Goal: Task Accomplishment & Management: Manage account settings

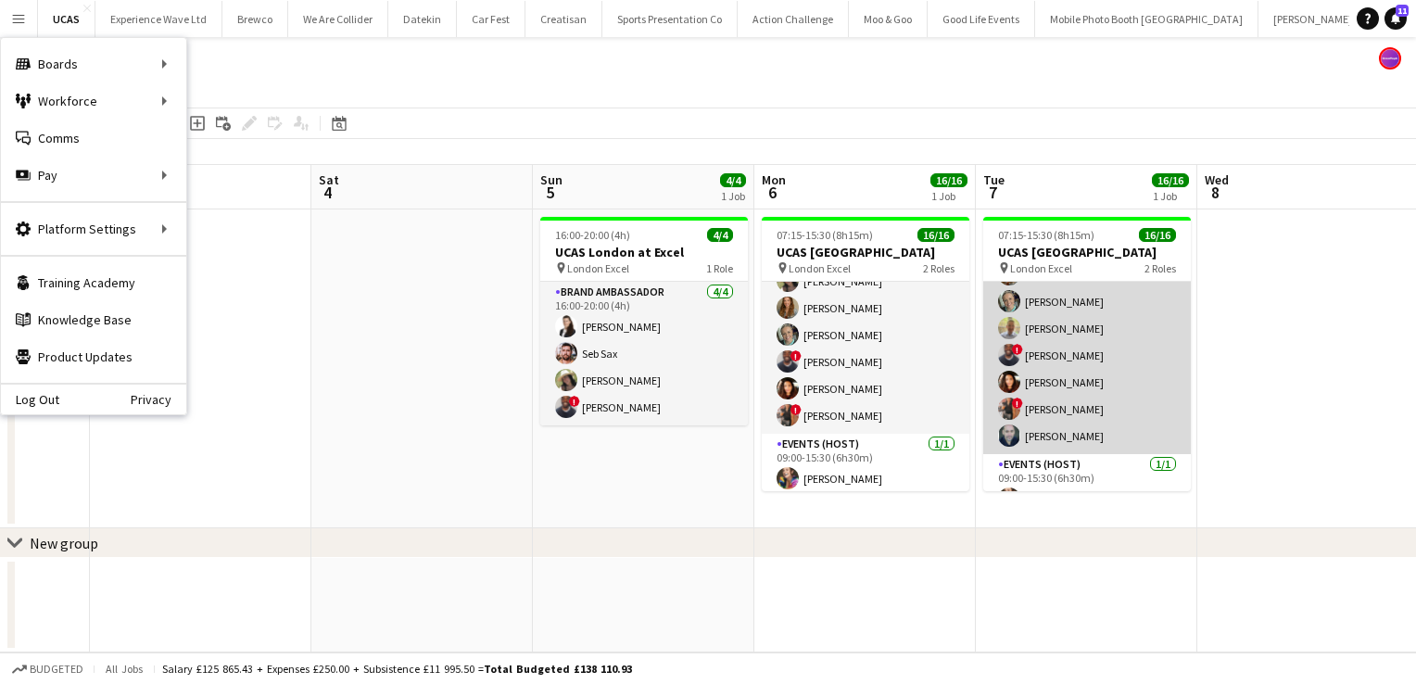
scroll to position [293, 0]
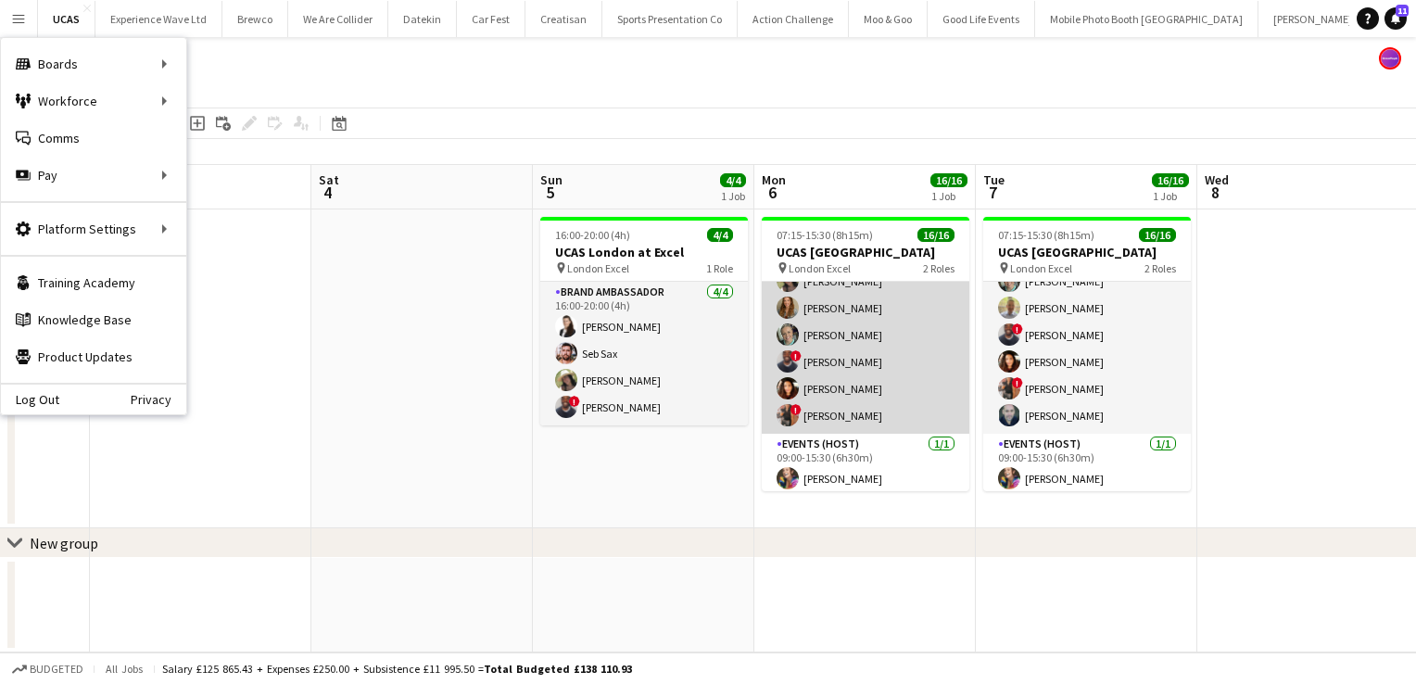
click at [882, 370] on app-card-role "Brand Ambassador 15/15 07:15-15:15 (8h) david chittenden Jennifer Jonah Natasha…" at bounding box center [866, 211] width 208 height 445
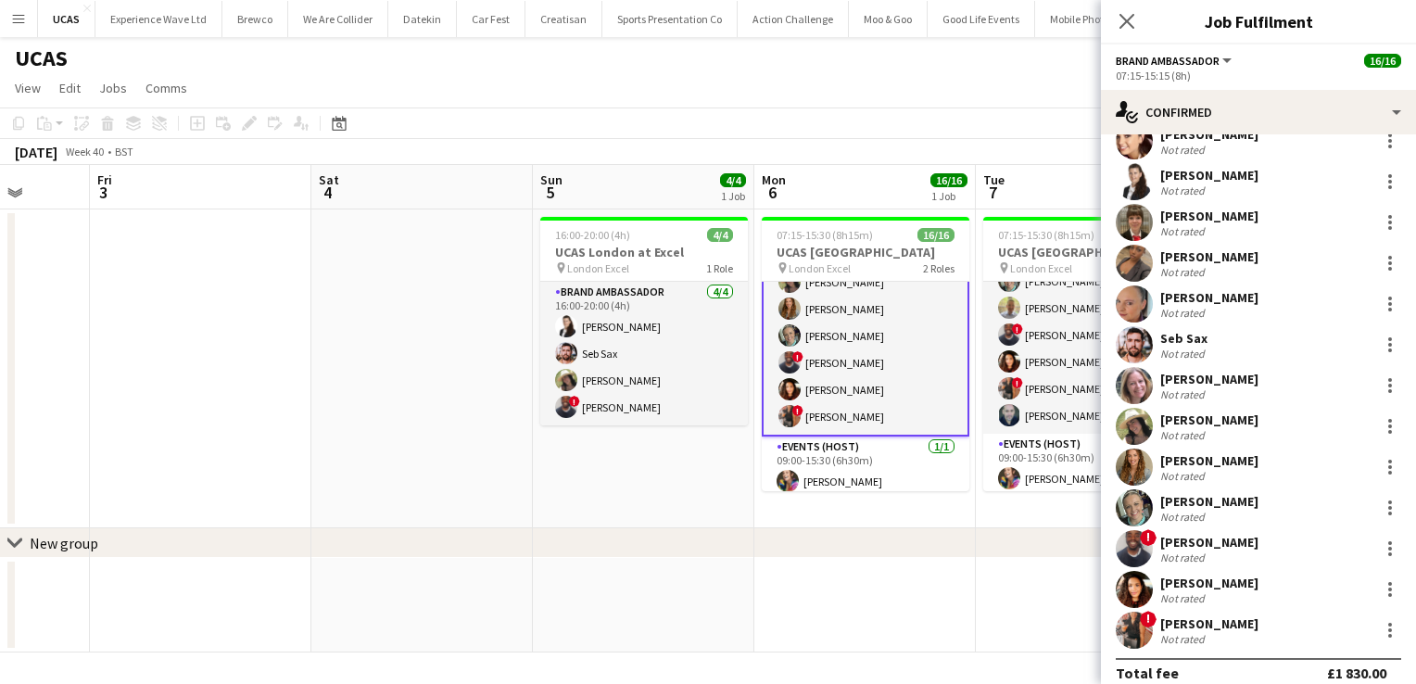
scroll to position [164, 0]
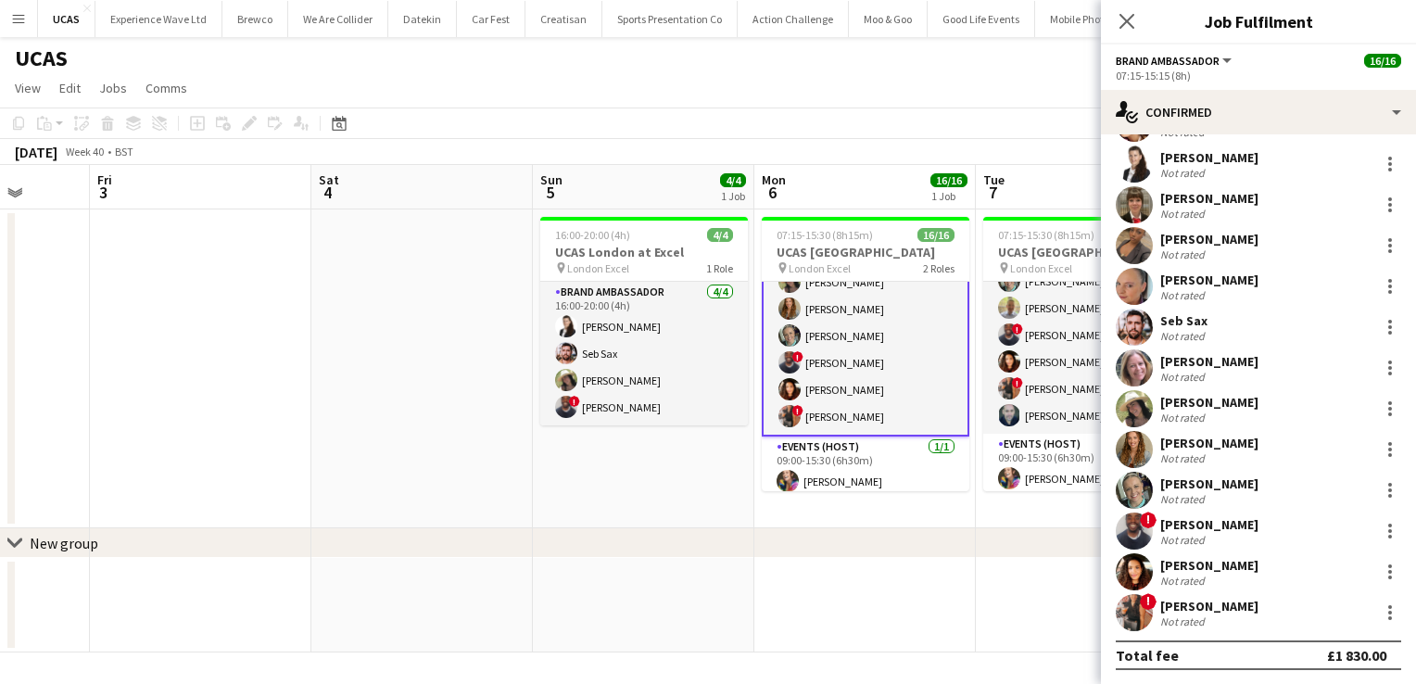
click at [1199, 537] on div "Not rated" at bounding box center [1184, 540] width 48 height 14
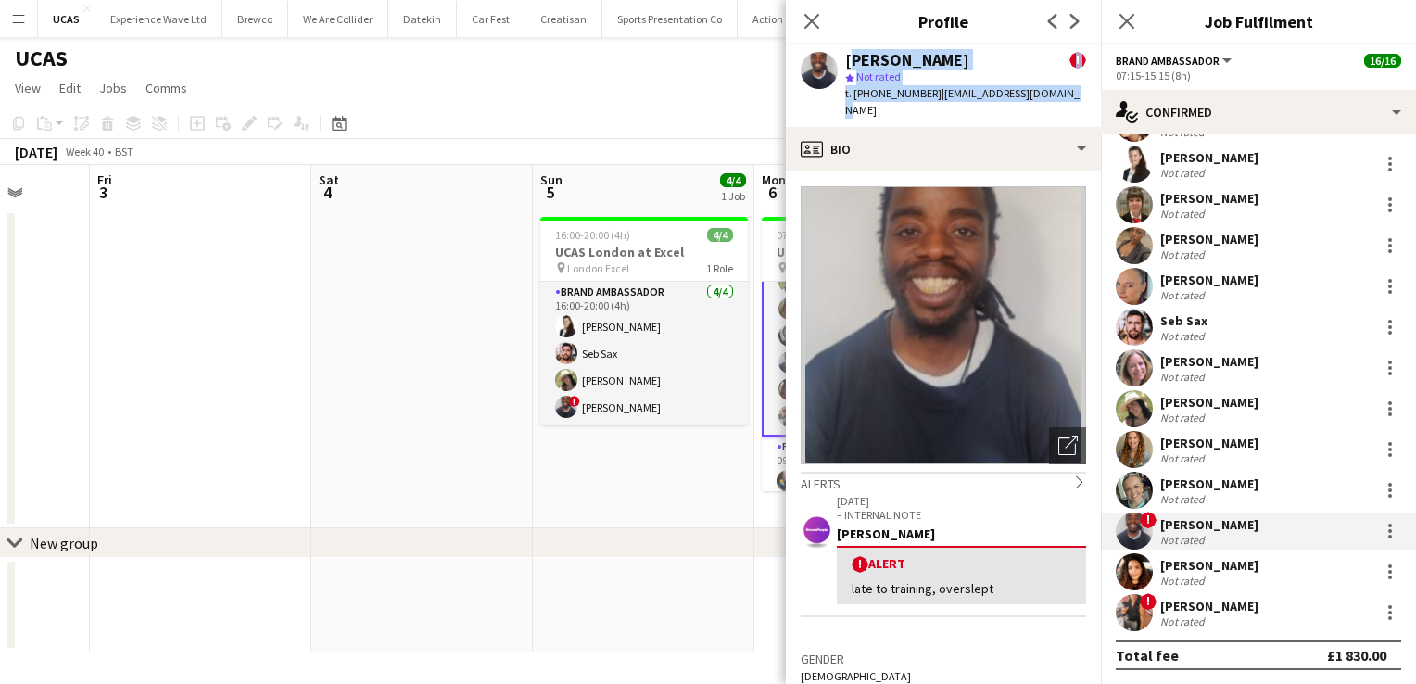
drag, startPoint x: 1054, startPoint y: 98, endPoint x: 845, endPoint y: 57, distance: 212.5
click at [845, 57] on div "Isaac Olorunfemi ! star Not rated t. +447783460003 | isaacolo.93@outlook.com" at bounding box center [943, 85] width 315 height 82
copy div "Isaac Olorunfemi ! star Not rated t. +447783460003 | isaacolo.93@outlook.com"
click at [811, 25] on icon "Close pop-in" at bounding box center [812, 21] width 18 height 18
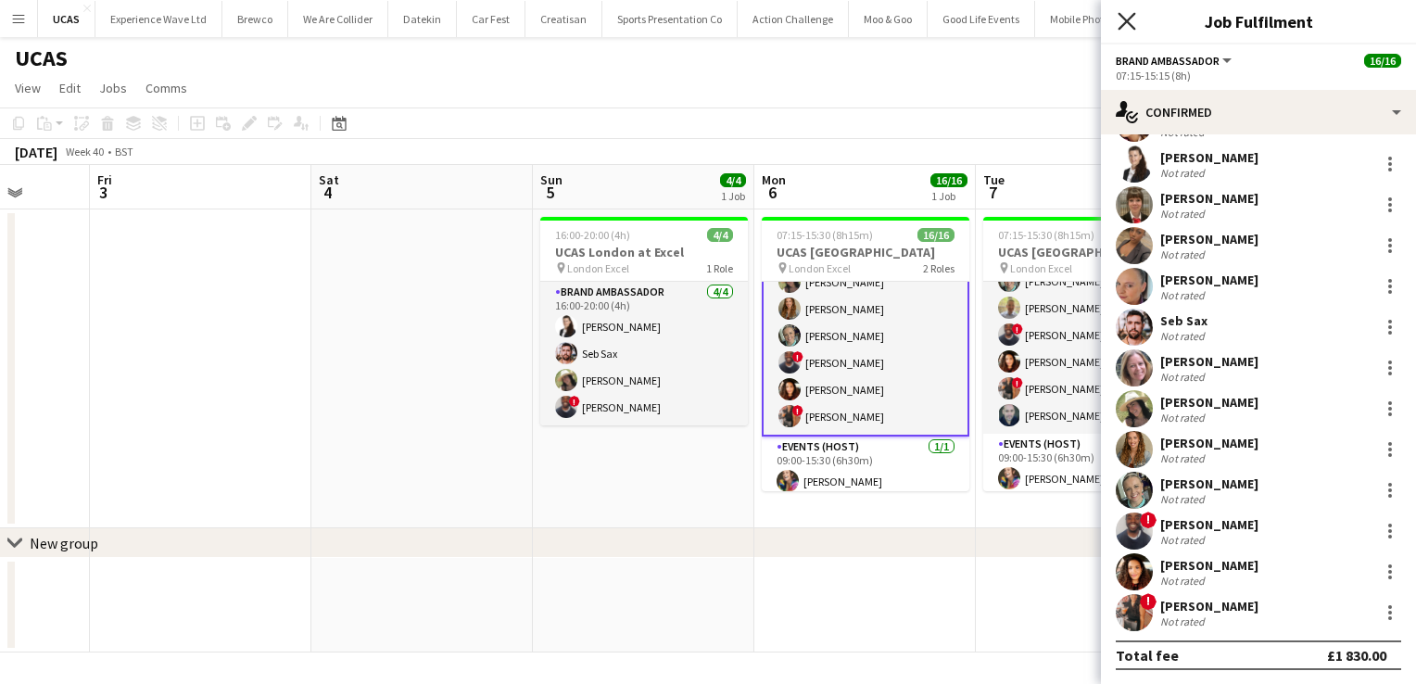
click at [1128, 14] on icon "Close pop-in" at bounding box center [1127, 21] width 18 height 18
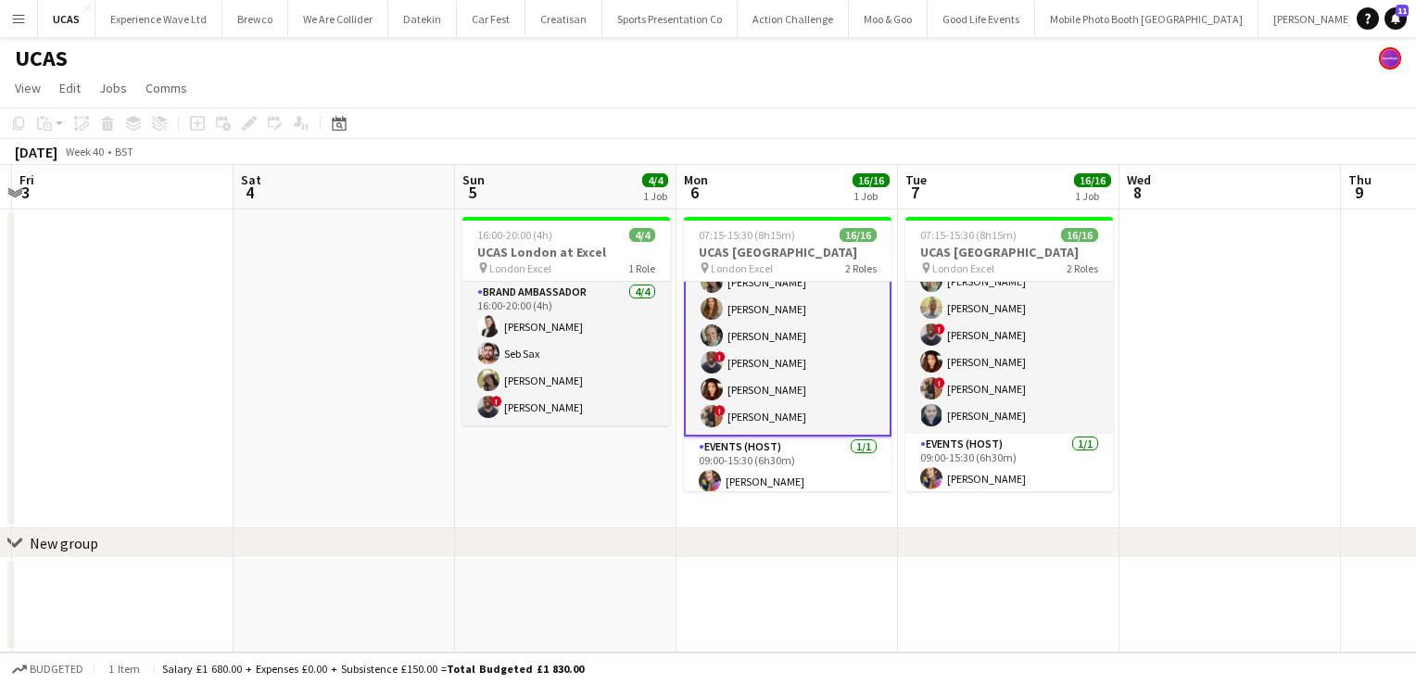
scroll to position [0, 657]
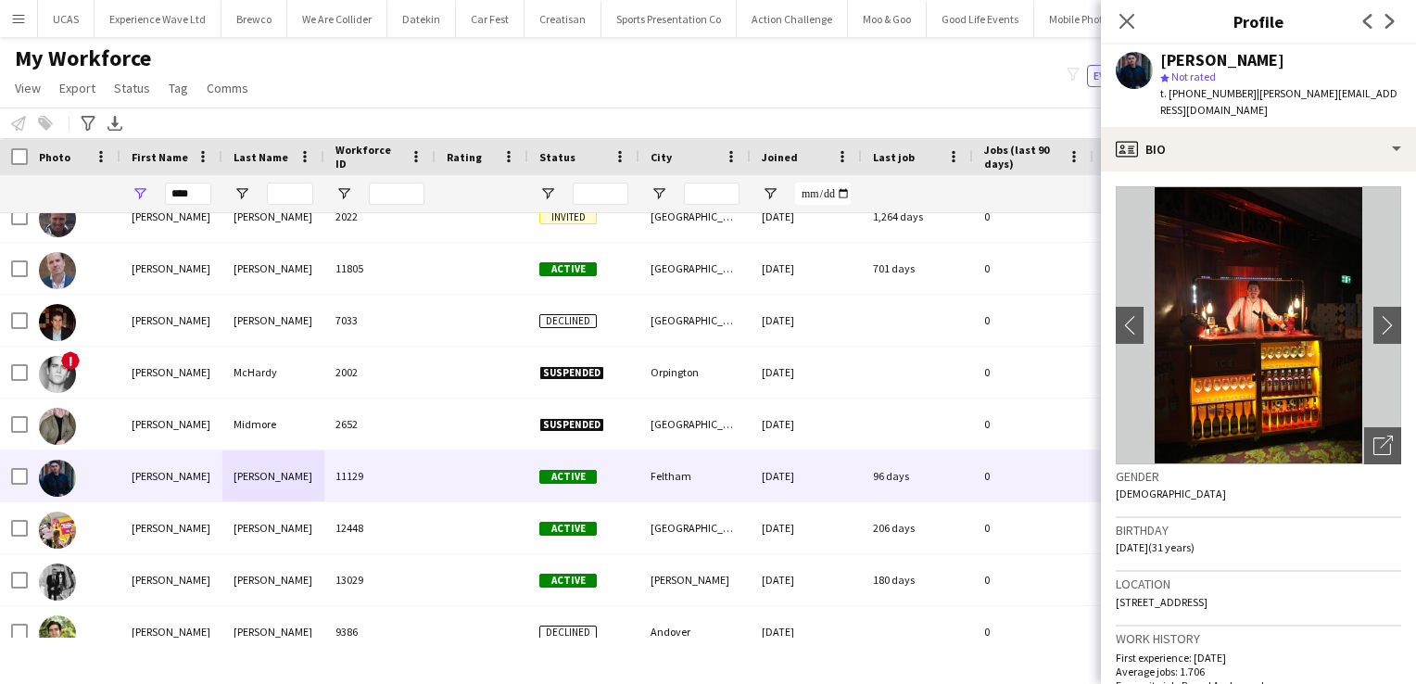
scroll to position [122, 0]
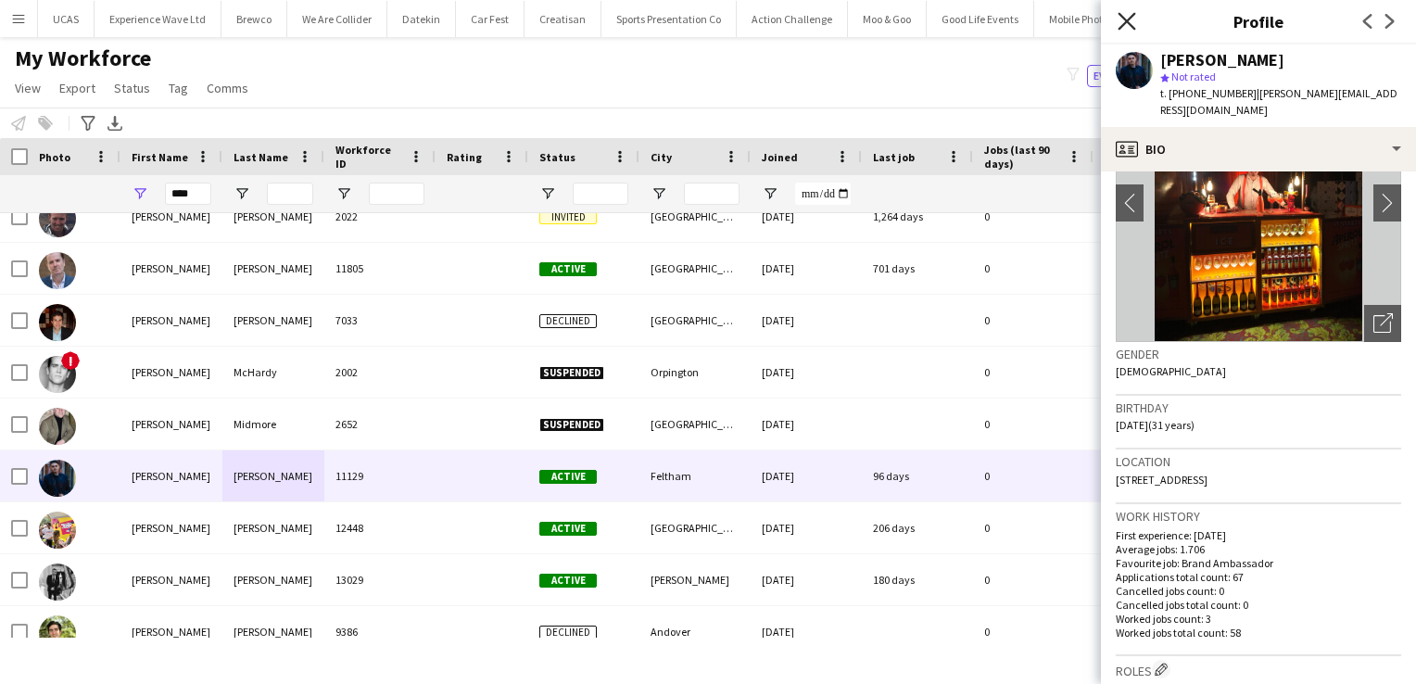
click at [1131, 23] on icon "Close pop-in" at bounding box center [1127, 21] width 18 height 18
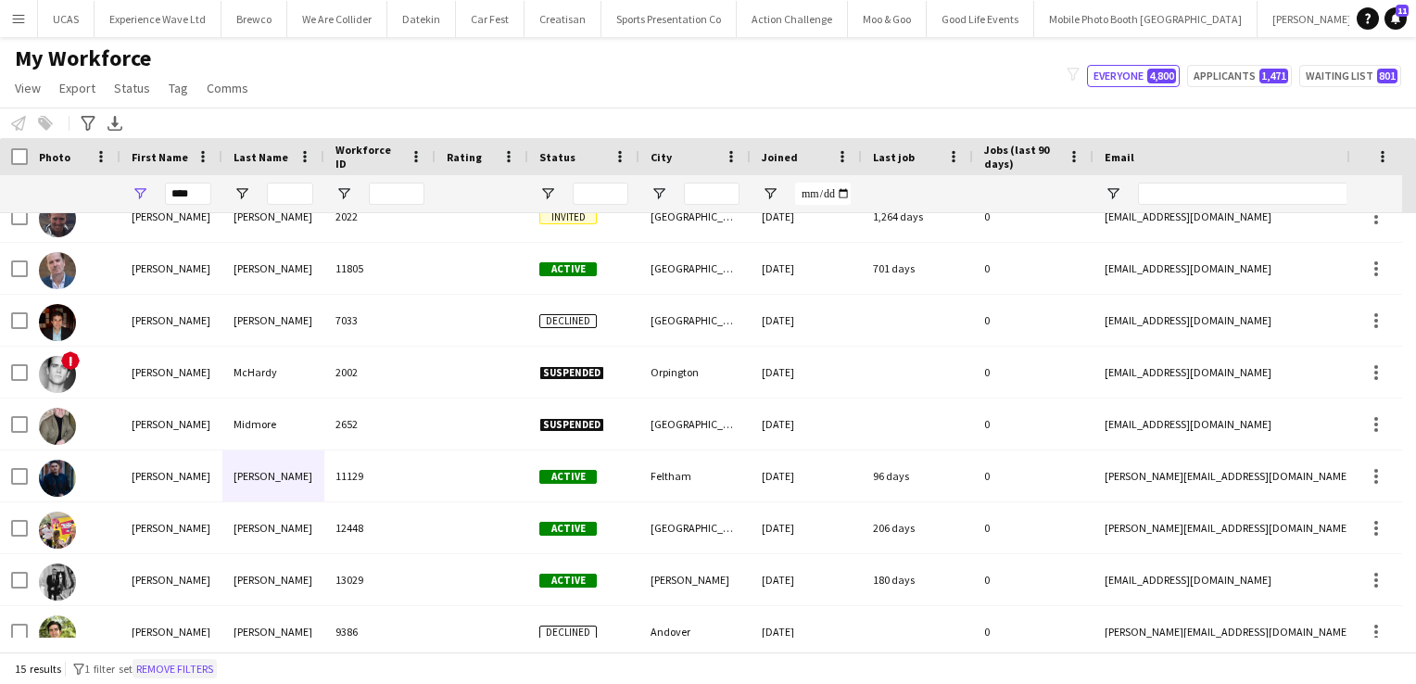
click at [200, 666] on button "Remove filters" at bounding box center [175, 669] width 84 height 20
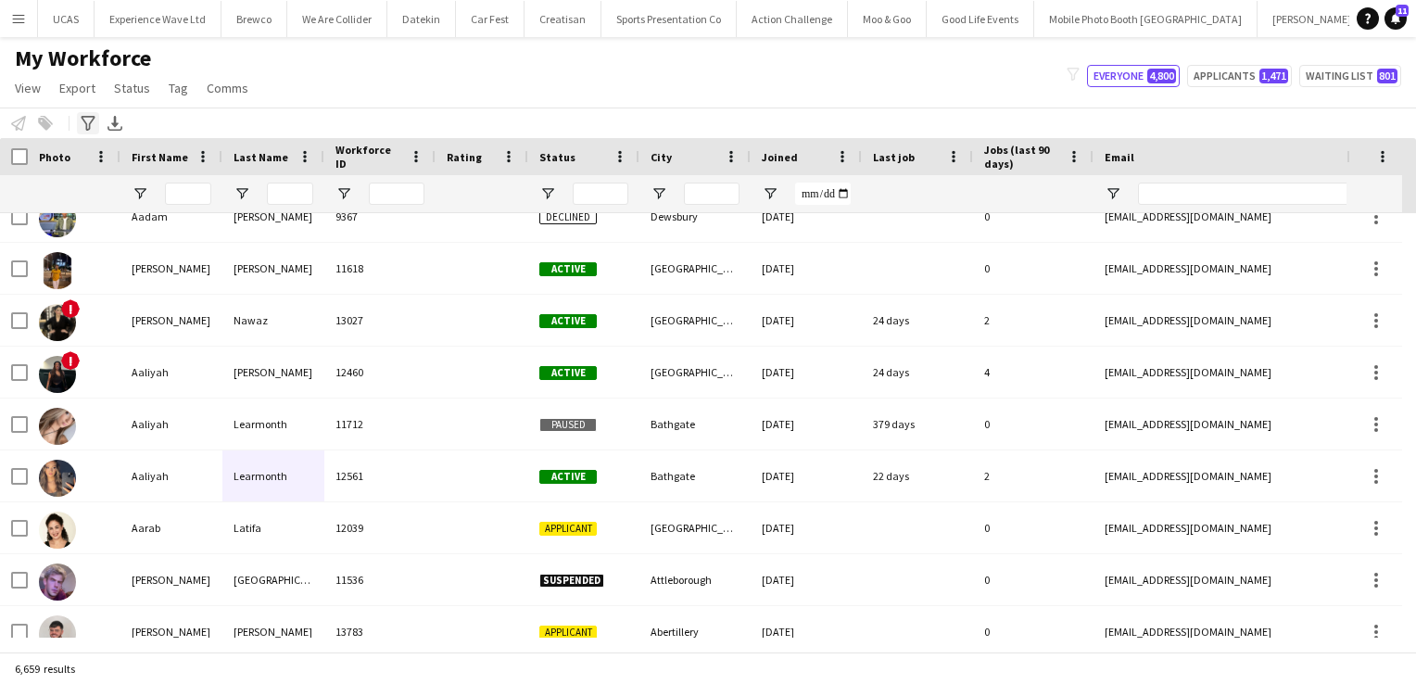
click at [89, 116] on icon at bounding box center [88, 123] width 14 height 15
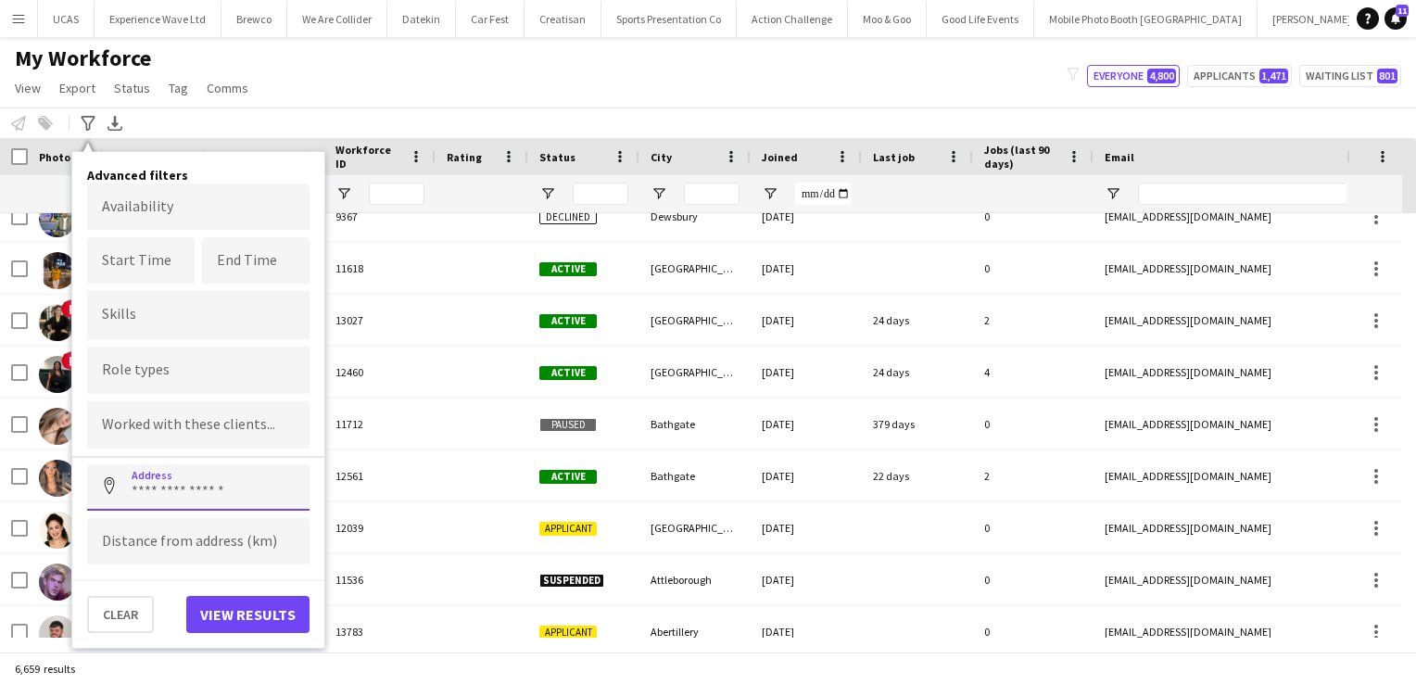
click at [180, 491] on input at bounding box center [198, 487] width 222 height 46
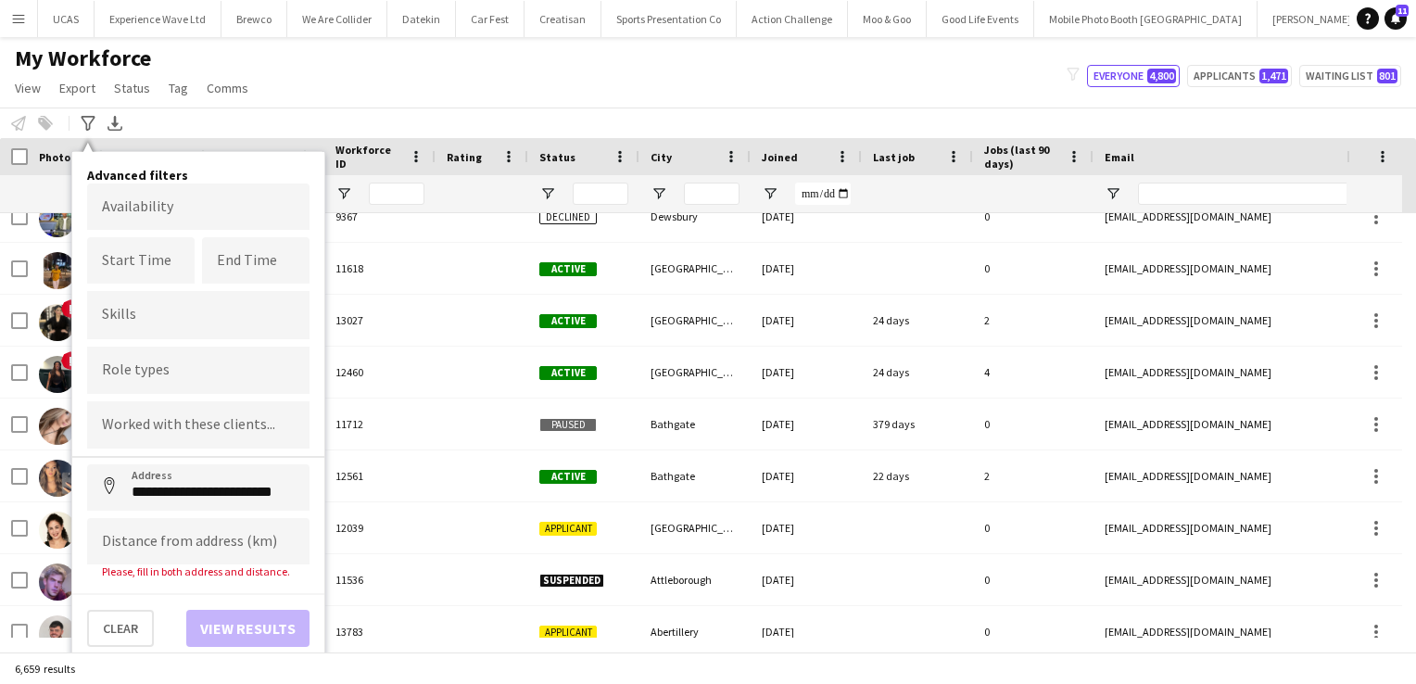
type input "**********"
click at [176, 538] on input at bounding box center [198, 541] width 222 height 46
type input "****"
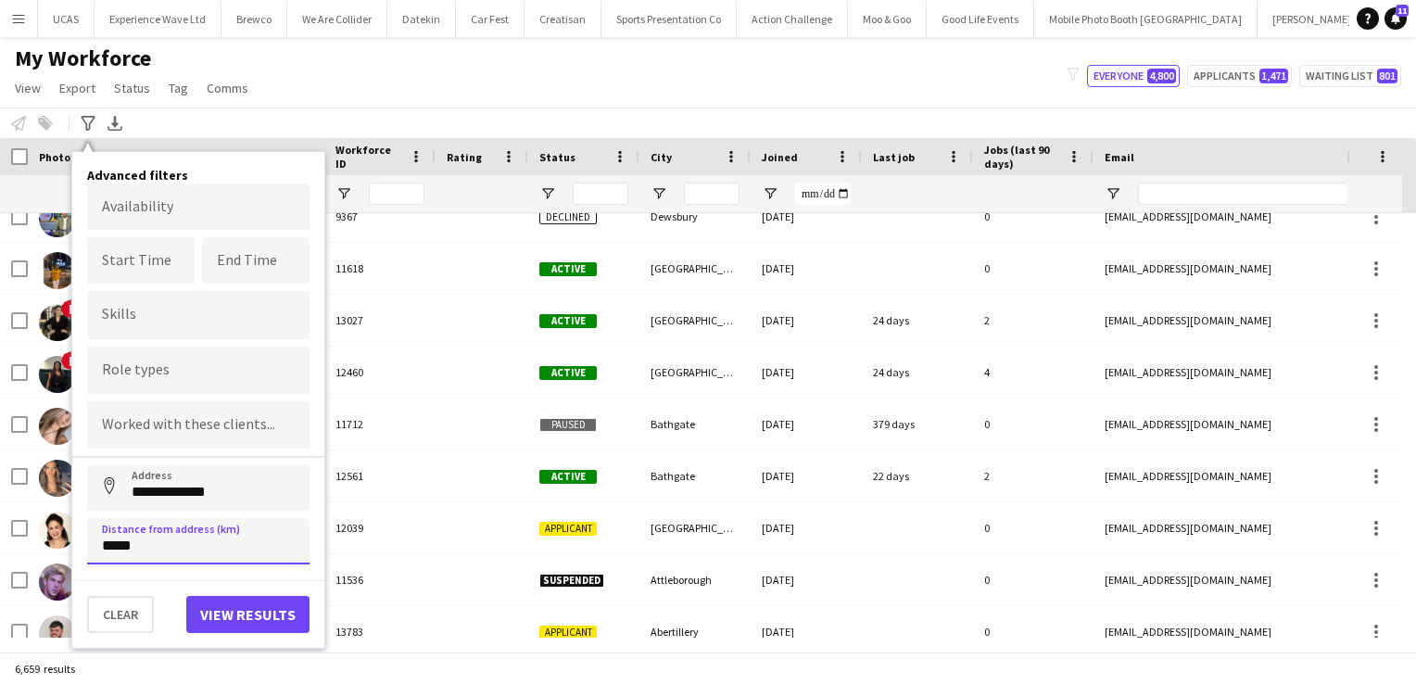
type input "*****"
click at [215, 602] on button "View results" at bounding box center [247, 614] width 123 height 37
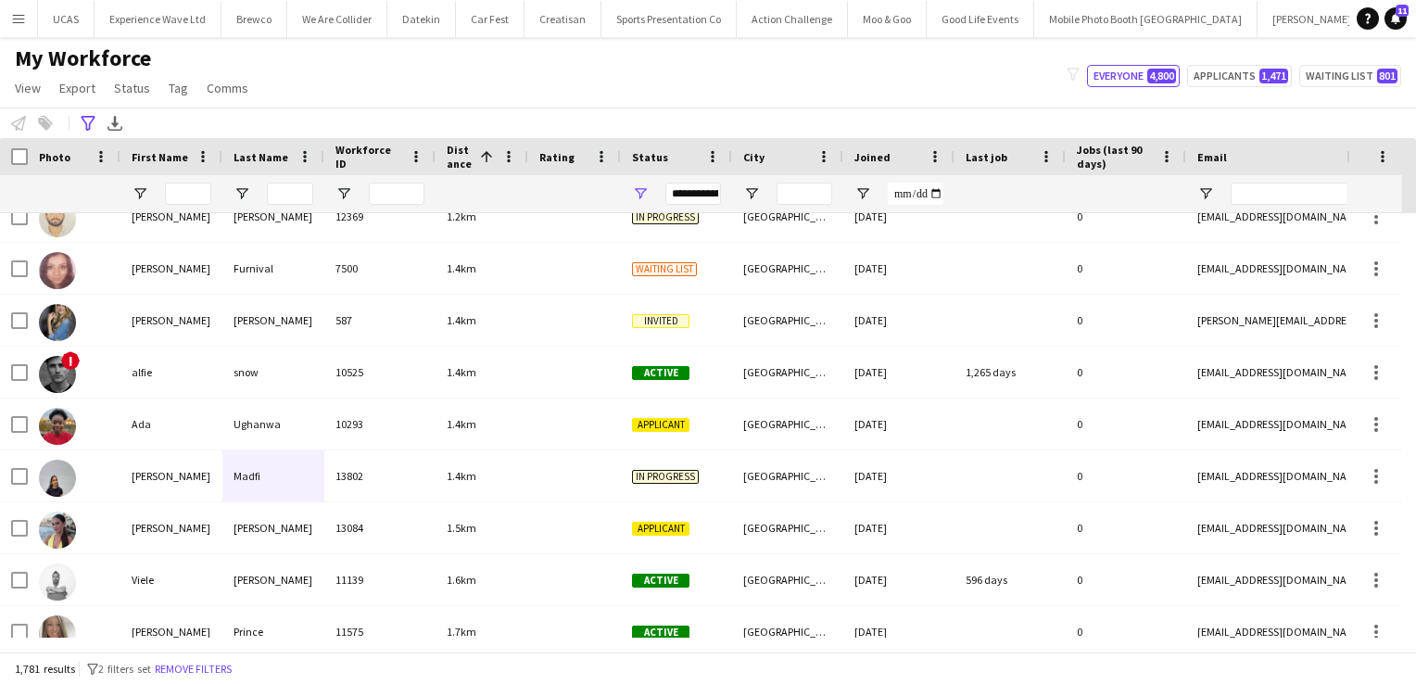
click at [700, 193] on div "**********" at bounding box center [693, 194] width 56 height 22
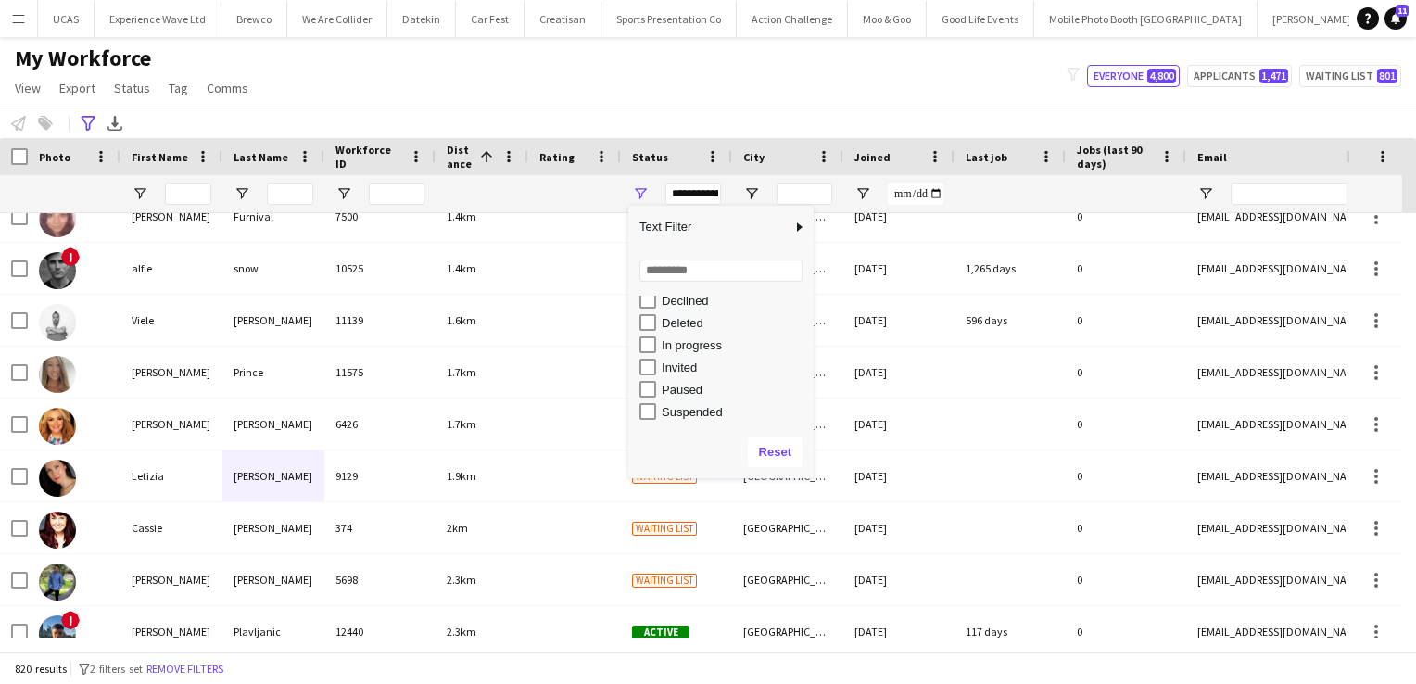
scroll to position [116, 0]
type input "**********"
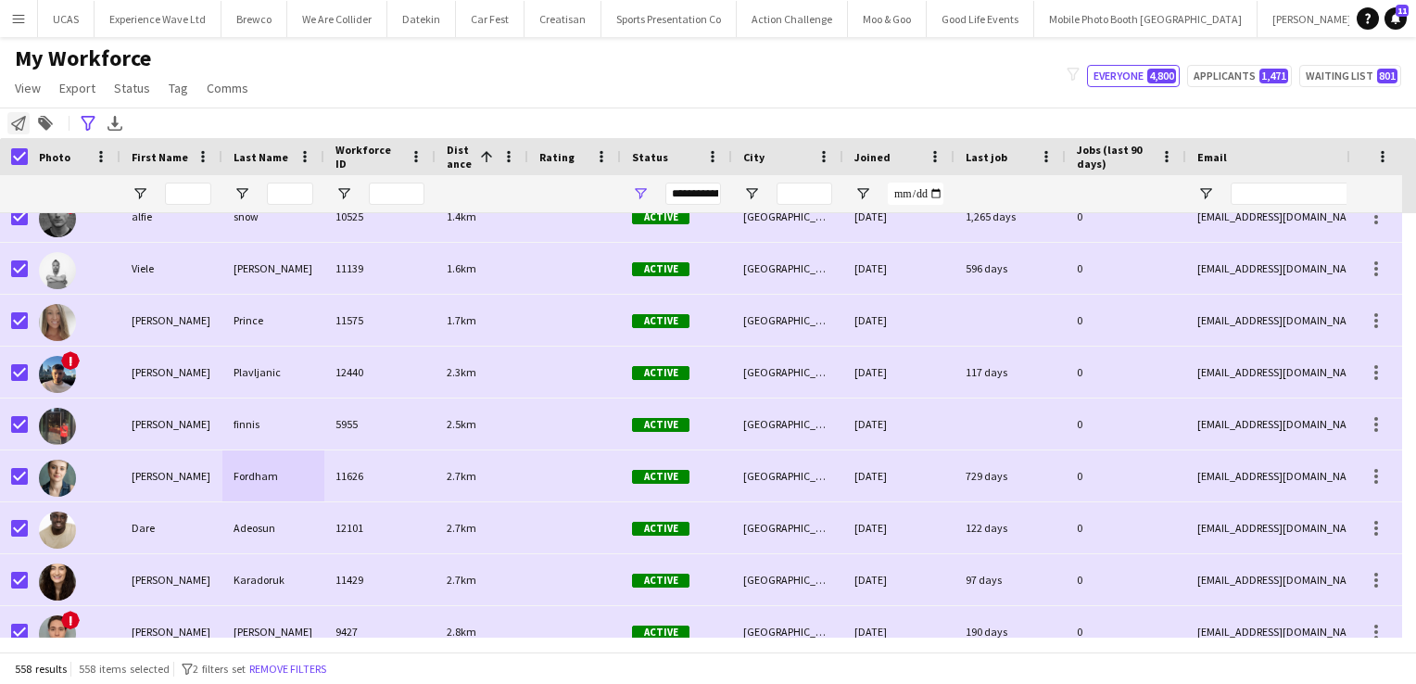
click at [12, 119] on icon "Notify workforce" at bounding box center [18, 123] width 15 height 15
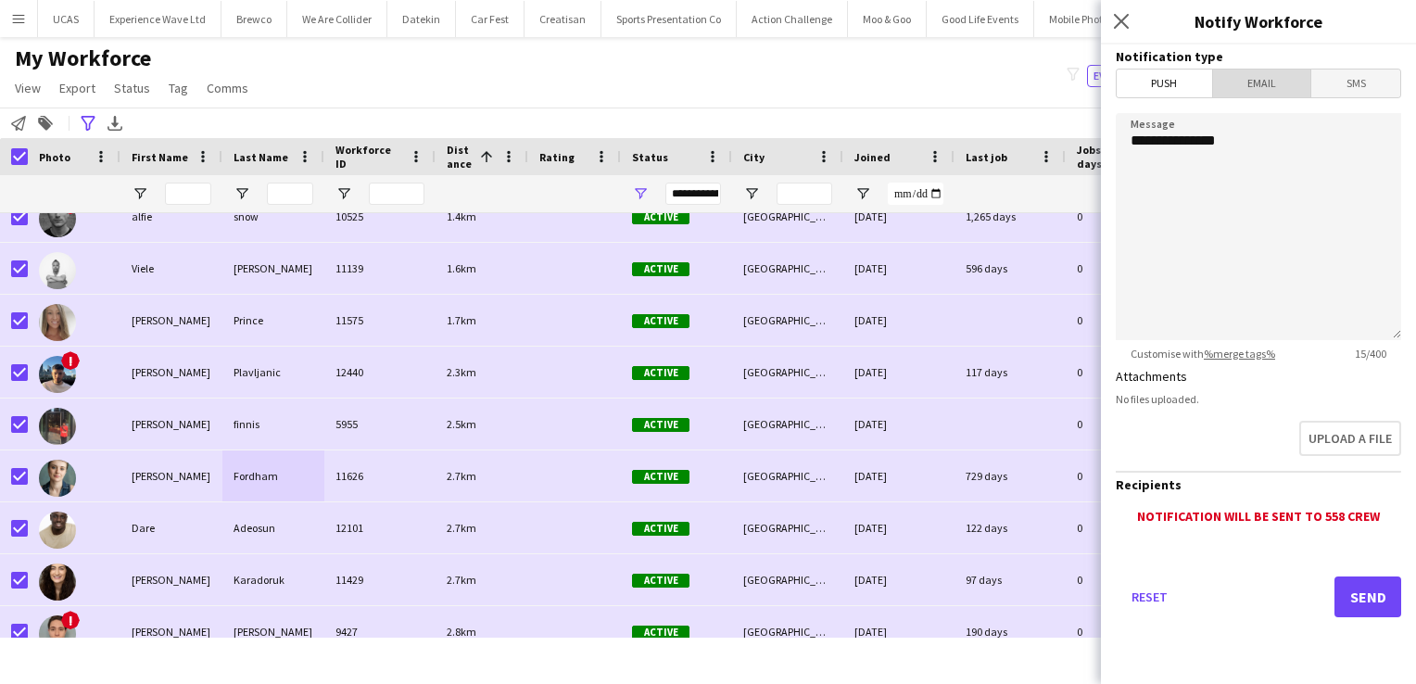
click at [1269, 85] on span "Email" at bounding box center [1262, 84] width 98 height 28
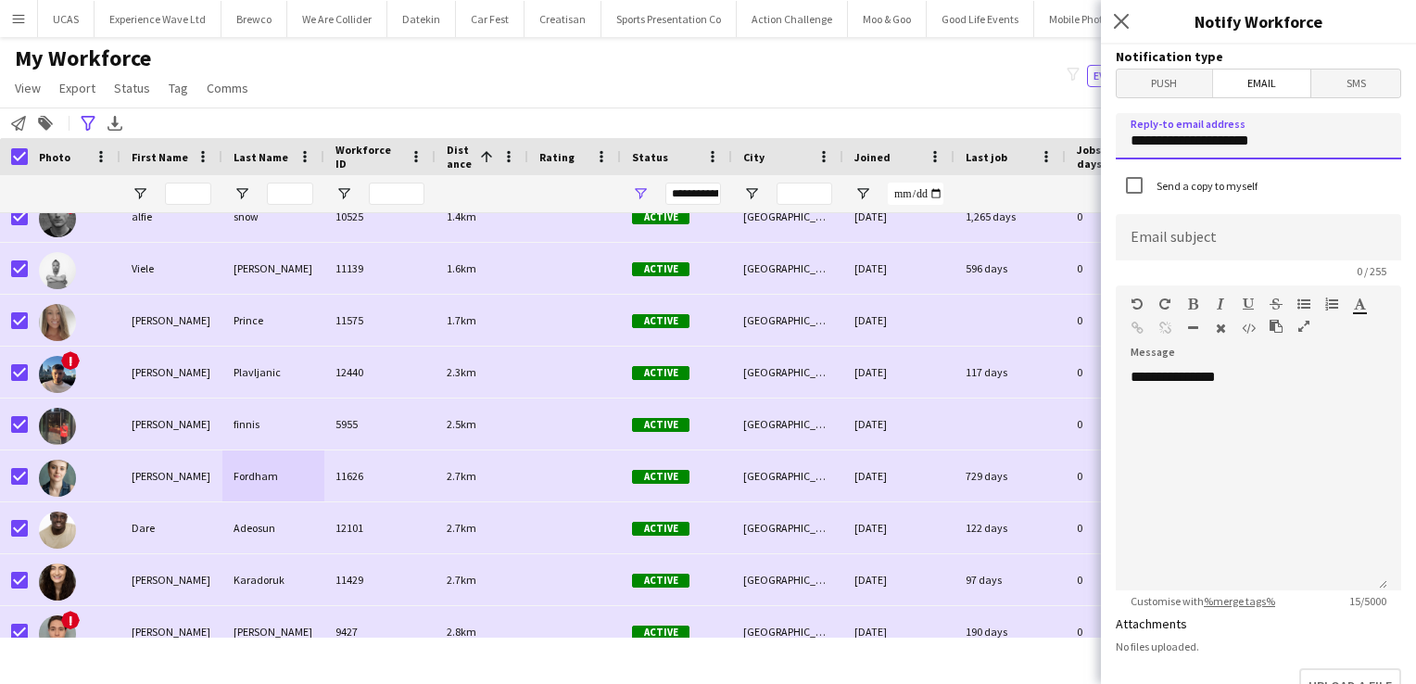
drag, startPoint x: 1280, startPoint y: 145, endPoint x: 1104, endPoint y: 135, distance: 176.4
click at [1104, 135] on form "**********" at bounding box center [1258, 559] width 315 height 1030
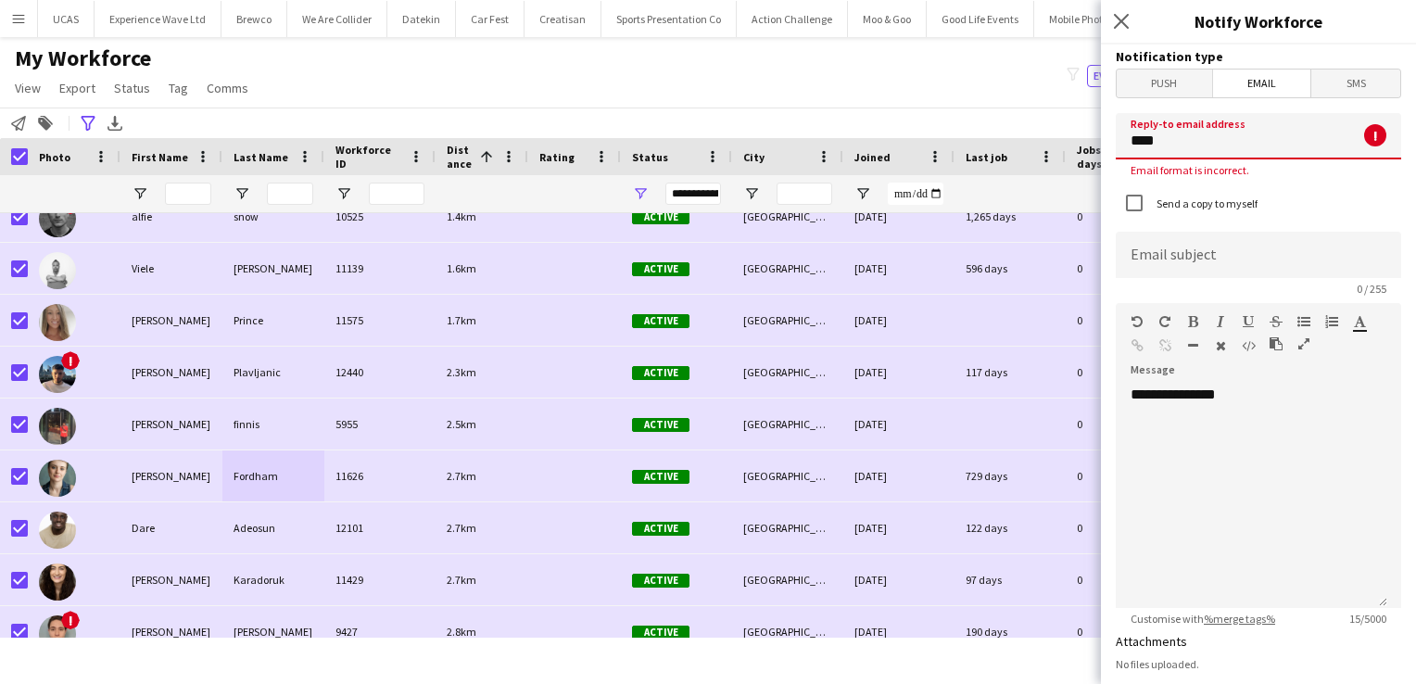
type input "**********"
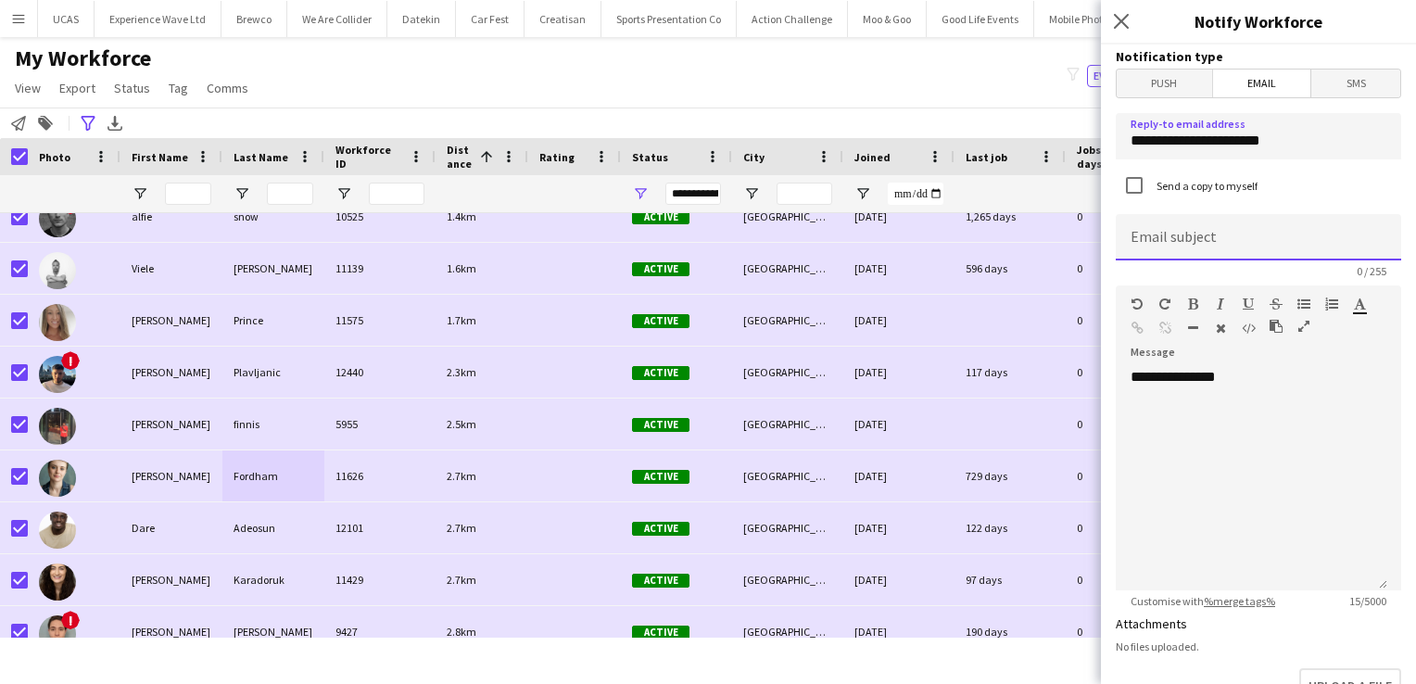
click at [1180, 228] on input at bounding box center [1258, 237] width 285 height 46
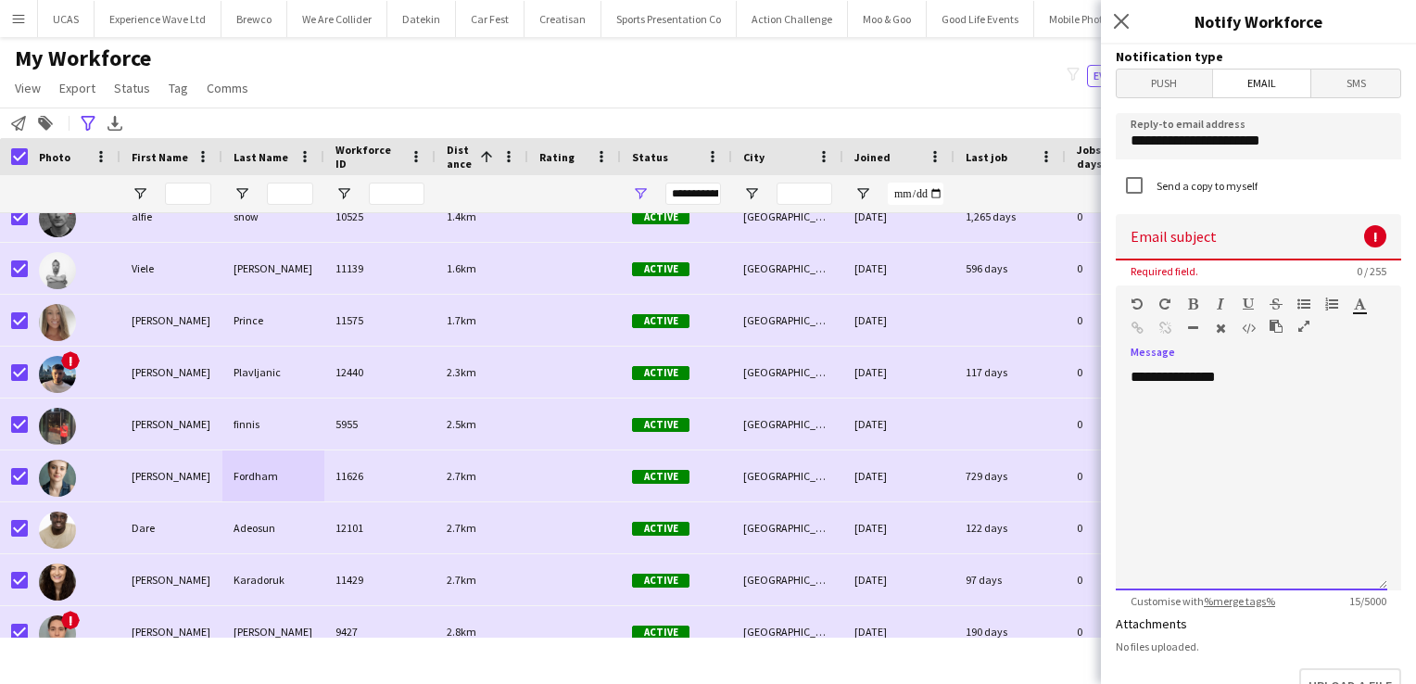
click at [1294, 381] on div "**********" at bounding box center [1252, 479] width 272 height 222
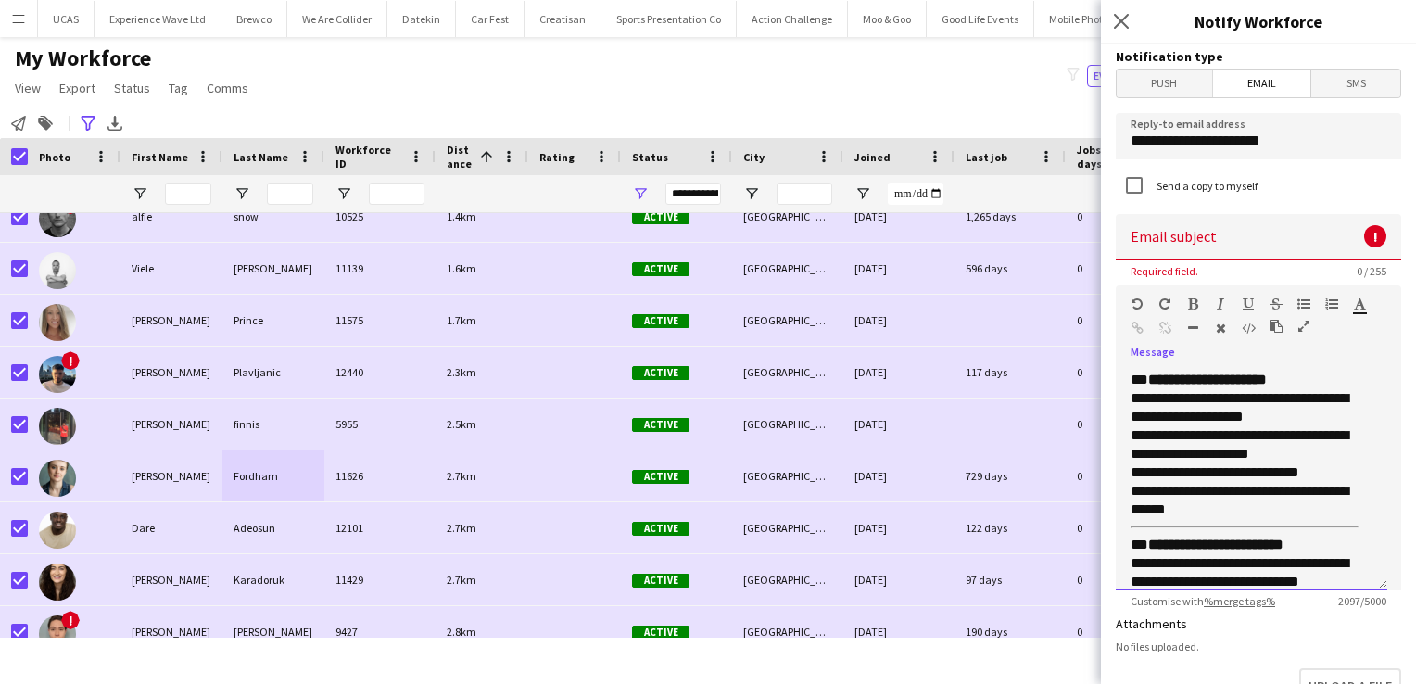
scroll to position [1375, 0]
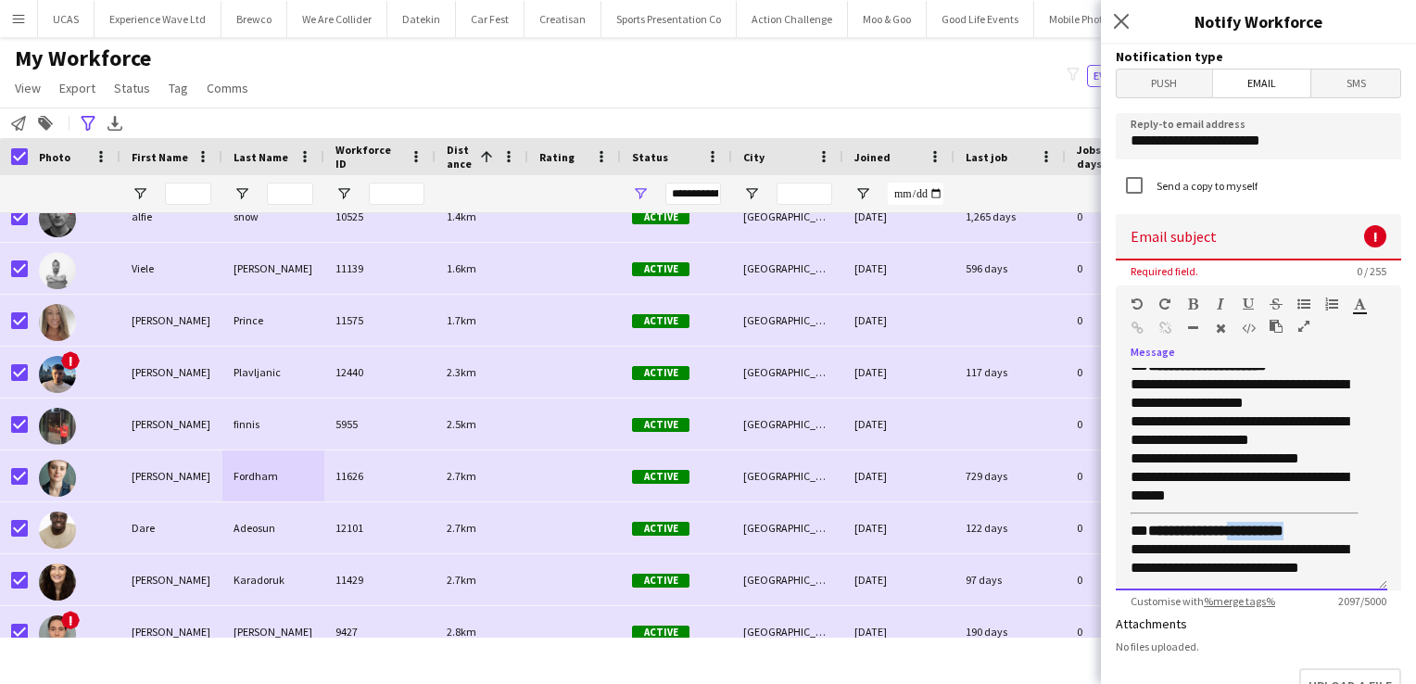
drag, startPoint x: 1315, startPoint y: 530, endPoint x: 1246, endPoint y: 529, distance: 68.6
click at [1246, 529] on p "**********" at bounding box center [1245, 550] width 228 height 56
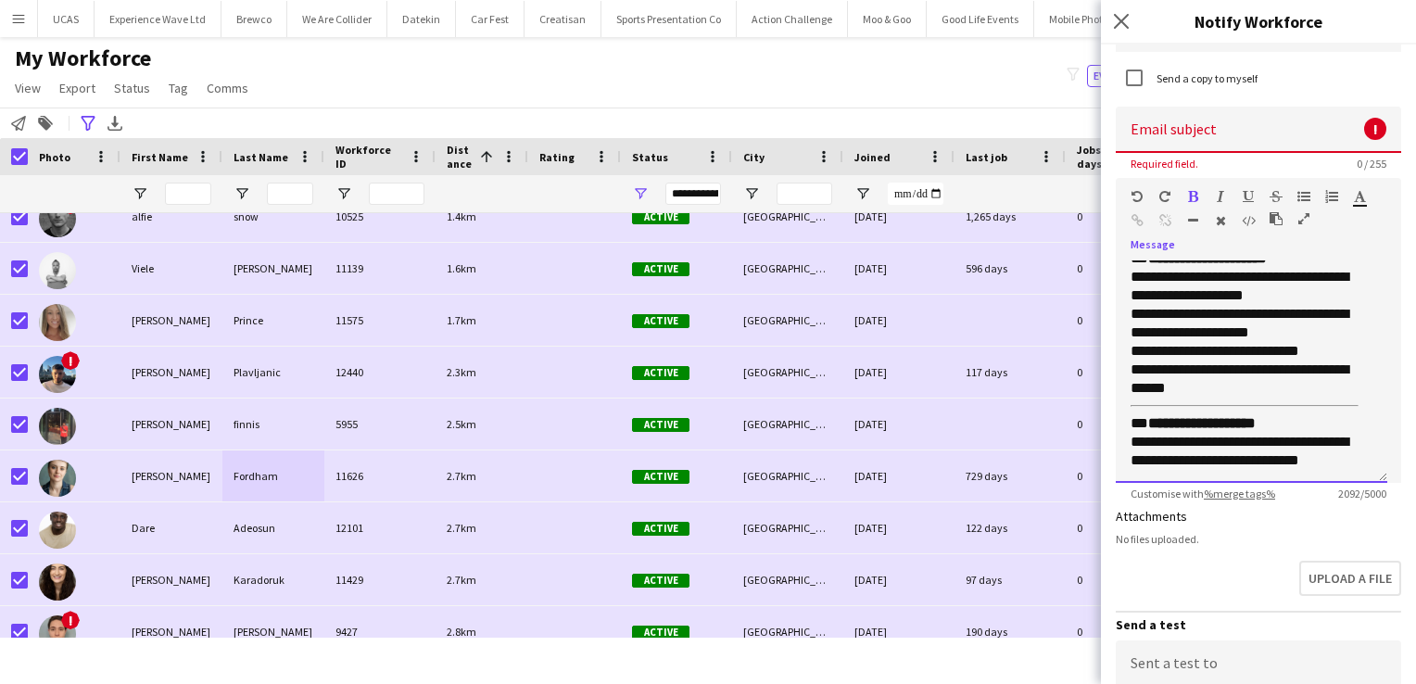
scroll to position [107, 0]
click at [1345, 465] on p "**********" at bounding box center [1245, 442] width 228 height 56
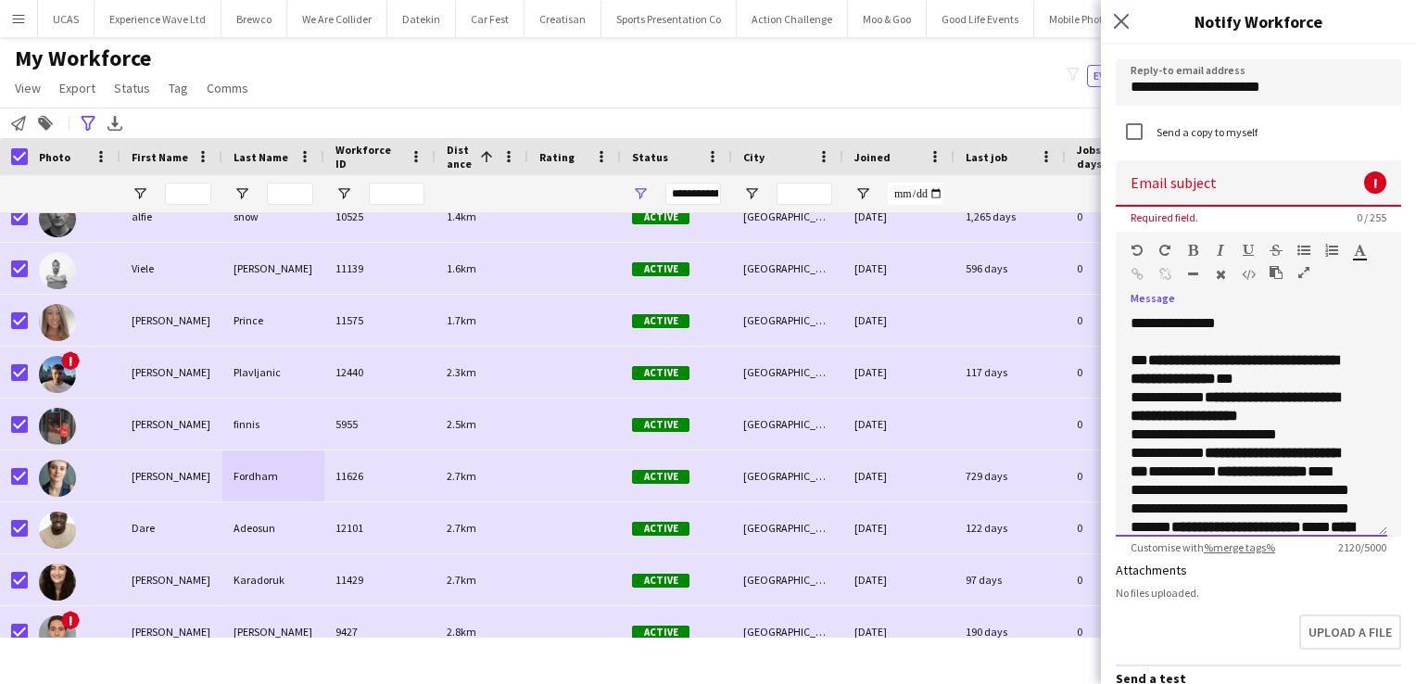
scroll to position [52, 0]
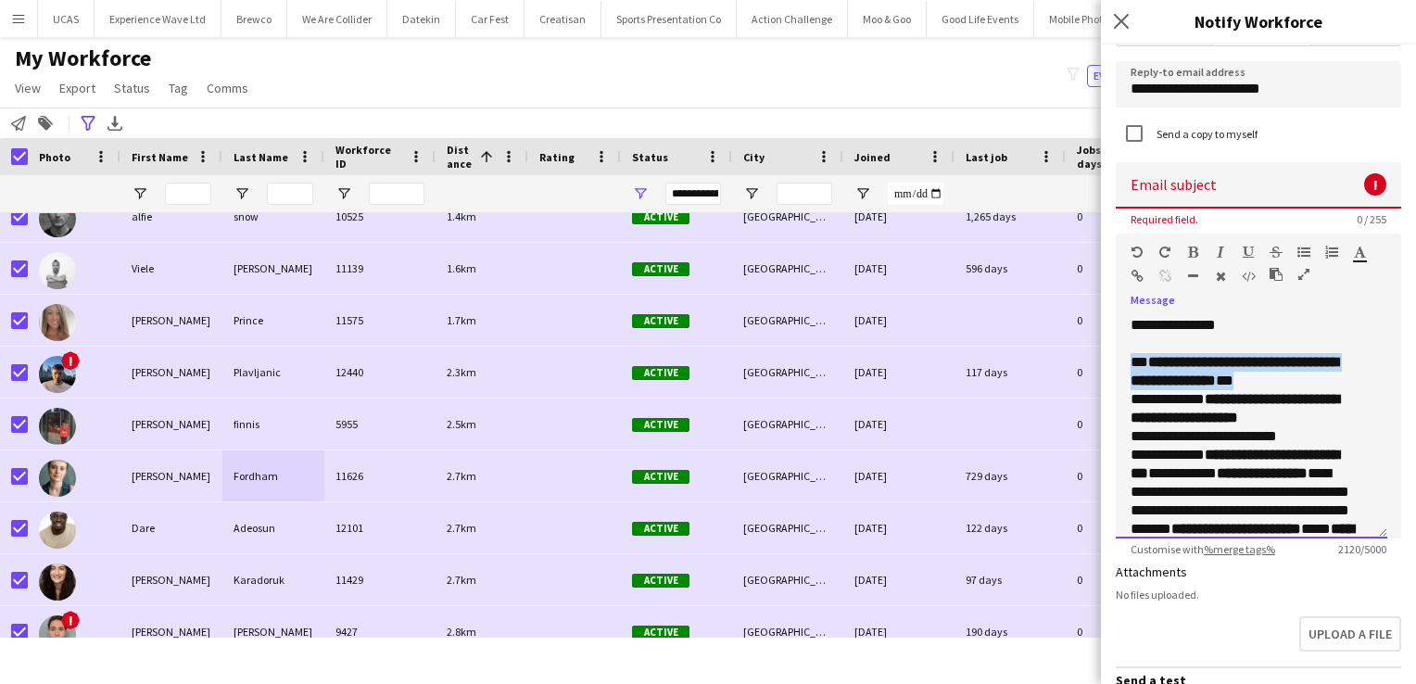
drag, startPoint x: 1291, startPoint y: 381, endPoint x: 1131, endPoint y: 363, distance: 161.3
click at [1131, 363] on p "**********" at bounding box center [1245, 371] width 228 height 37
click at [1191, 179] on input at bounding box center [1258, 185] width 285 height 46
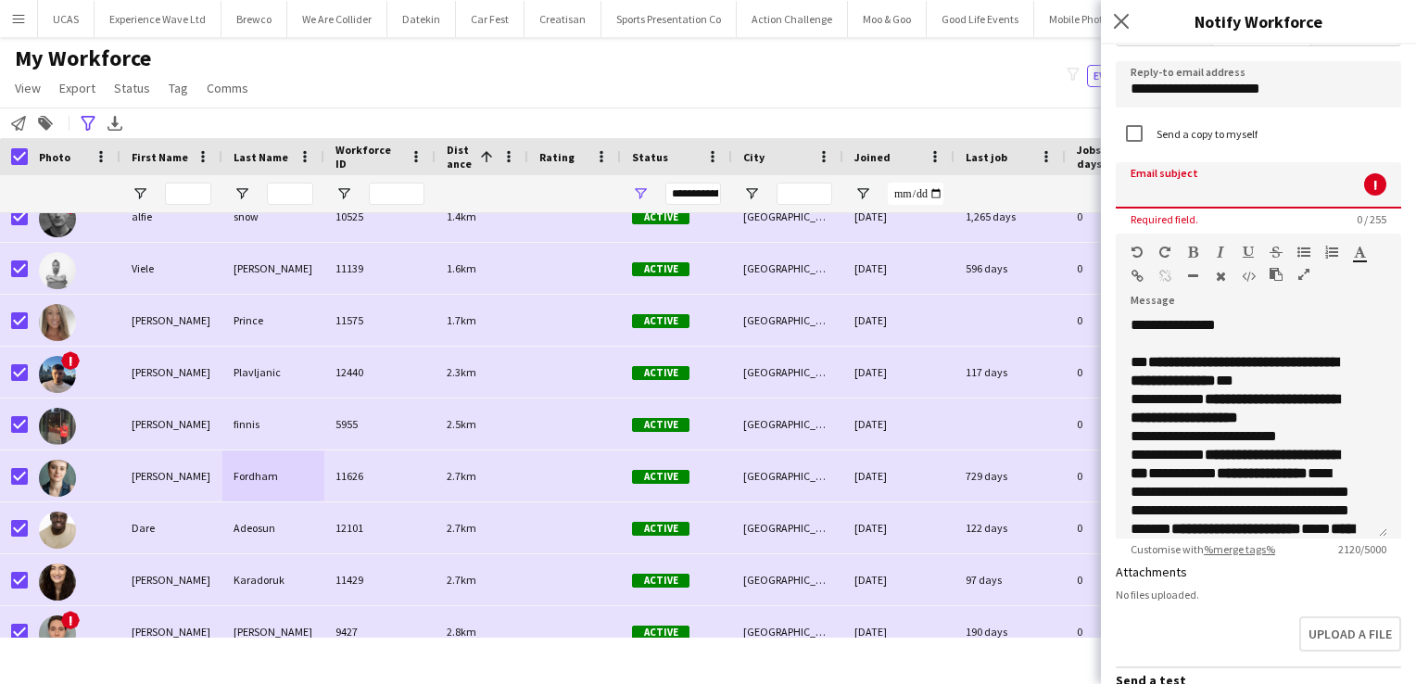
paste input "**********"
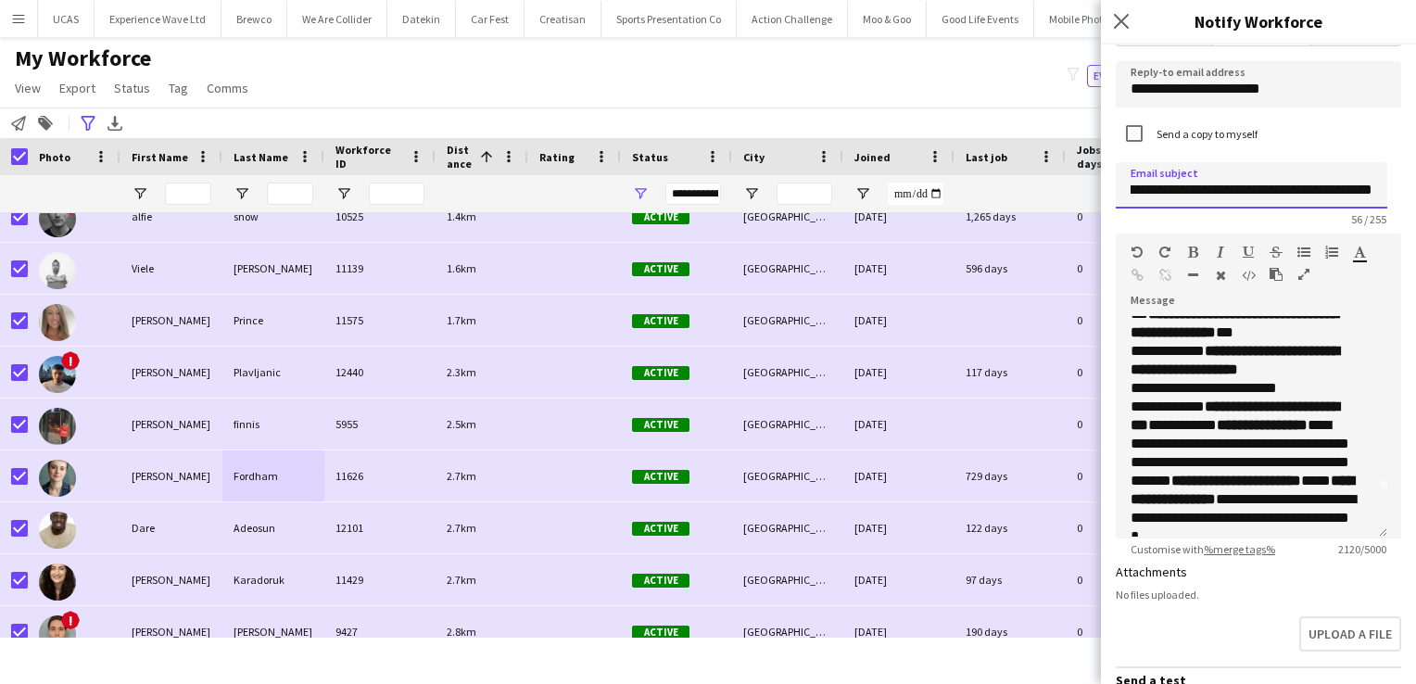
scroll to position [48, 0]
type input "**********"
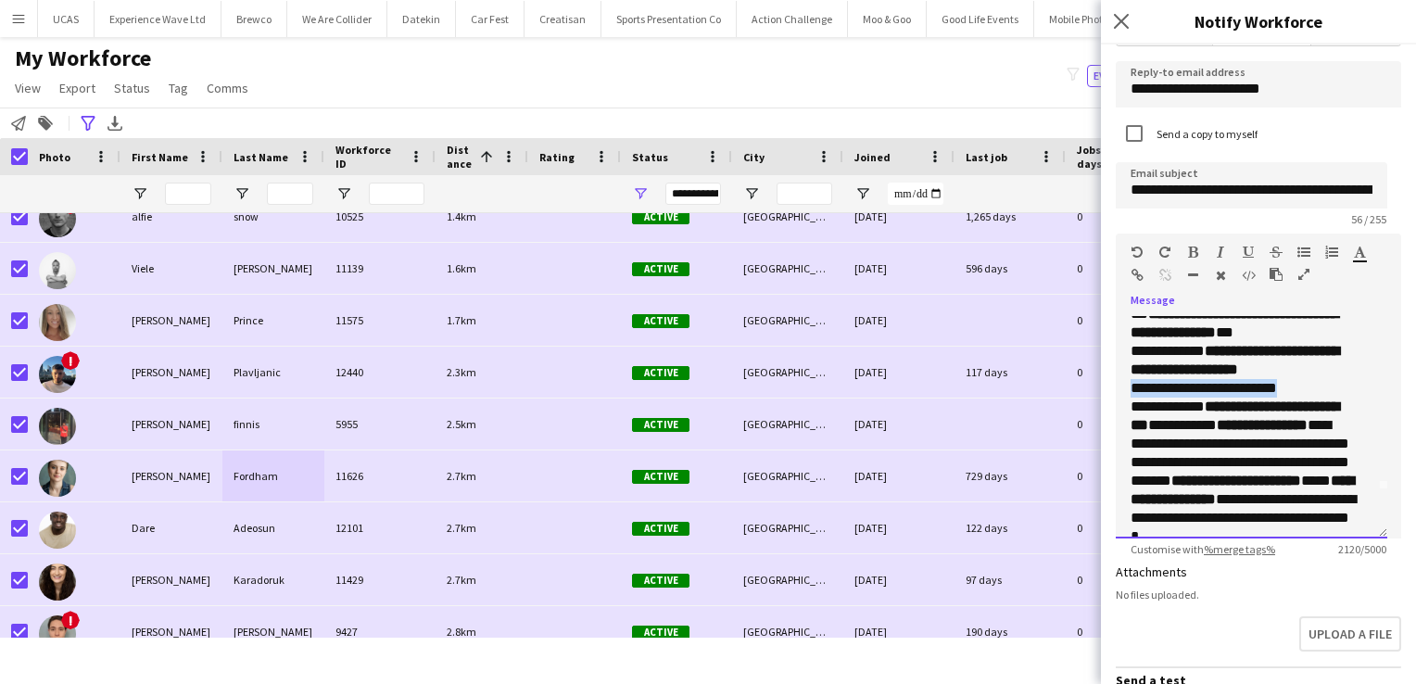
drag, startPoint x: 1305, startPoint y: 388, endPoint x: 1127, endPoint y: 391, distance: 177.9
click at [1127, 391] on div "**********" at bounding box center [1252, 427] width 272 height 222
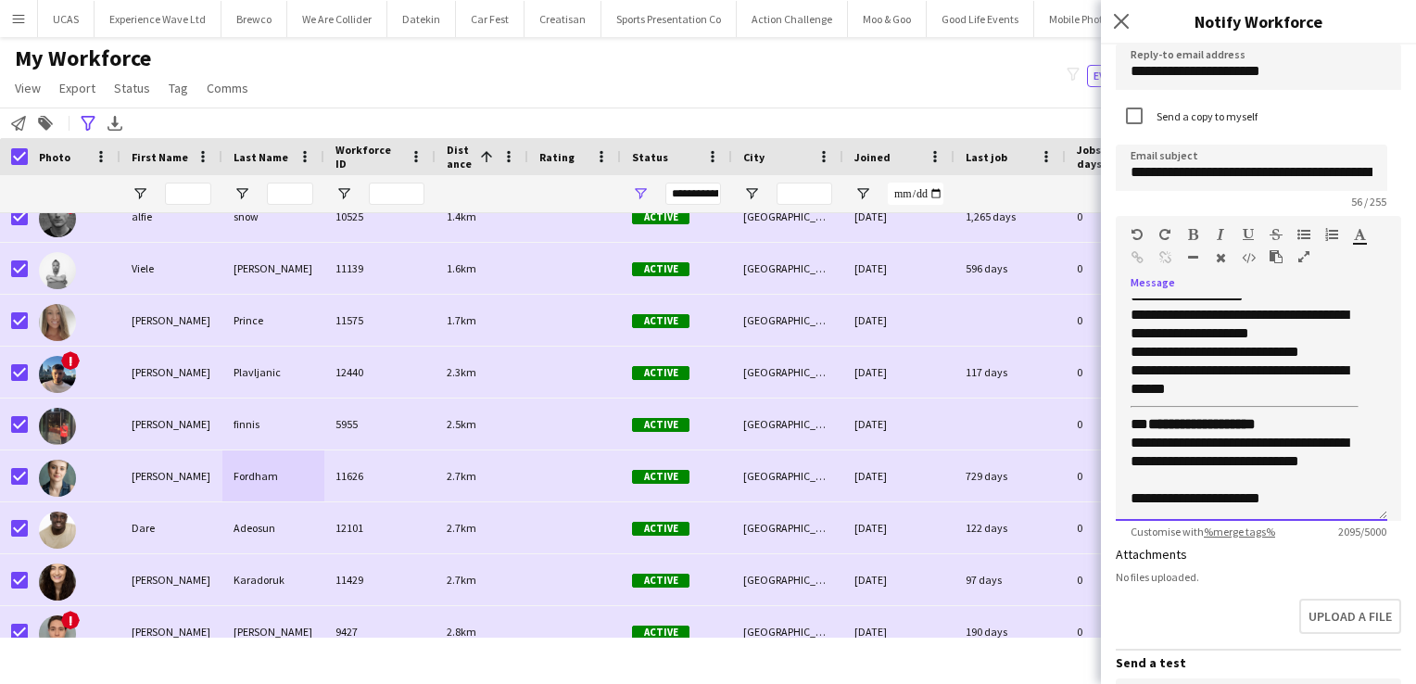
scroll to position [70, 0]
click at [1295, 421] on p "**********" at bounding box center [1245, 442] width 228 height 56
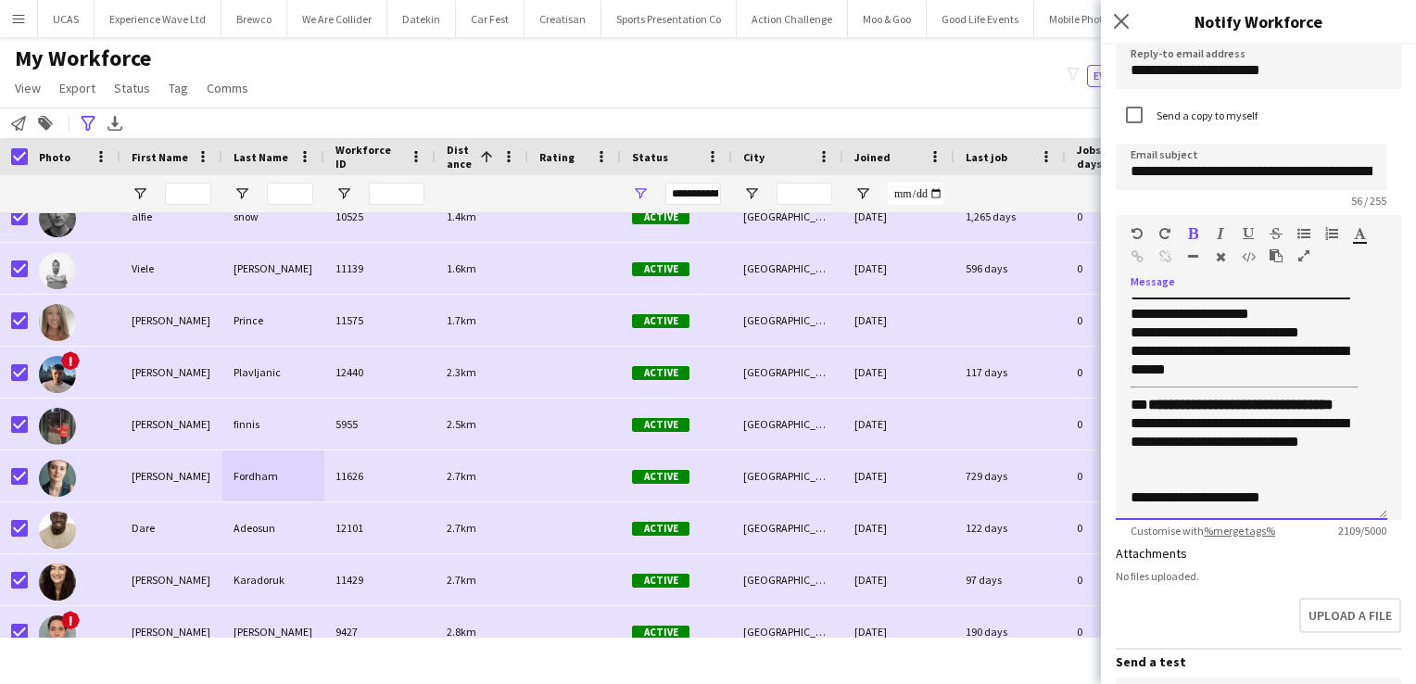
click at [1179, 411] on strong "**********" at bounding box center [1240, 405] width 185 height 14
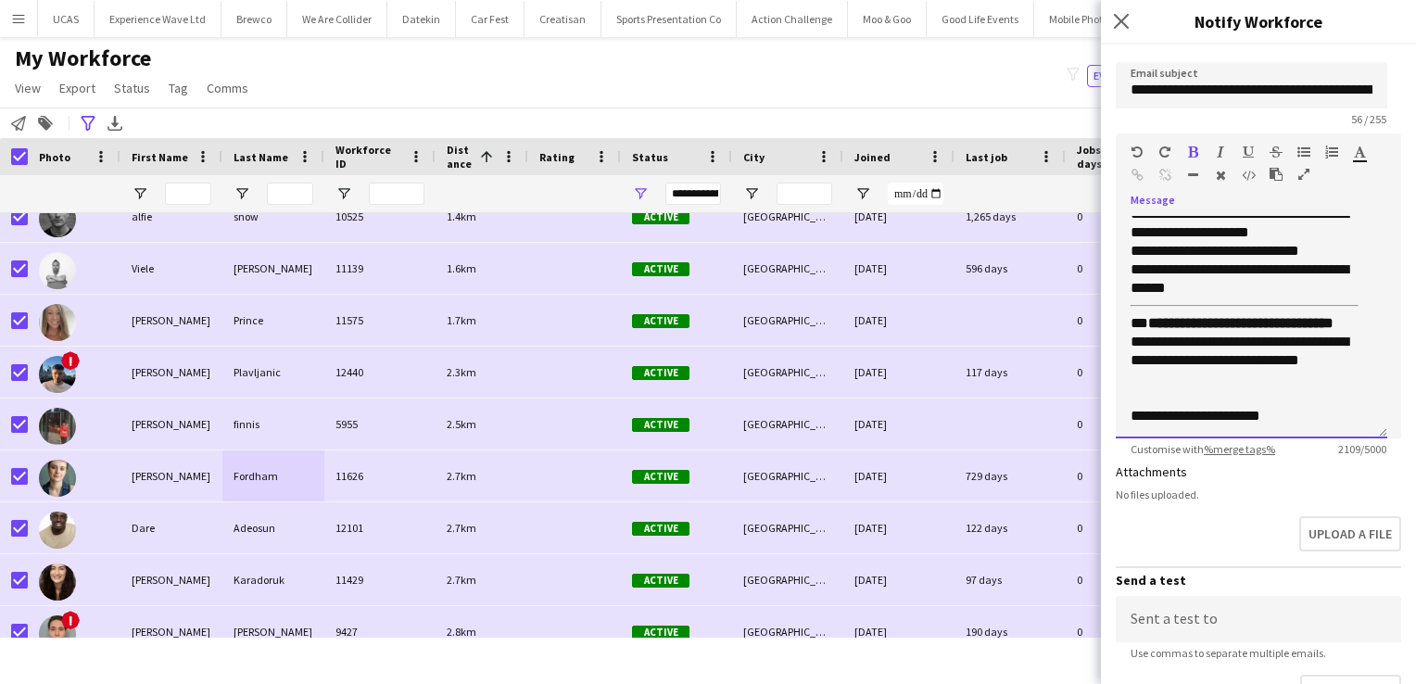
click at [1342, 381] on p "**********" at bounding box center [1245, 351] width 228 height 74
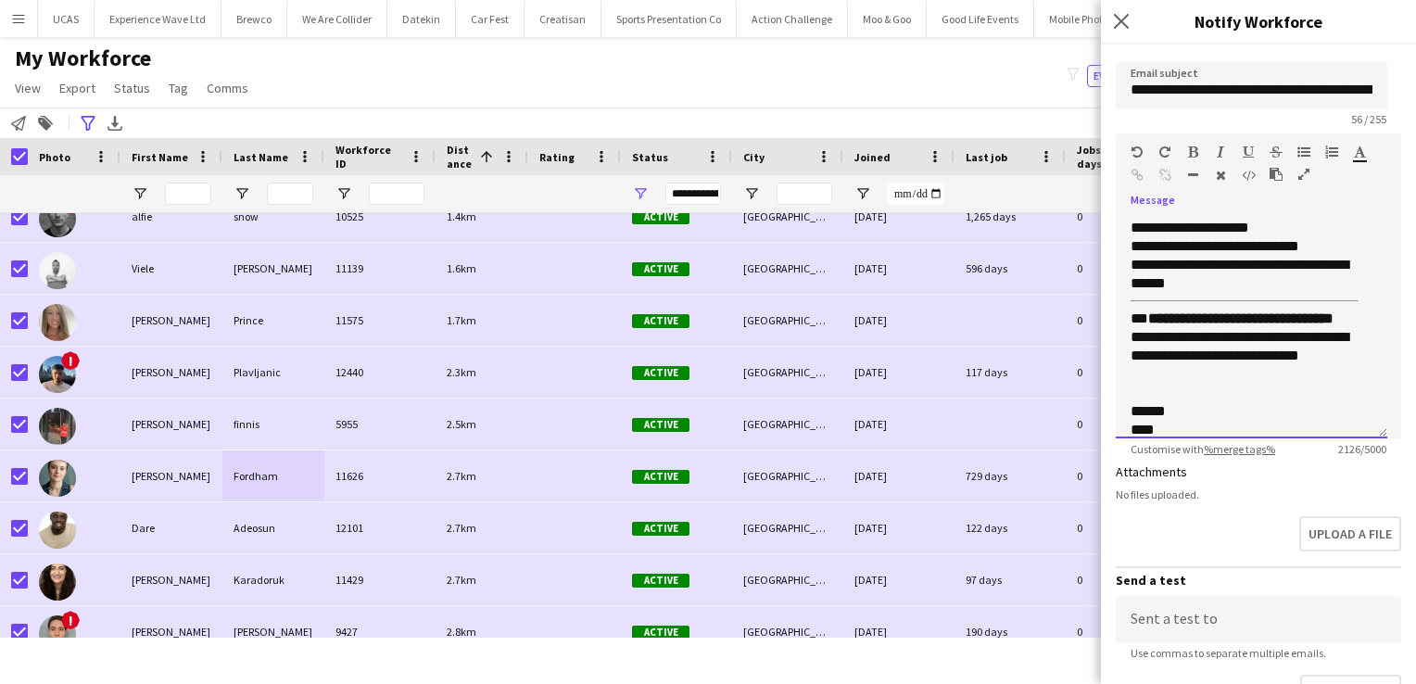
scroll to position [1486, 0]
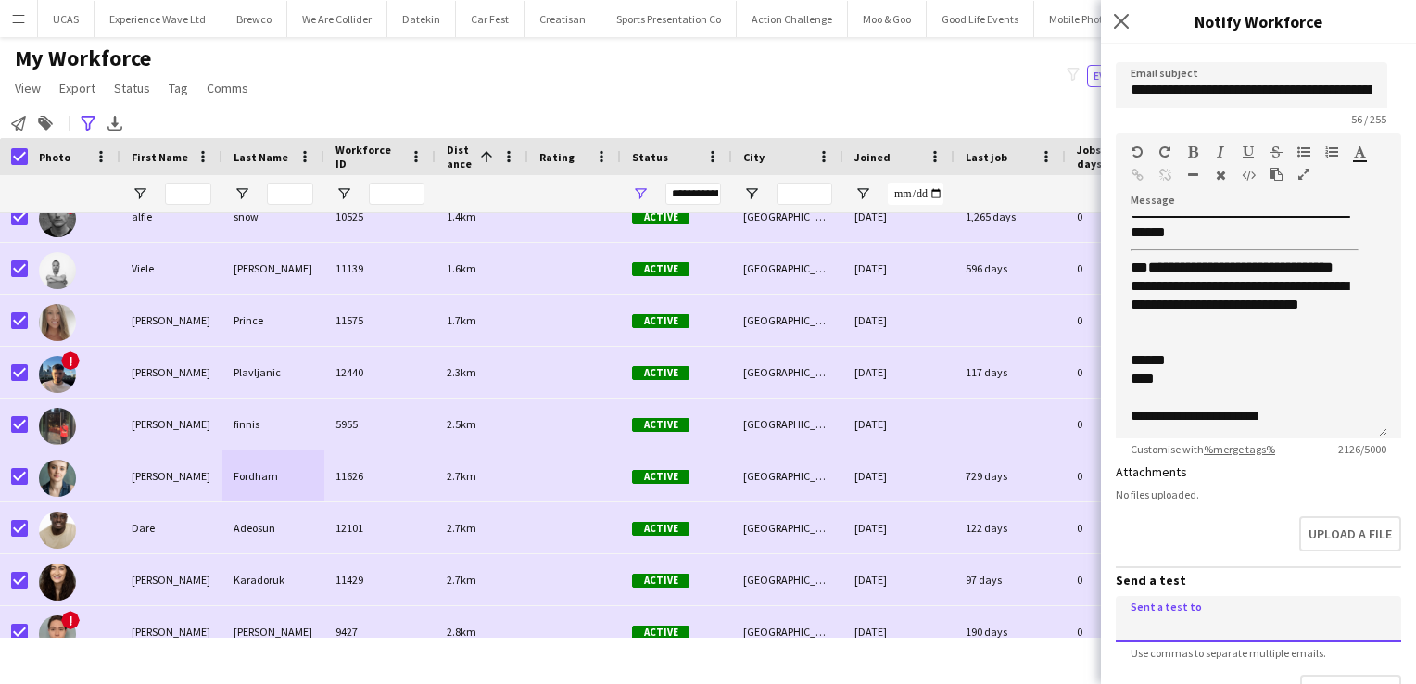
click at [1176, 622] on input at bounding box center [1258, 619] width 285 height 46
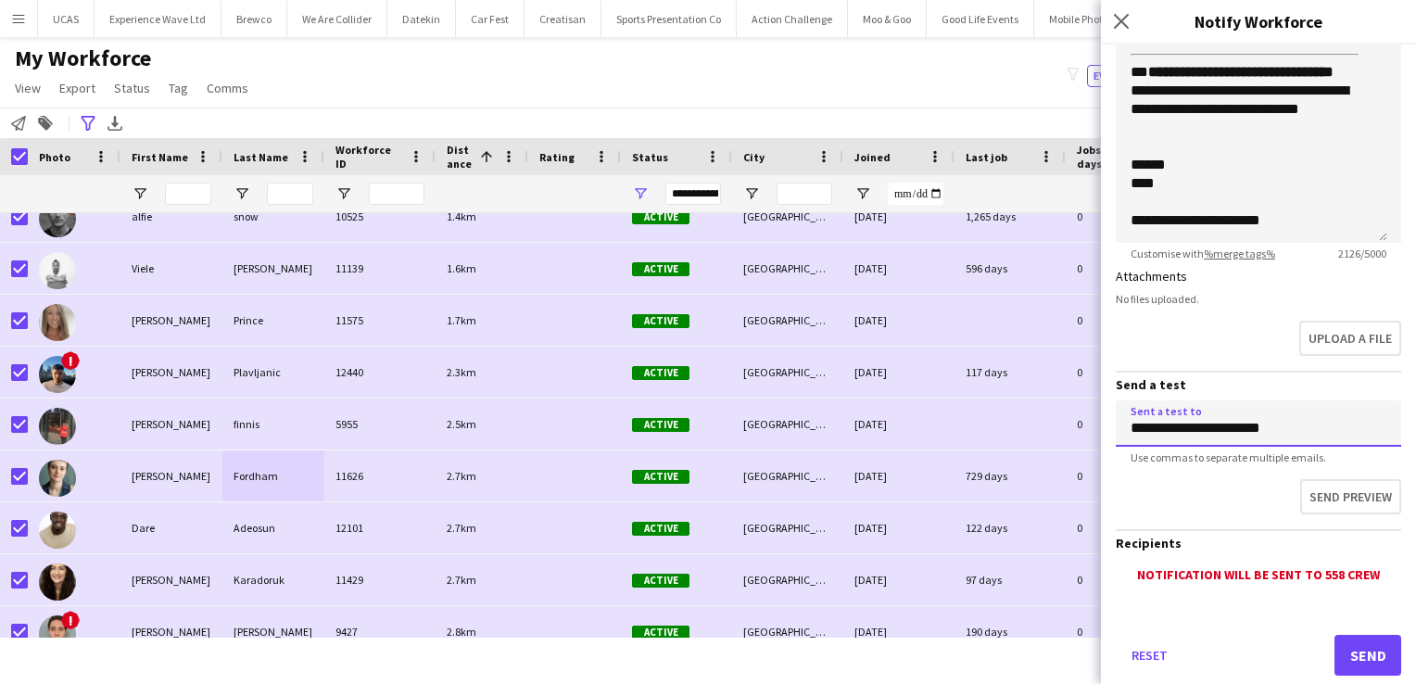
scroll to position [387, 0]
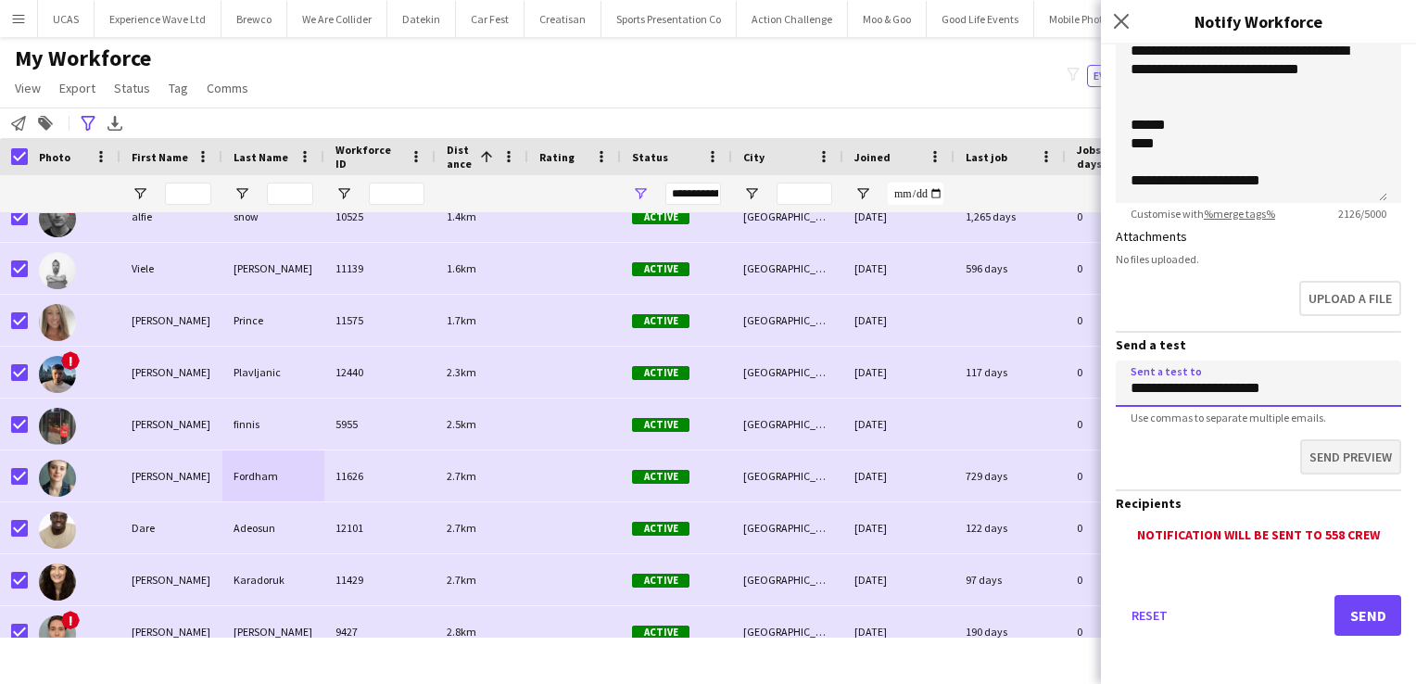
type input "**********"
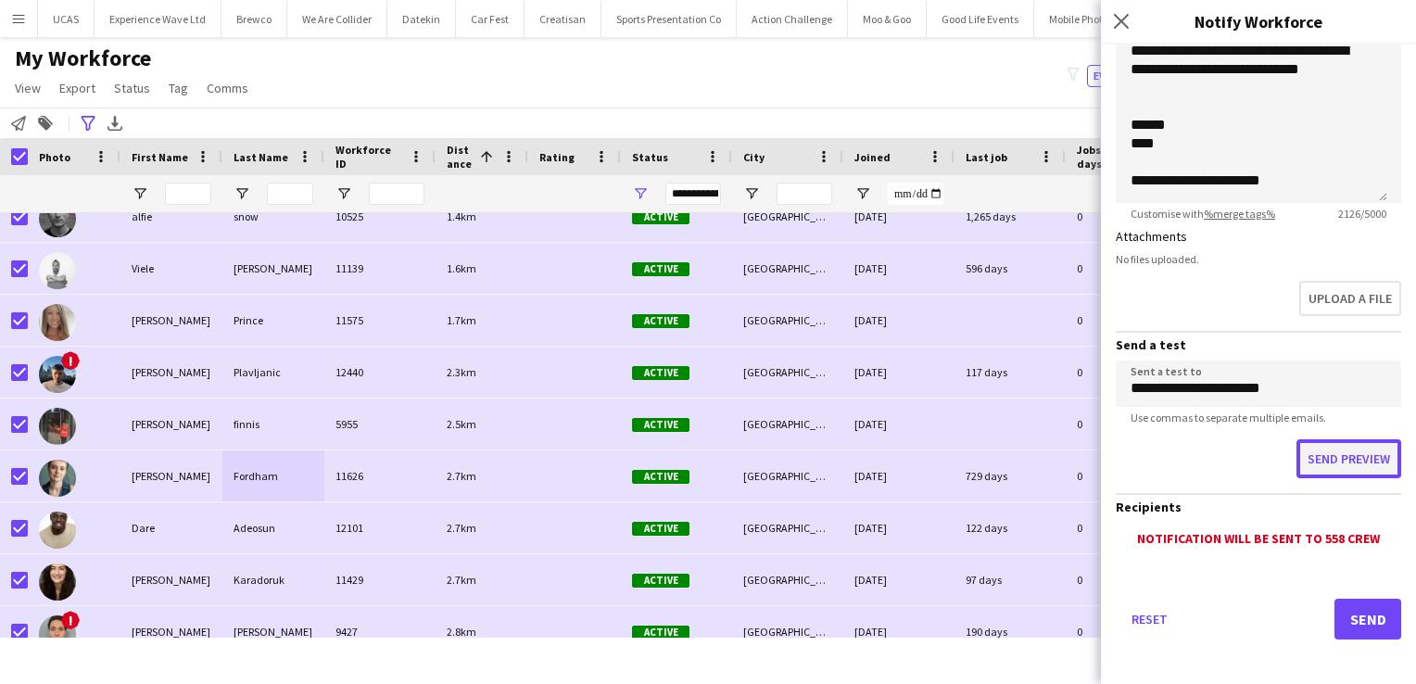
click at [1344, 458] on button "Send preview" at bounding box center [1348, 458] width 105 height 39
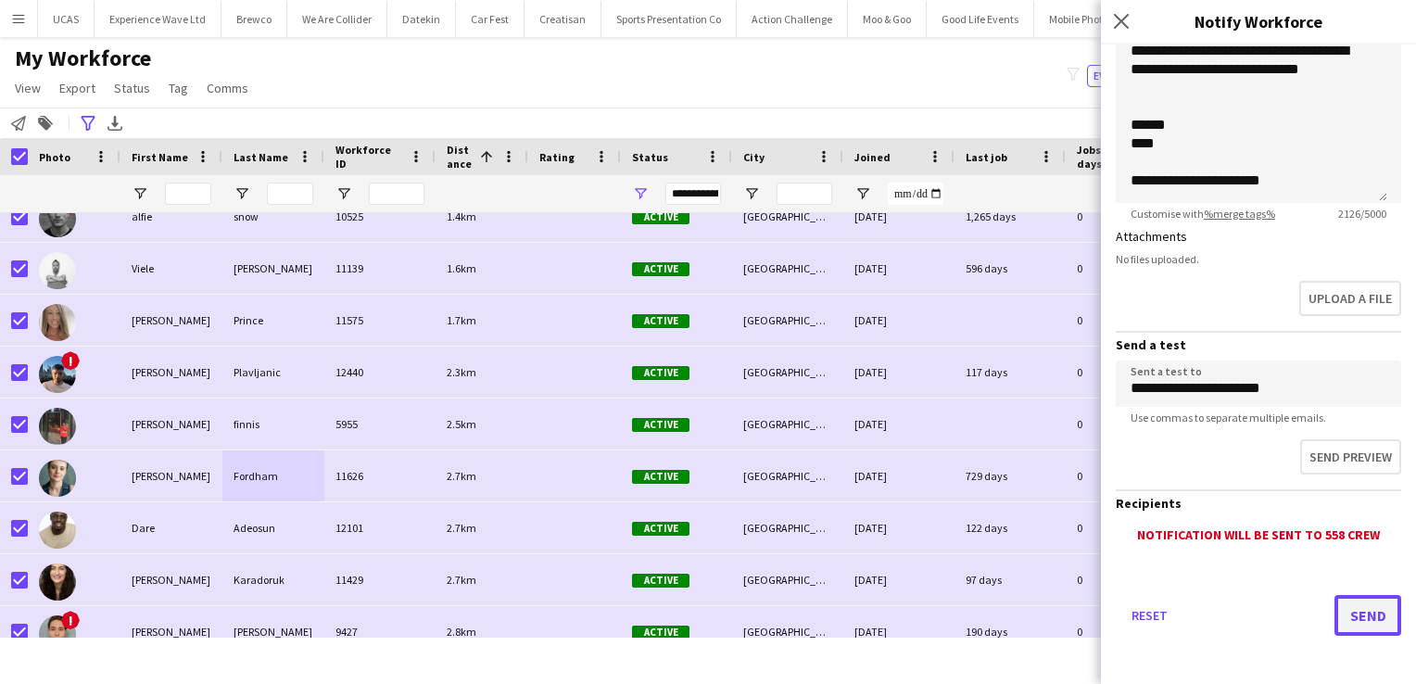
click at [1351, 620] on button "Send" at bounding box center [1367, 615] width 67 height 41
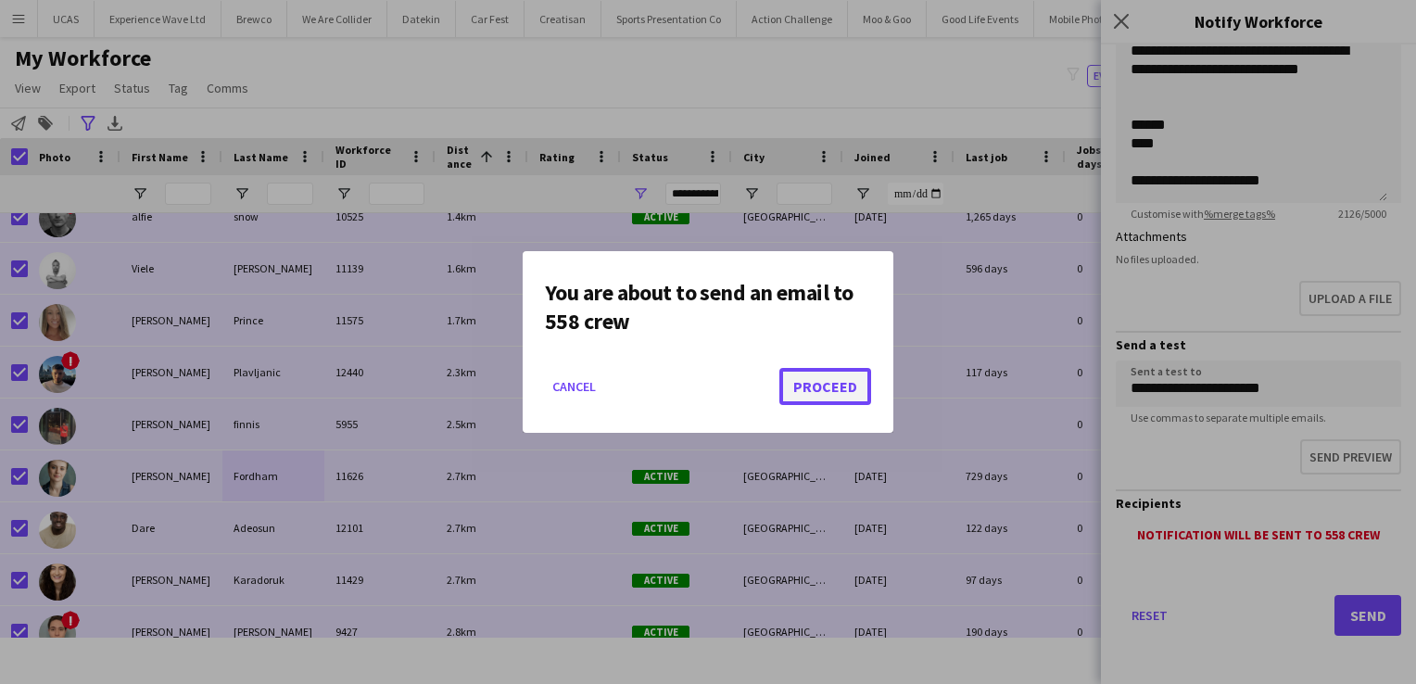
click at [858, 388] on button "Proceed" at bounding box center [825, 386] width 92 height 37
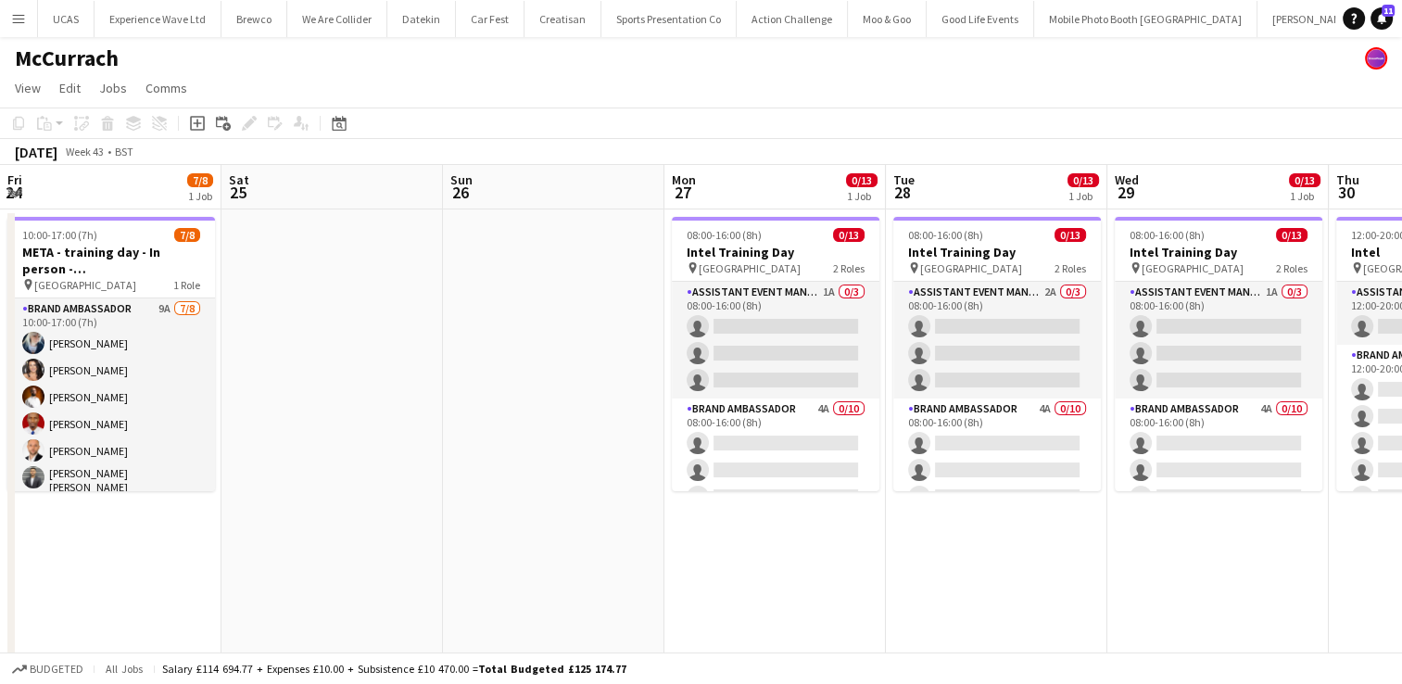
scroll to position [0, 645]
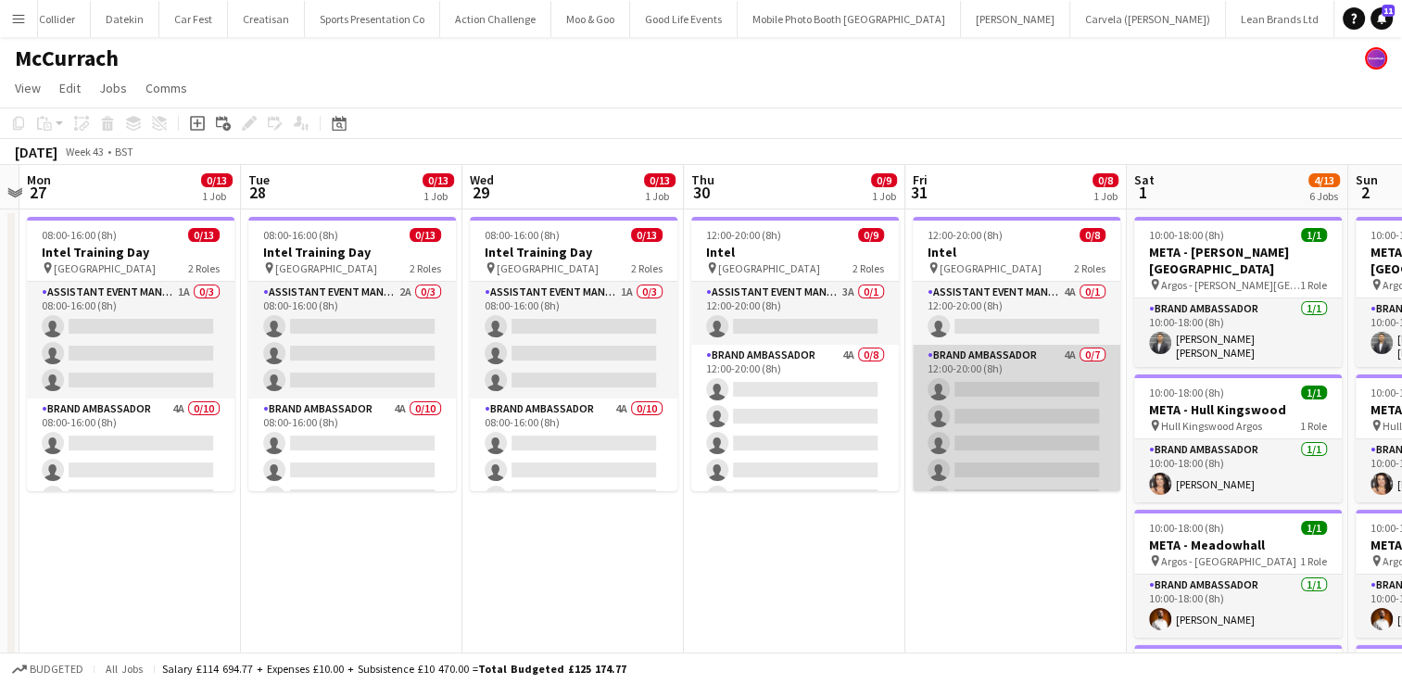
click at [1017, 413] on app-card-role "Brand Ambassador 4A 0/7 12:00-20:00 (8h) single-neutral-actions single-neutral-…" at bounding box center [1017, 457] width 208 height 224
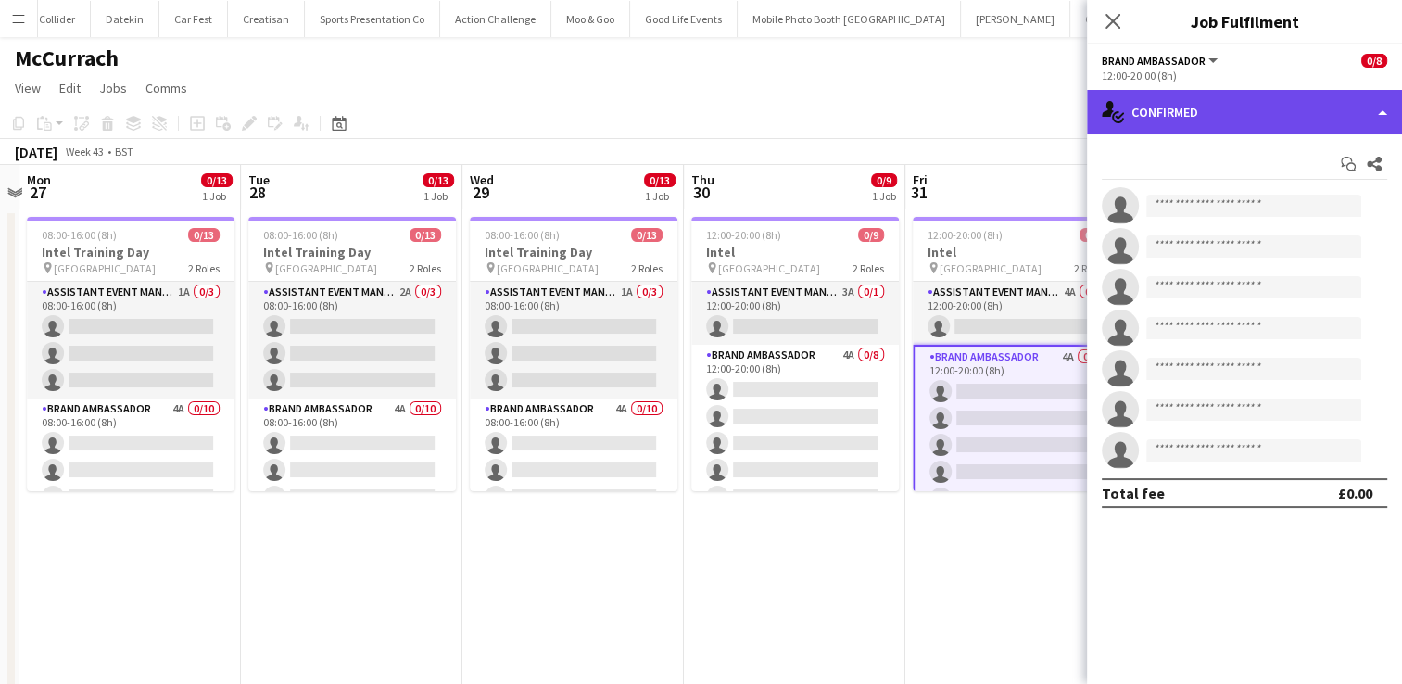
click at [1362, 127] on div "single-neutral-actions-check-2 Confirmed" at bounding box center [1244, 112] width 315 height 44
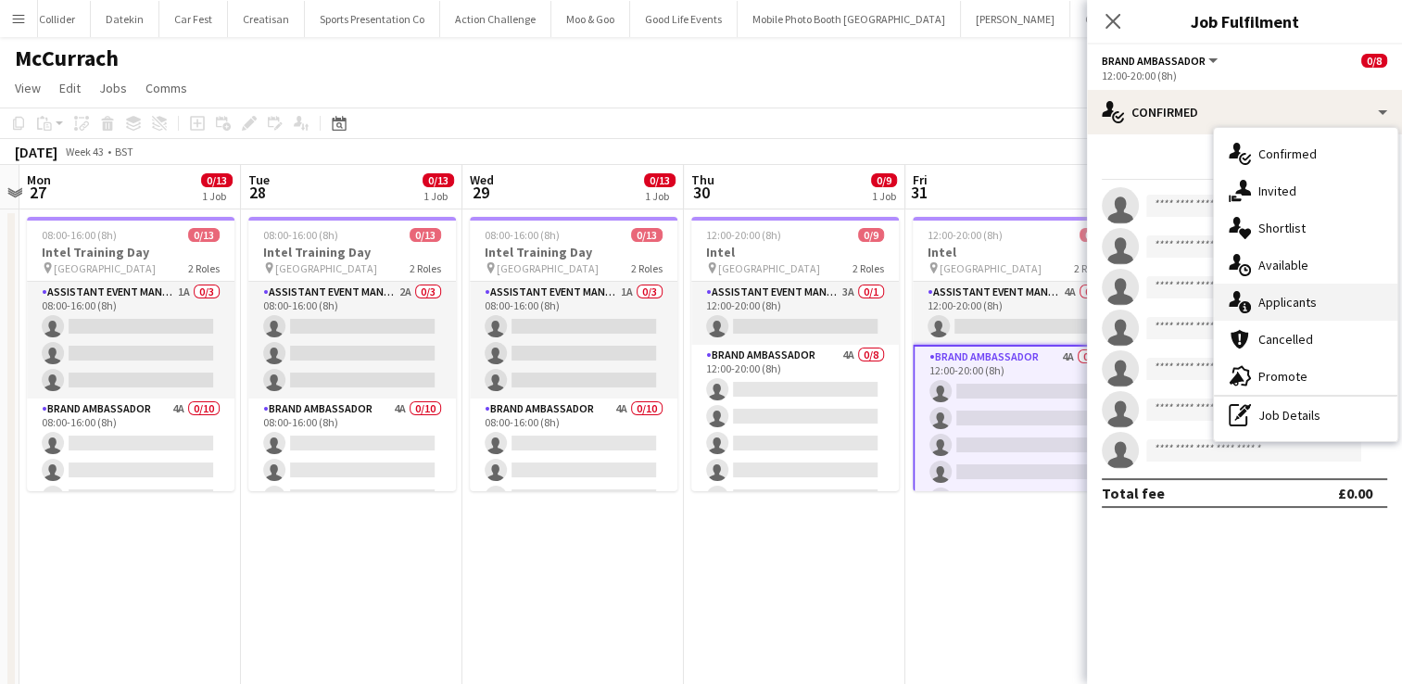
click at [1307, 308] on span "Applicants" at bounding box center [1287, 302] width 58 height 17
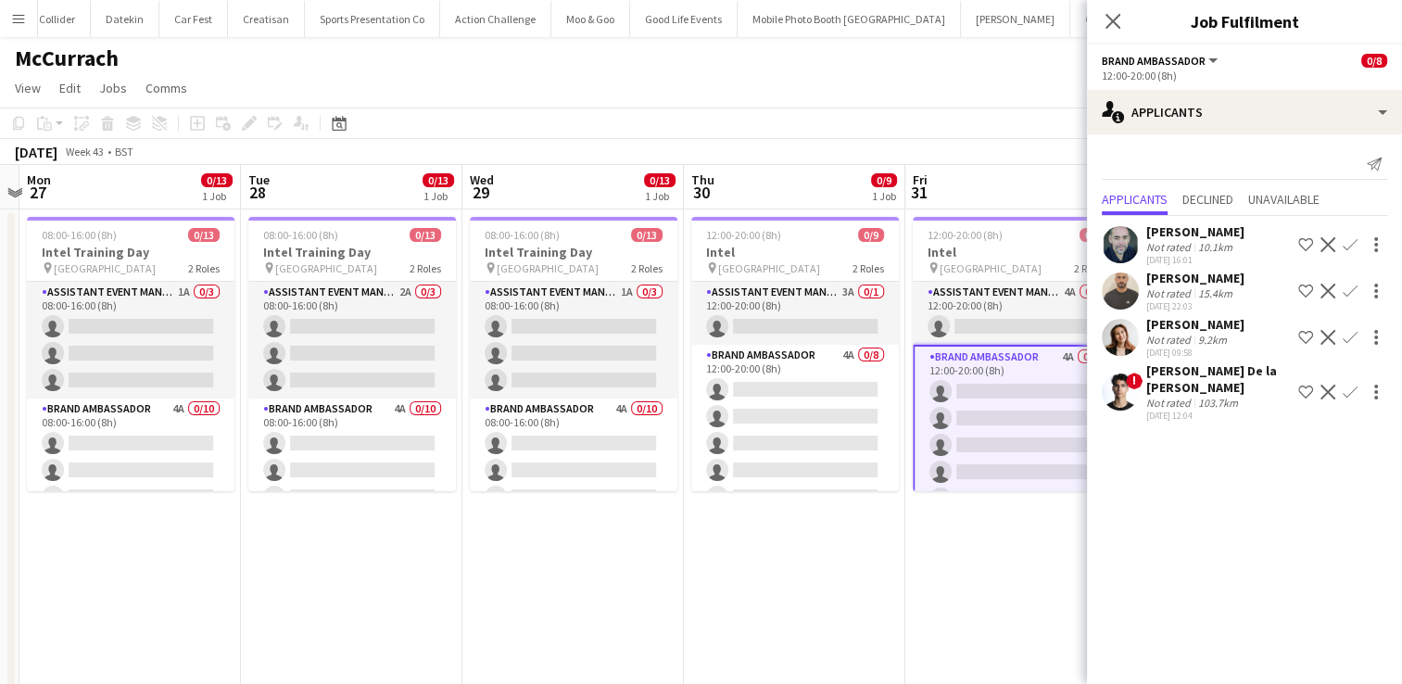
click at [1210, 297] on div "15.4km" at bounding box center [1215, 293] width 42 height 14
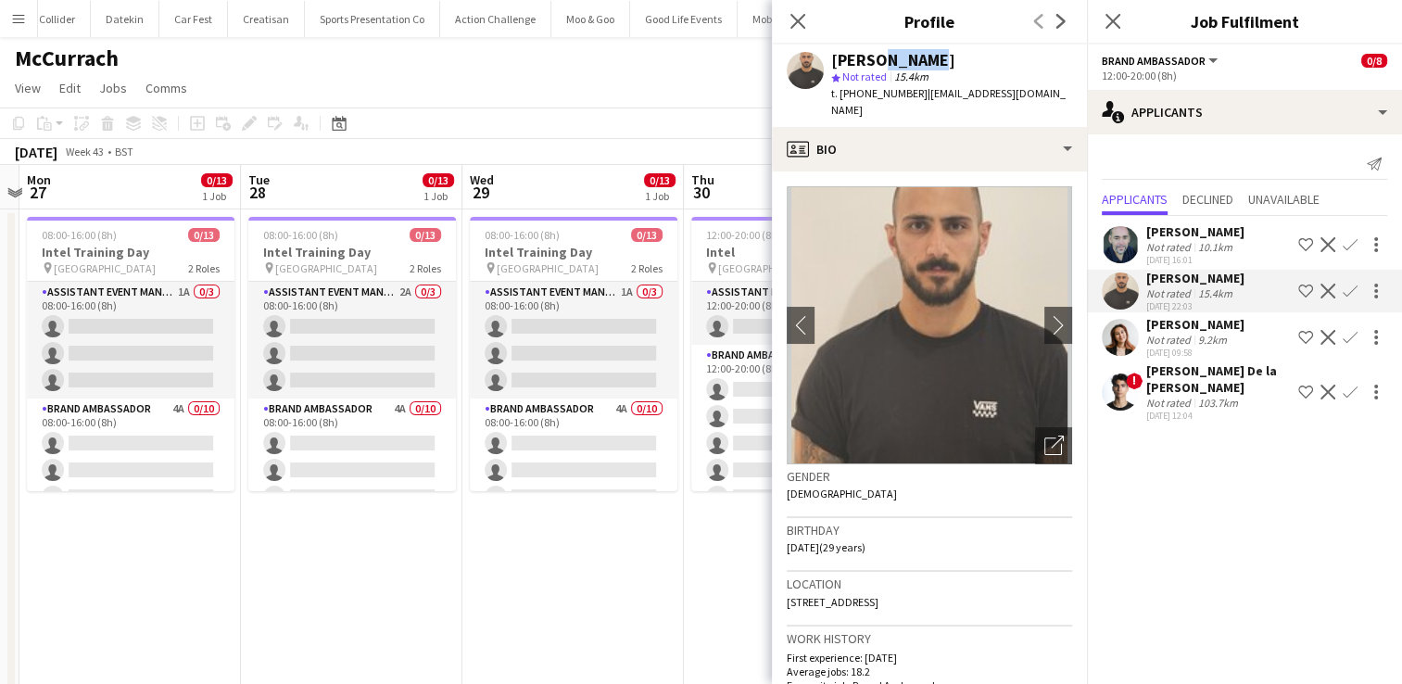
drag, startPoint x: 913, startPoint y: 62, endPoint x: 866, endPoint y: 60, distance: 47.3
click at [866, 60] on div "Aziz Erdjan" at bounding box center [951, 60] width 241 height 17
copy div "Erdjan"
click at [686, 124] on app-toolbar "Copy Paste Paste Ctrl+V Paste with crew Ctrl+Shift+V Paste linked Job Delete Gr…" at bounding box center [701, 123] width 1402 height 32
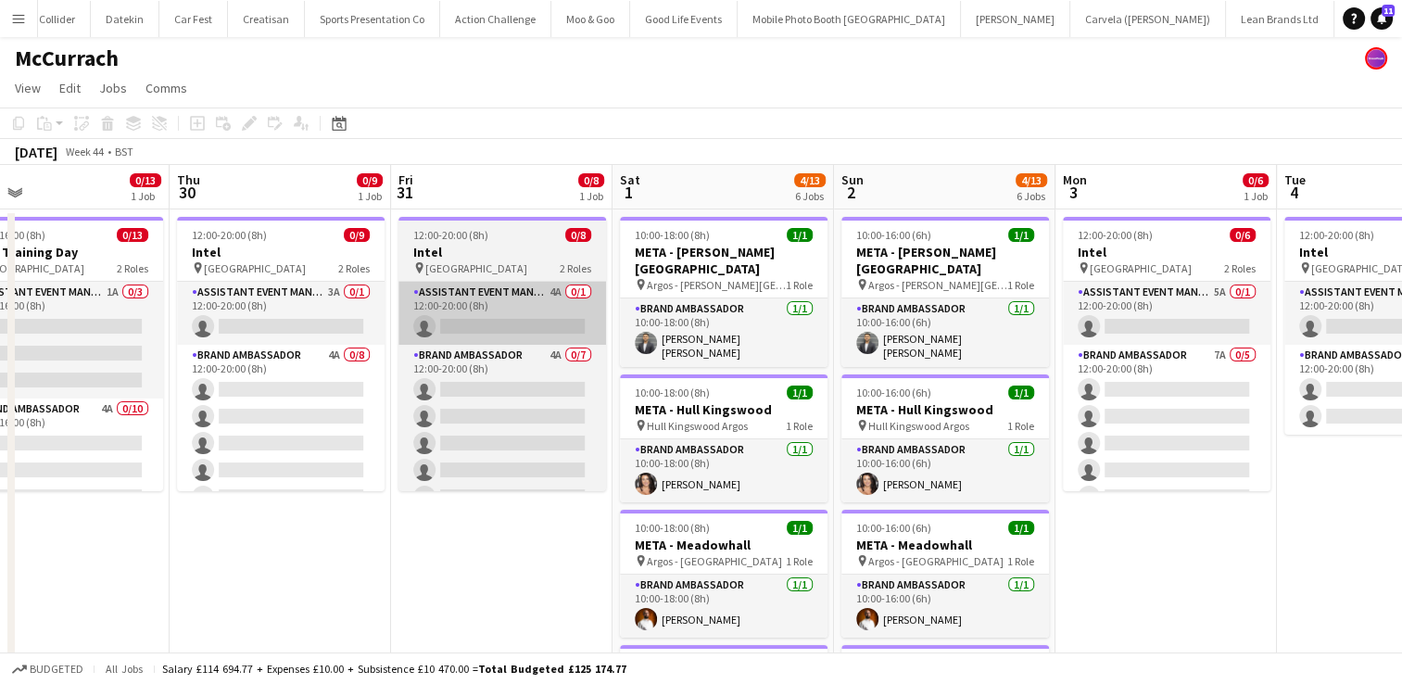
scroll to position [0, 718]
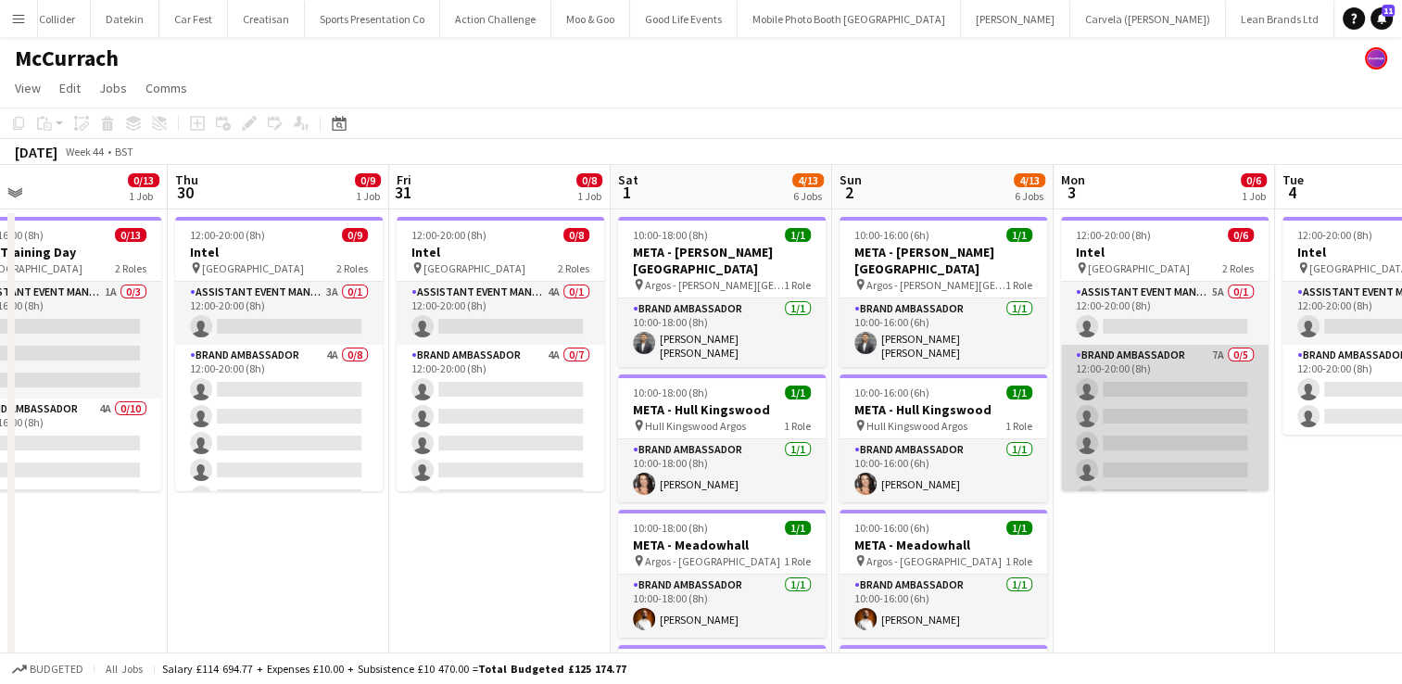
click at [1156, 399] on app-card-role "Brand Ambassador 7A 0/5 12:00-20:00 (8h) single-neutral-actions single-neutral-…" at bounding box center [1165, 430] width 208 height 171
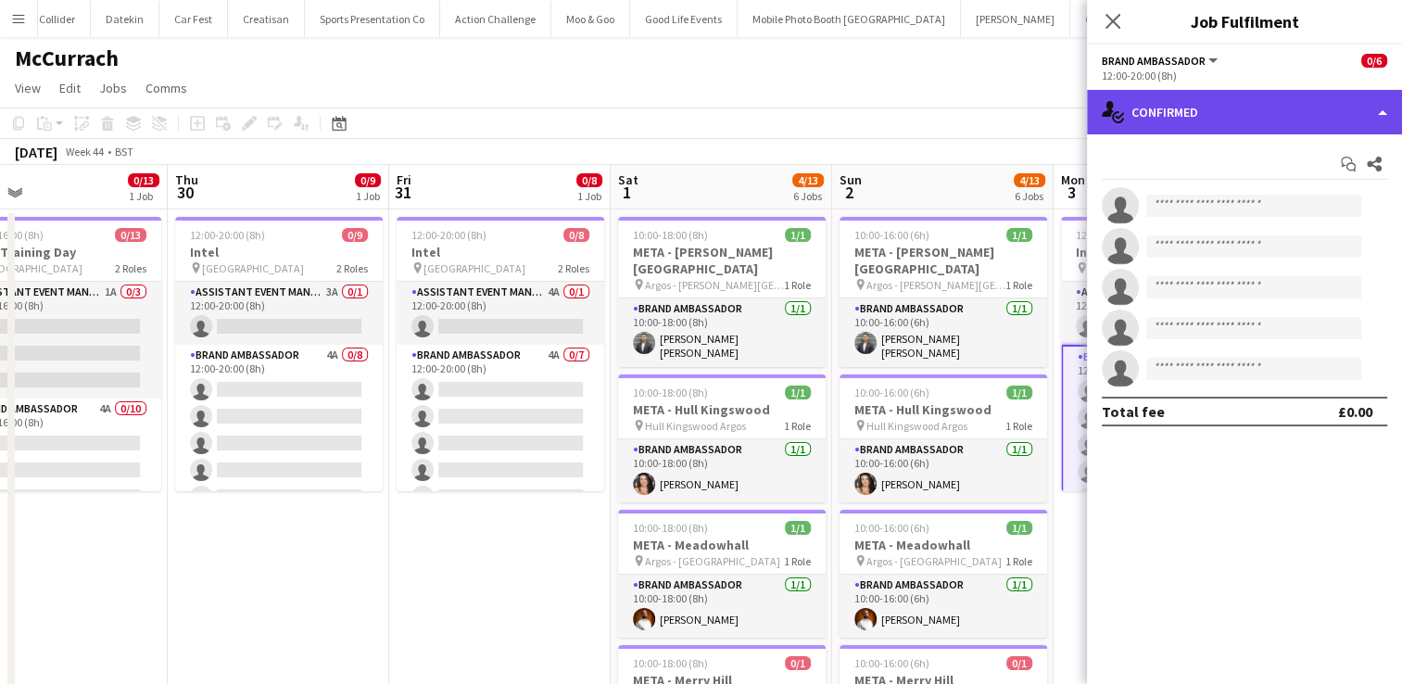
click at [1379, 124] on div "single-neutral-actions-check-2 Confirmed" at bounding box center [1244, 112] width 315 height 44
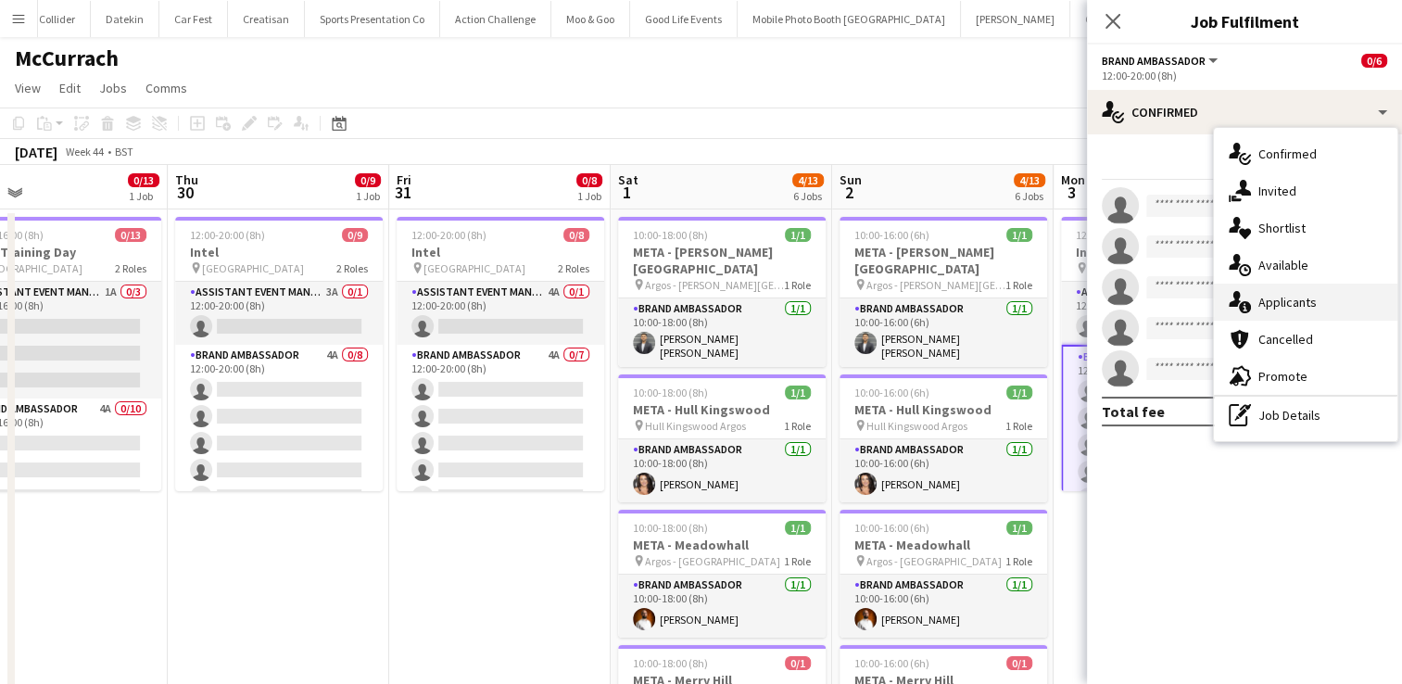
click at [1327, 299] on div "single-neutral-actions-information Applicants" at bounding box center [1305, 302] width 183 height 37
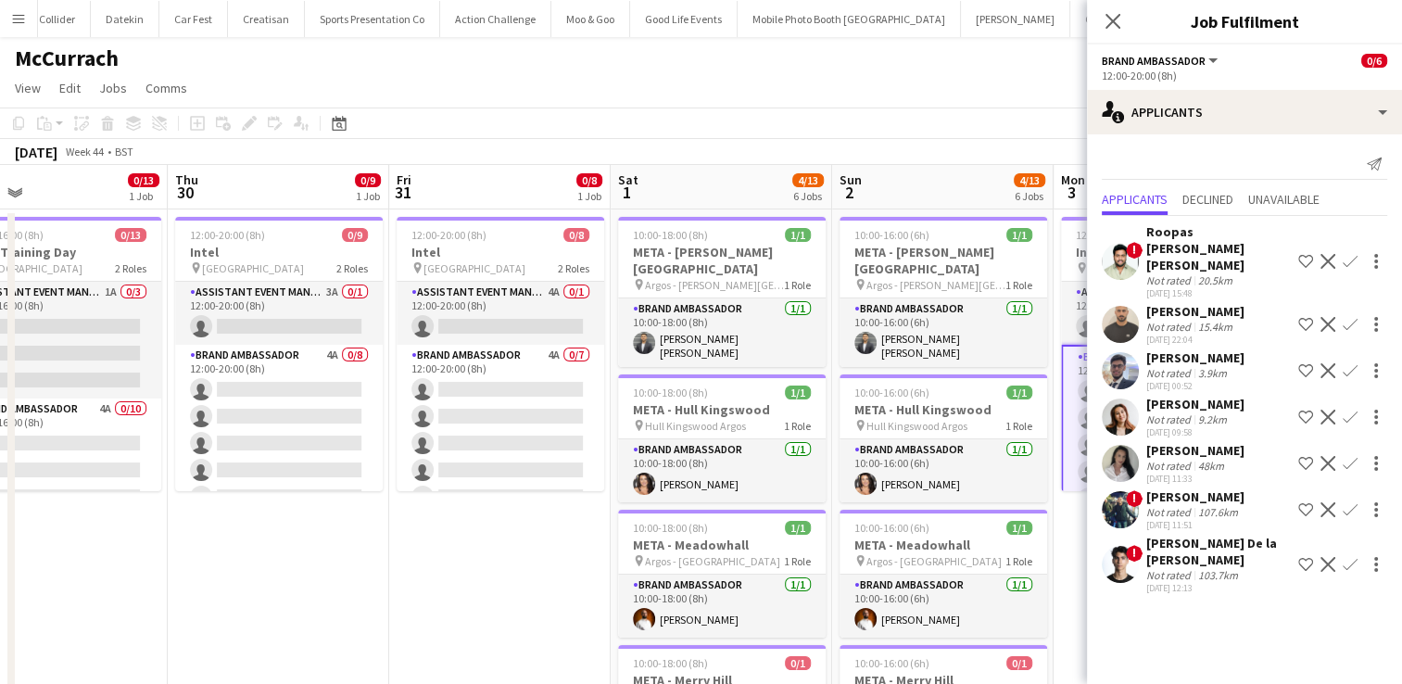
click at [1187, 442] on div "Chloe Patey" at bounding box center [1195, 450] width 98 height 17
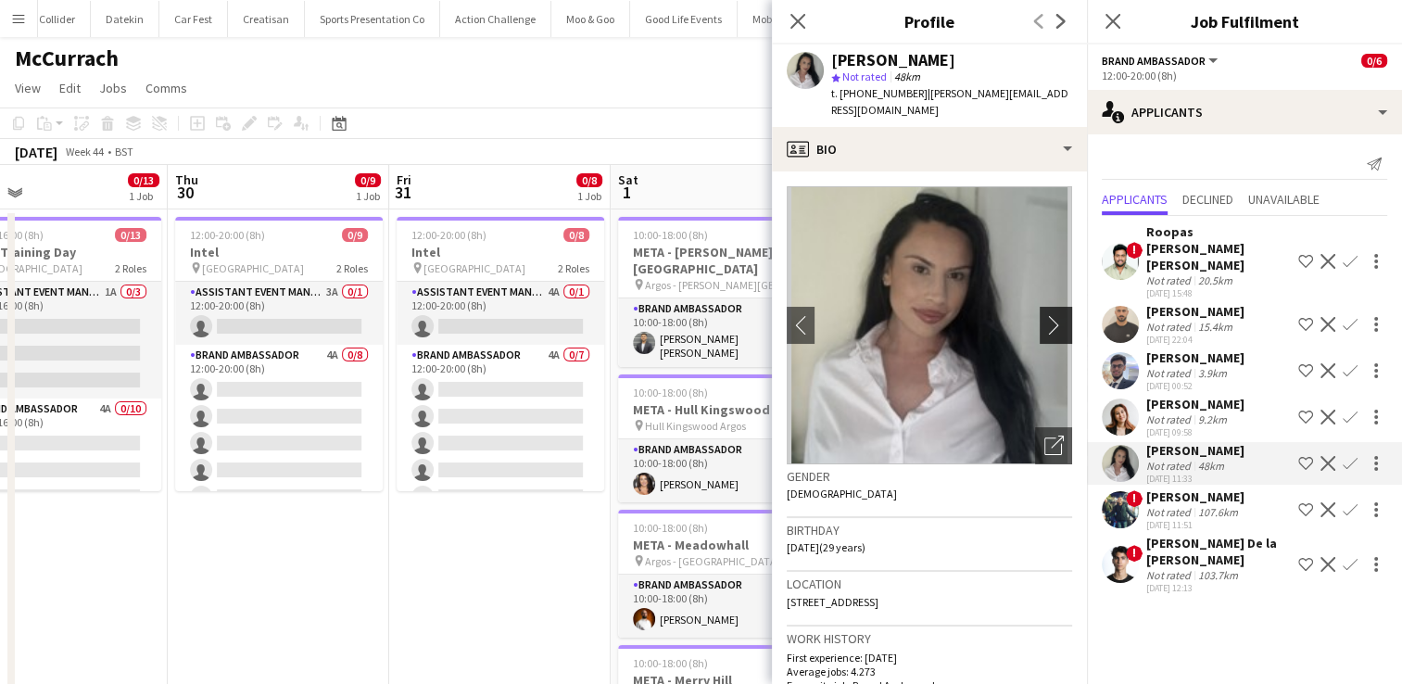
click at [1044, 315] on app-icon "chevron-right" at bounding box center [1058, 324] width 29 height 19
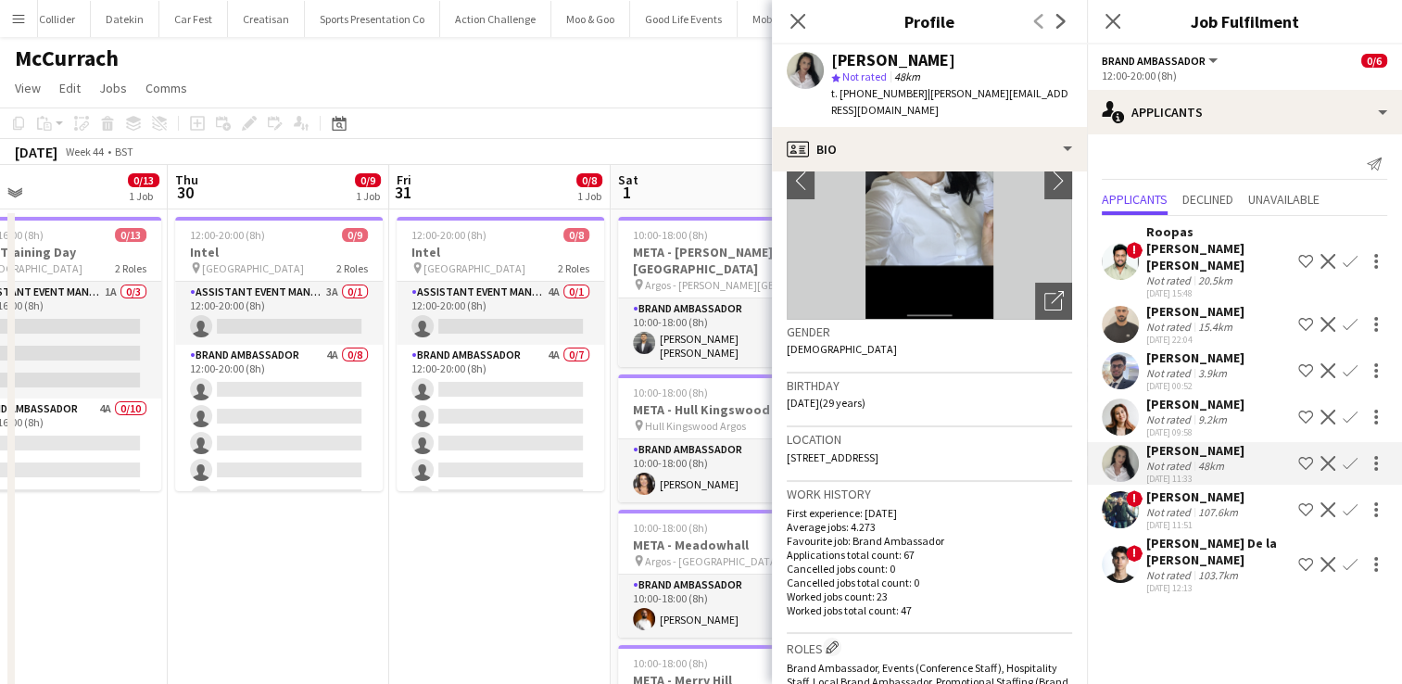
scroll to position [0, 0]
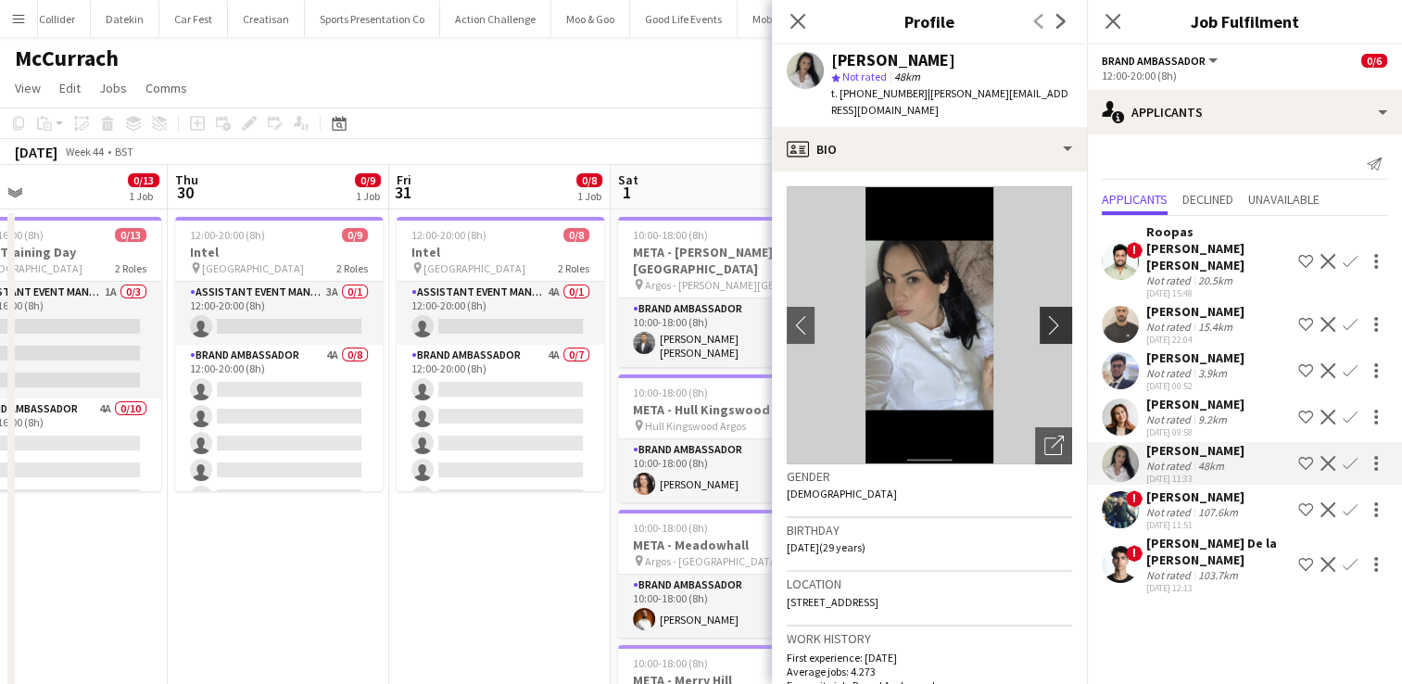
click at [1048, 315] on app-icon "chevron-right" at bounding box center [1058, 324] width 29 height 19
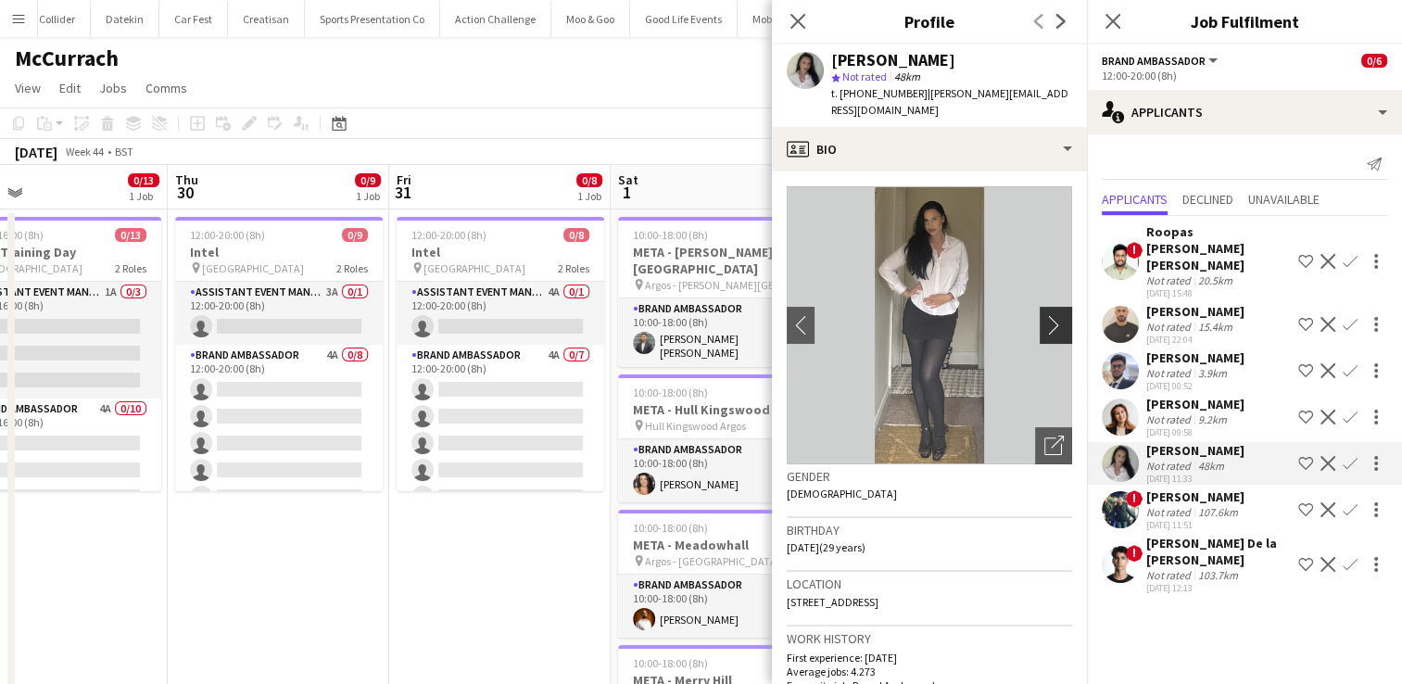
click at [1048, 315] on app-icon "chevron-right" at bounding box center [1058, 324] width 29 height 19
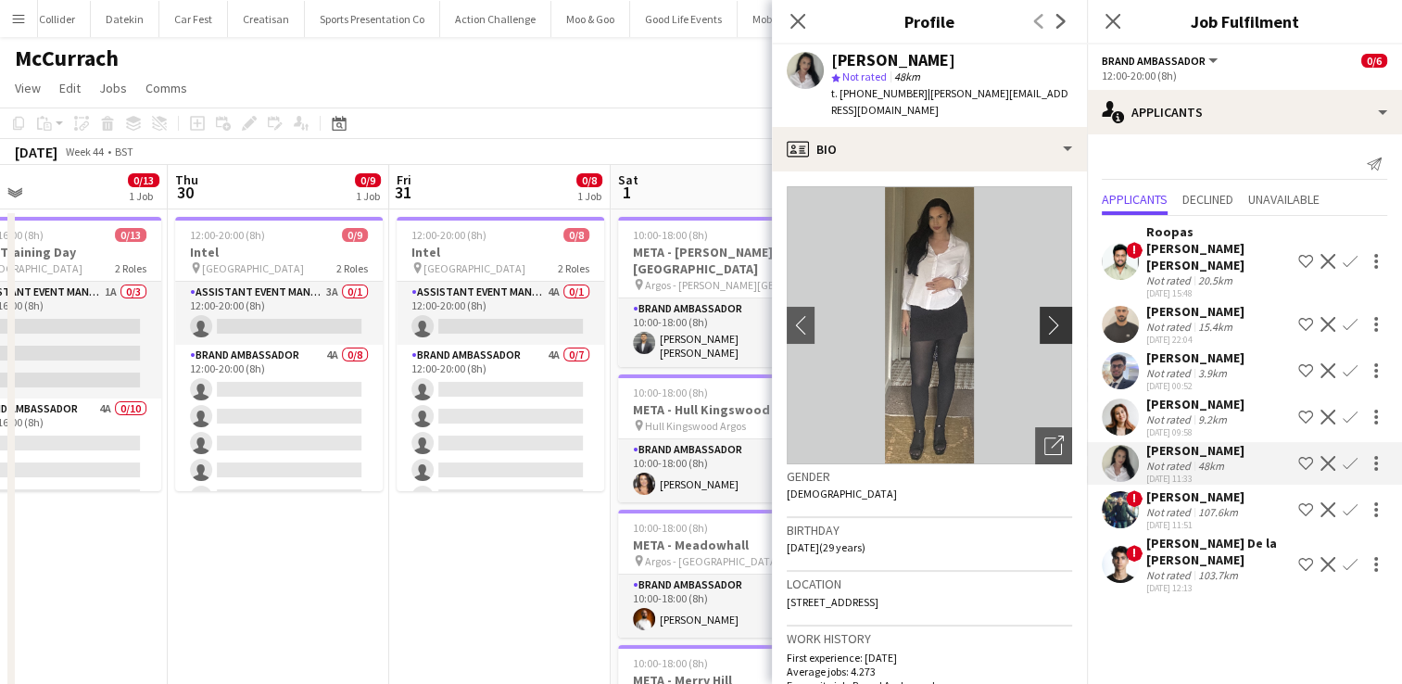
click at [1048, 315] on app-icon "chevron-right" at bounding box center [1058, 324] width 29 height 19
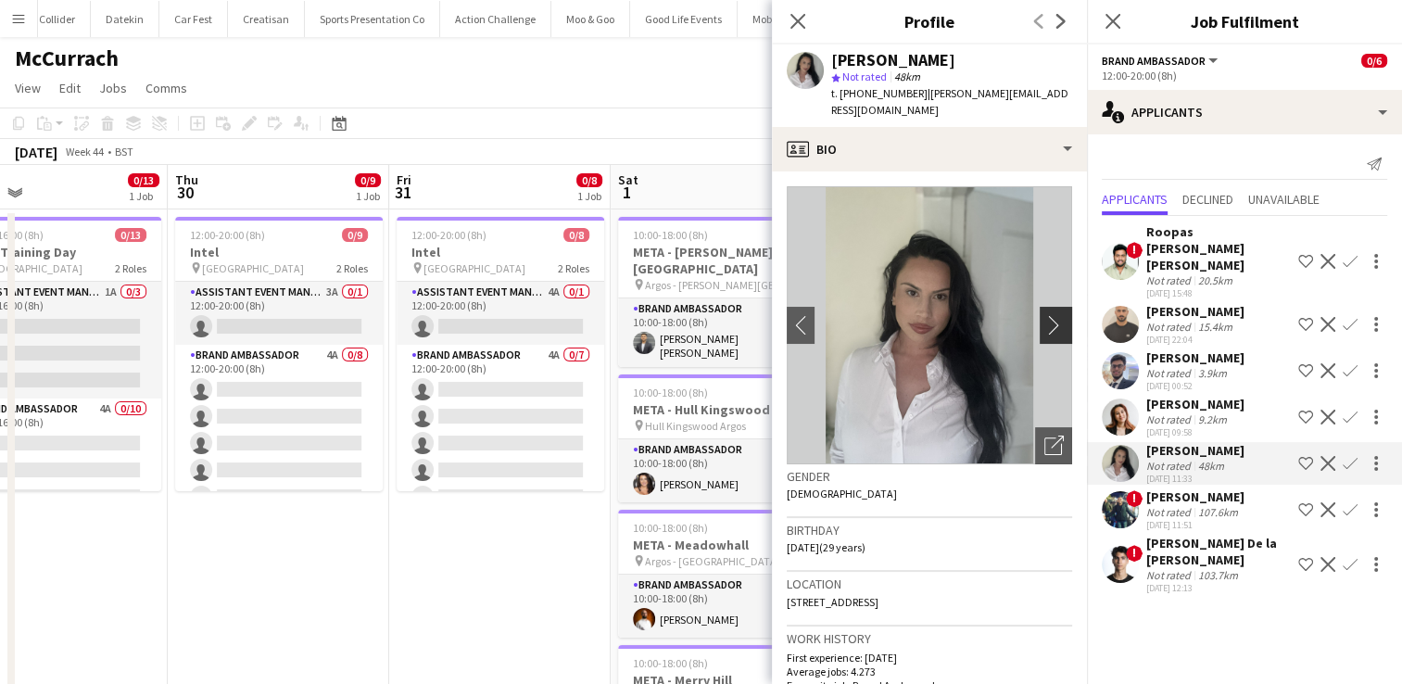
click at [1048, 315] on app-icon "chevron-right" at bounding box center [1058, 324] width 29 height 19
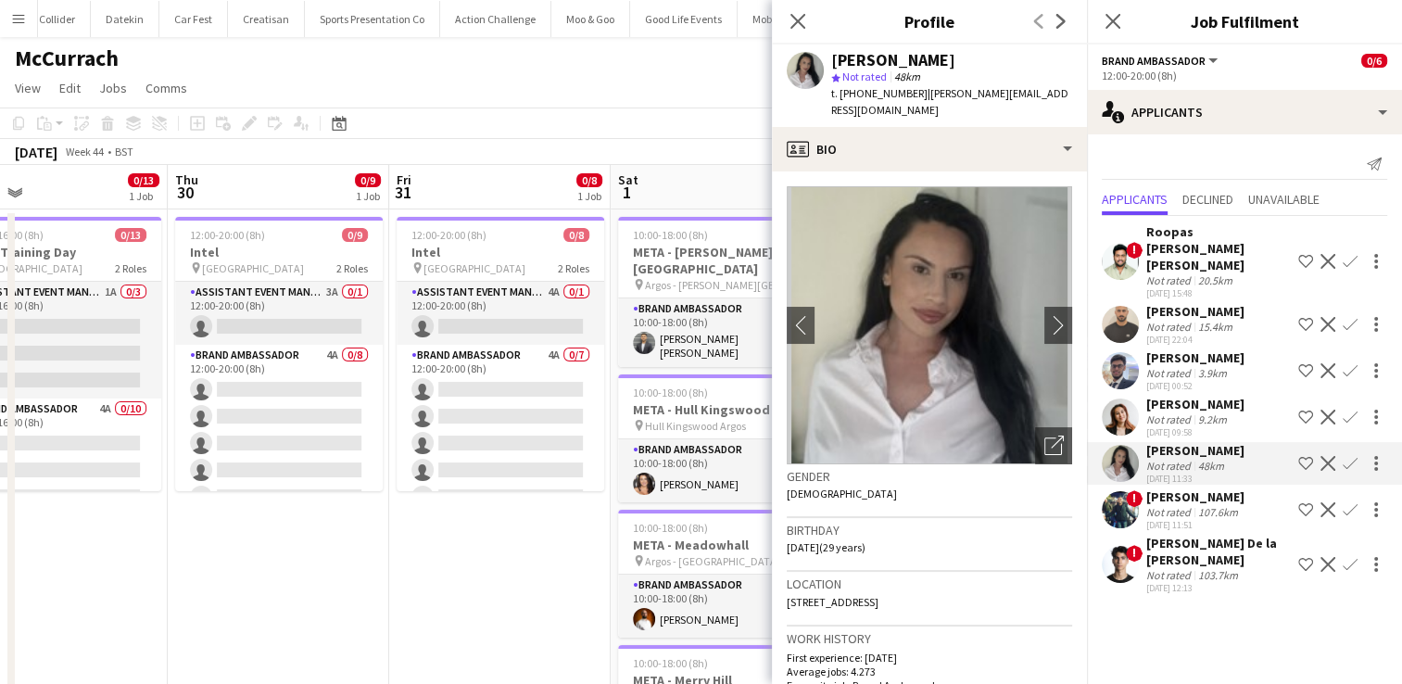
click at [661, 83] on app-page-menu "View Day view expanded Day view collapsed Month view Date picker Jump to today …" at bounding box center [701, 89] width 1402 height 35
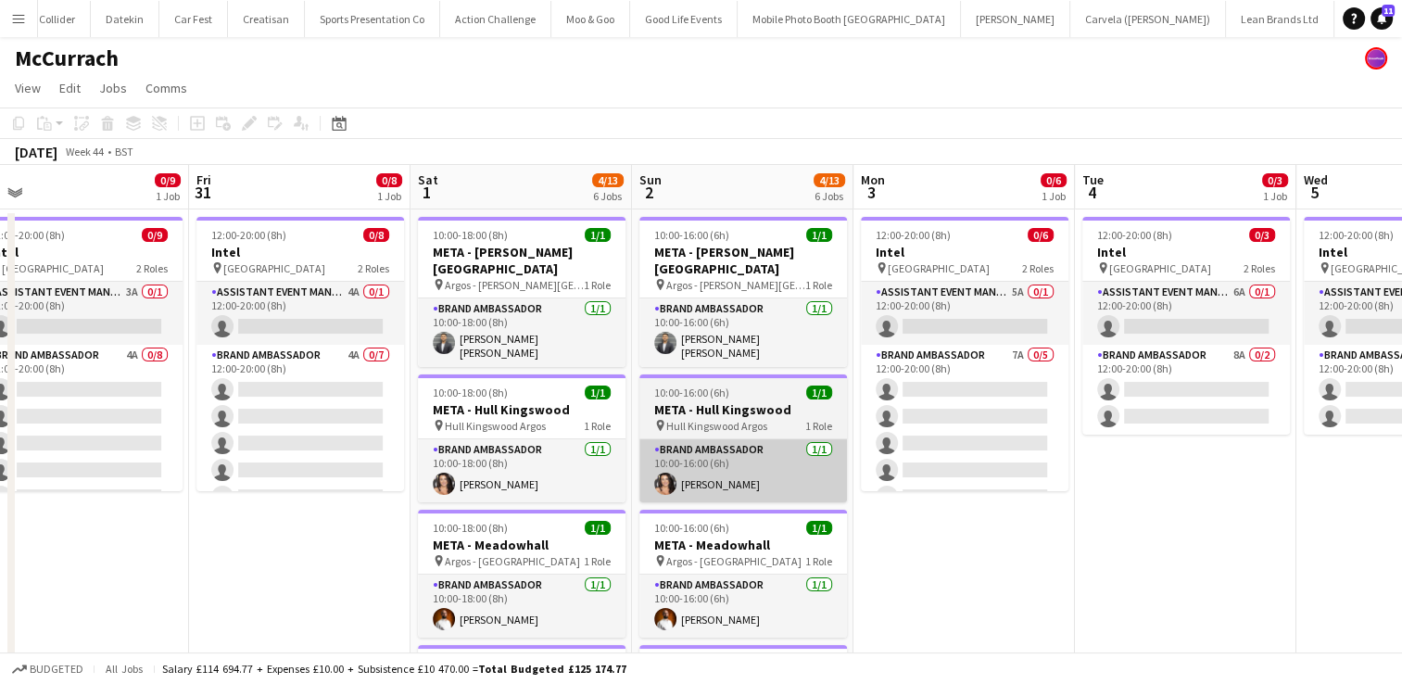
scroll to position [0, 478]
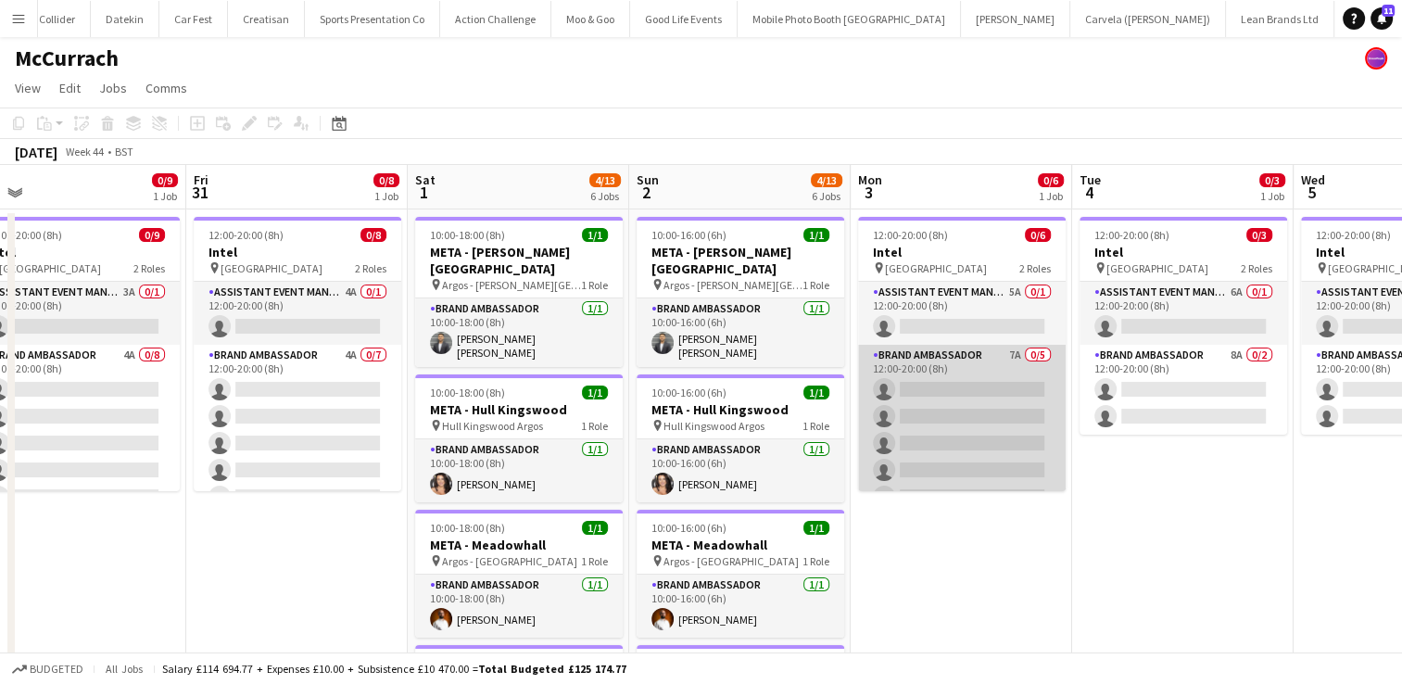
click at [953, 417] on app-card-role "Brand Ambassador 7A 0/5 12:00-20:00 (8h) single-neutral-actions single-neutral-…" at bounding box center [962, 430] width 208 height 171
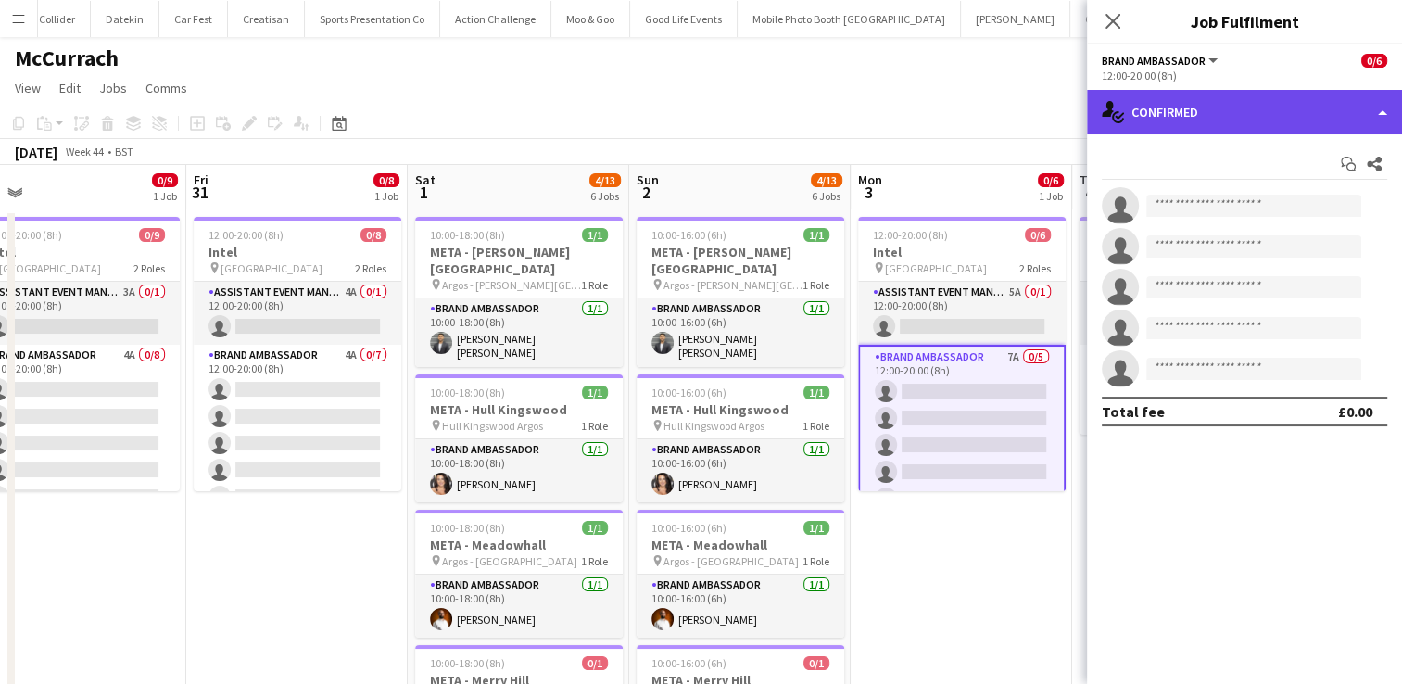
click at [1360, 108] on div "single-neutral-actions-check-2 Confirmed" at bounding box center [1244, 112] width 315 height 44
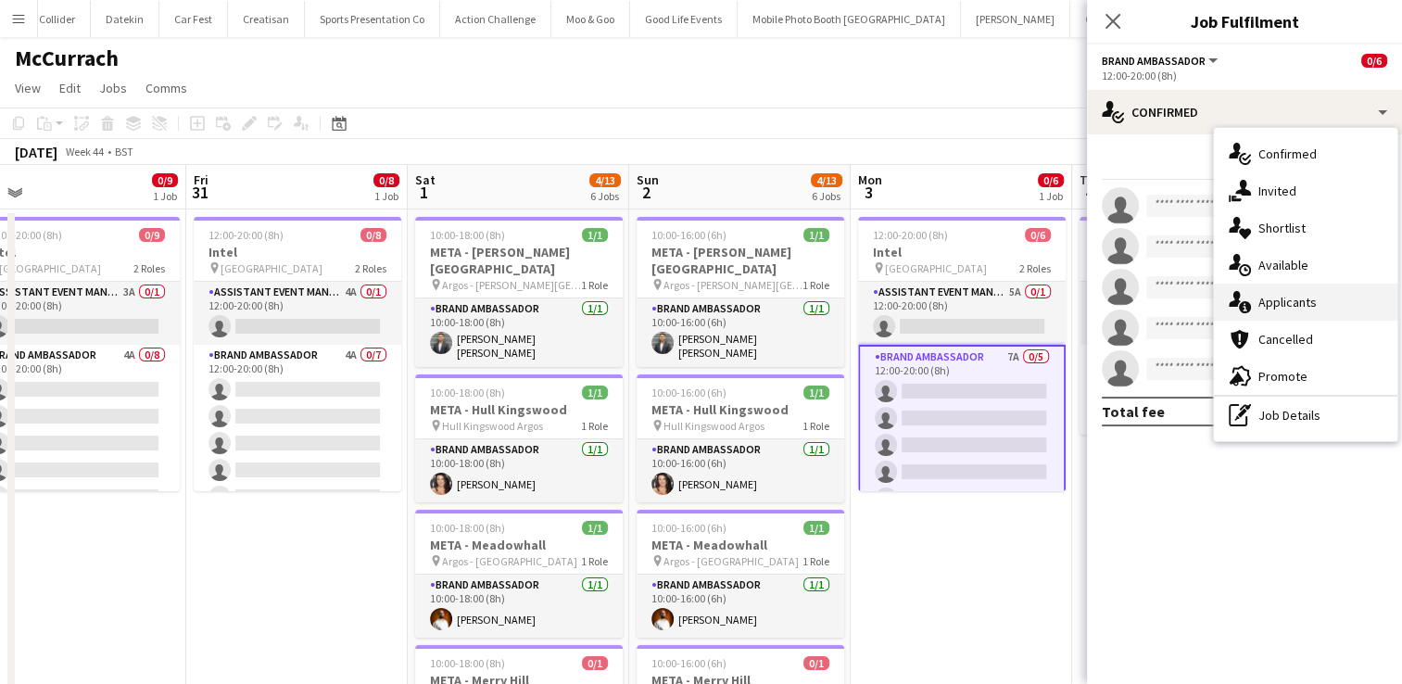
click at [1320, 306] on div "single-neutral-actions-information Applicants" at bounding box center [1305, 302] width 183 height 37
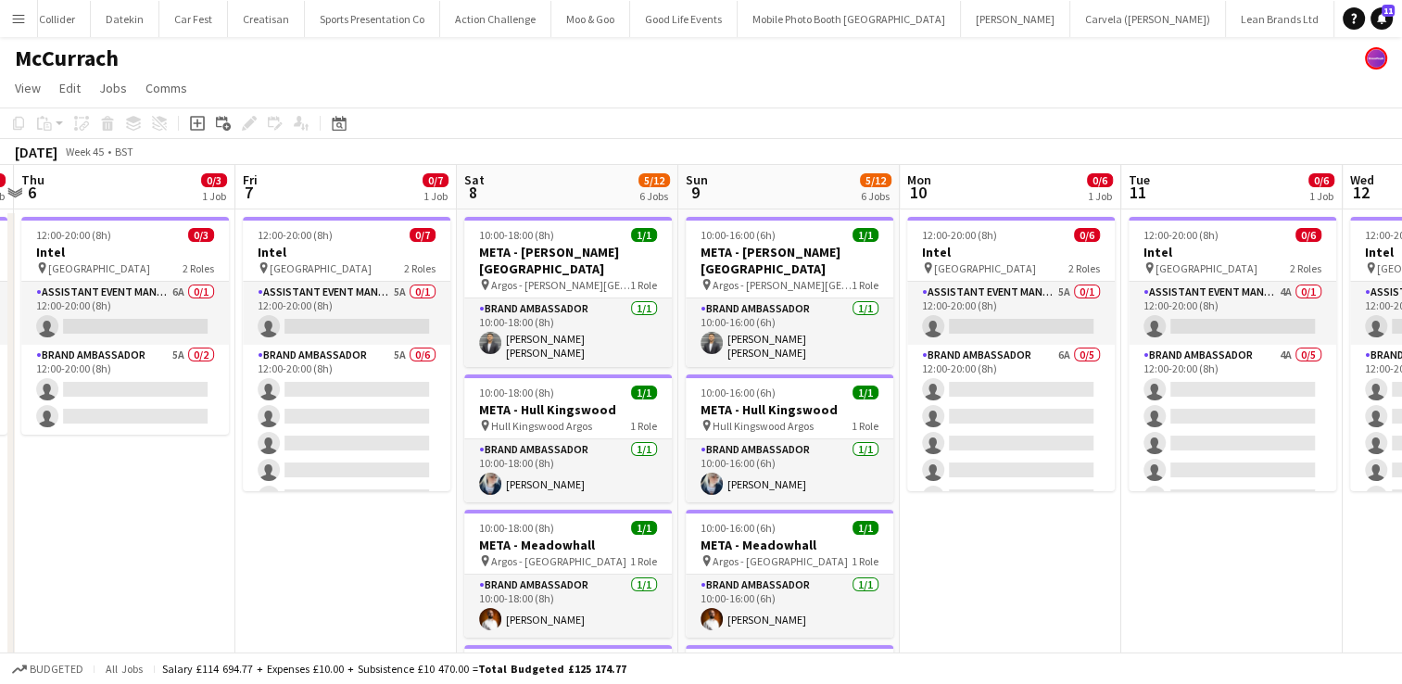
scroll to position [0, 686]
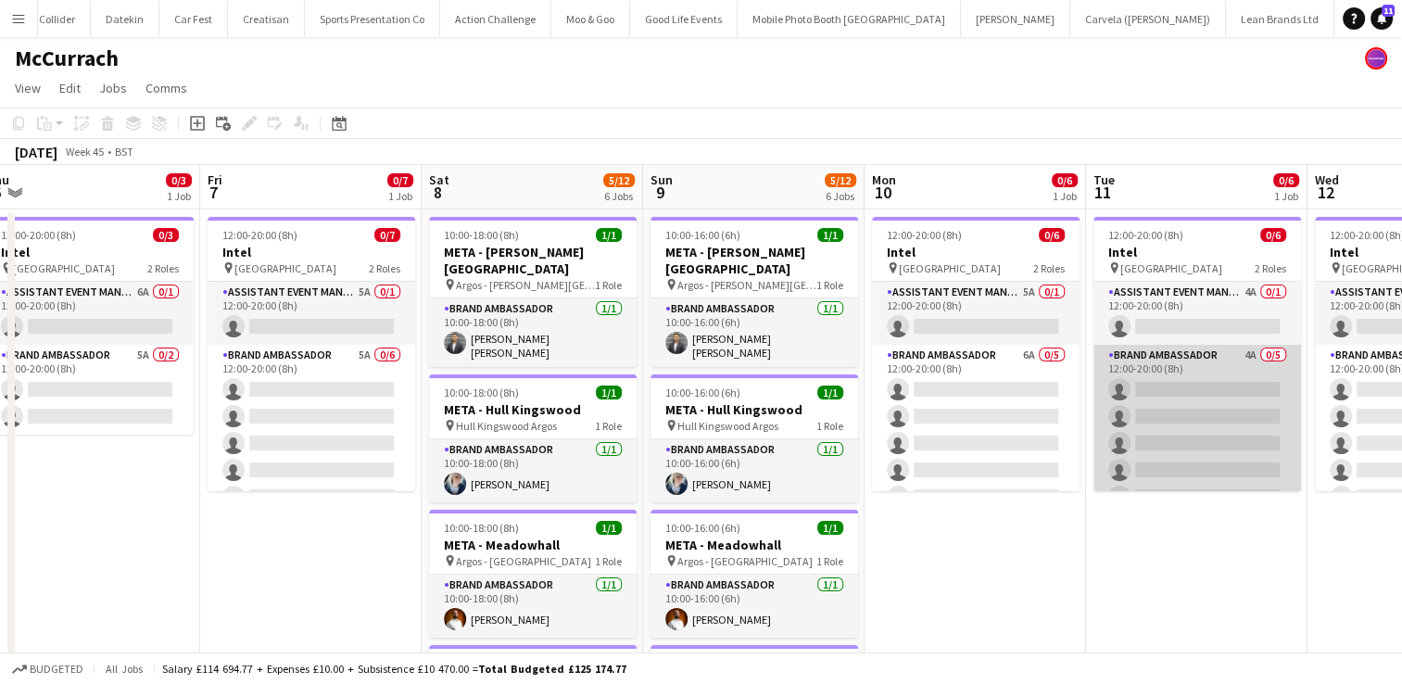
click at [1147, 404] on app-card-role "Brand Ambassador 4A 0/5 12:00-20:00 (8h) single-neutral-actions single-neutral-…" at bounding box center [1197, 430] width 208 height 171
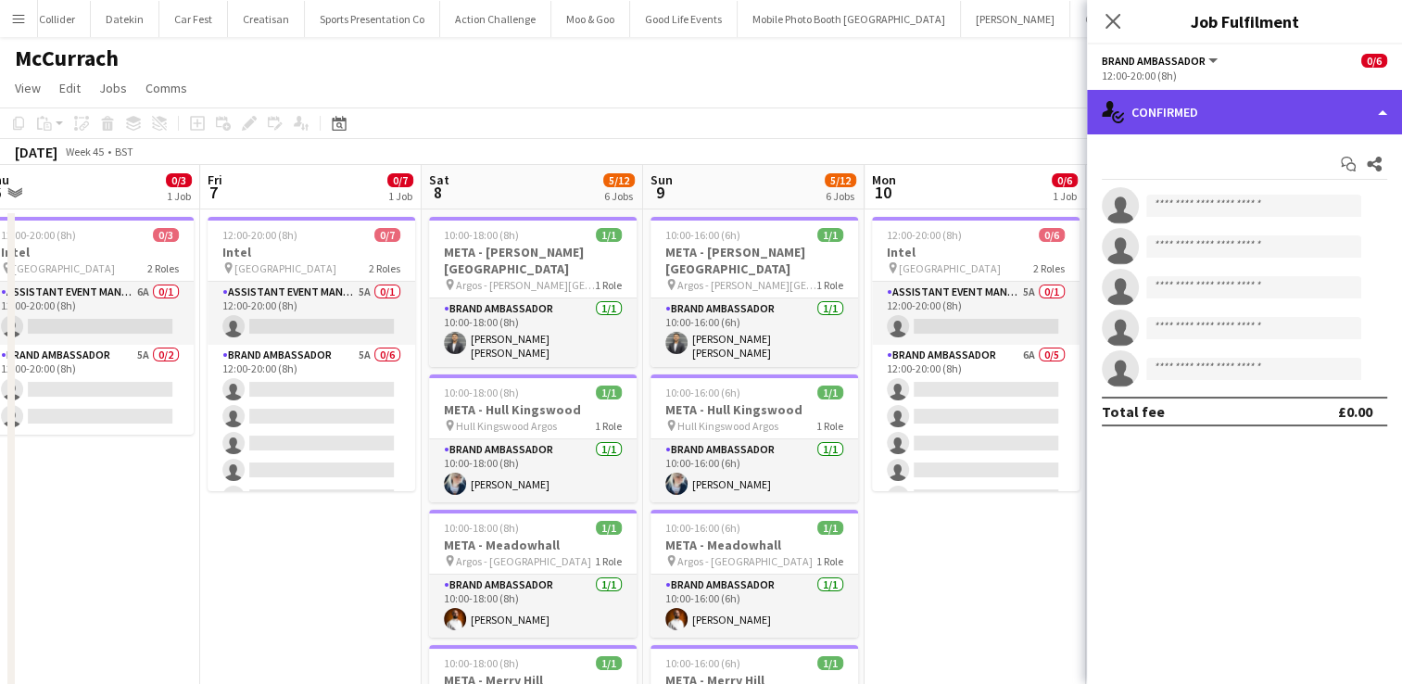
click at [1373, 125] on div "single-neutral-actions-check-2 Confirmed" at bounding box center [1244, 112] width 315 height 44
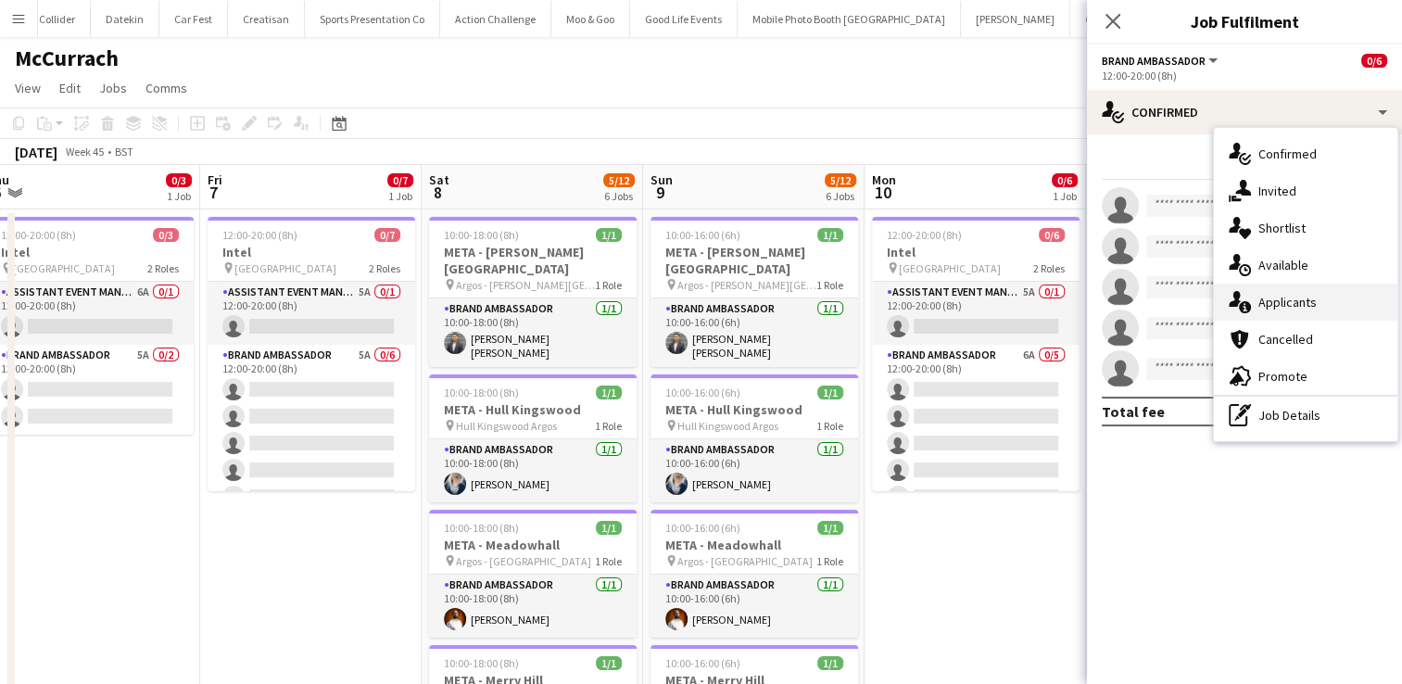
click at [1275, 310] on span "Applicants" at bounding box center [1287, 302] width 58 height 17
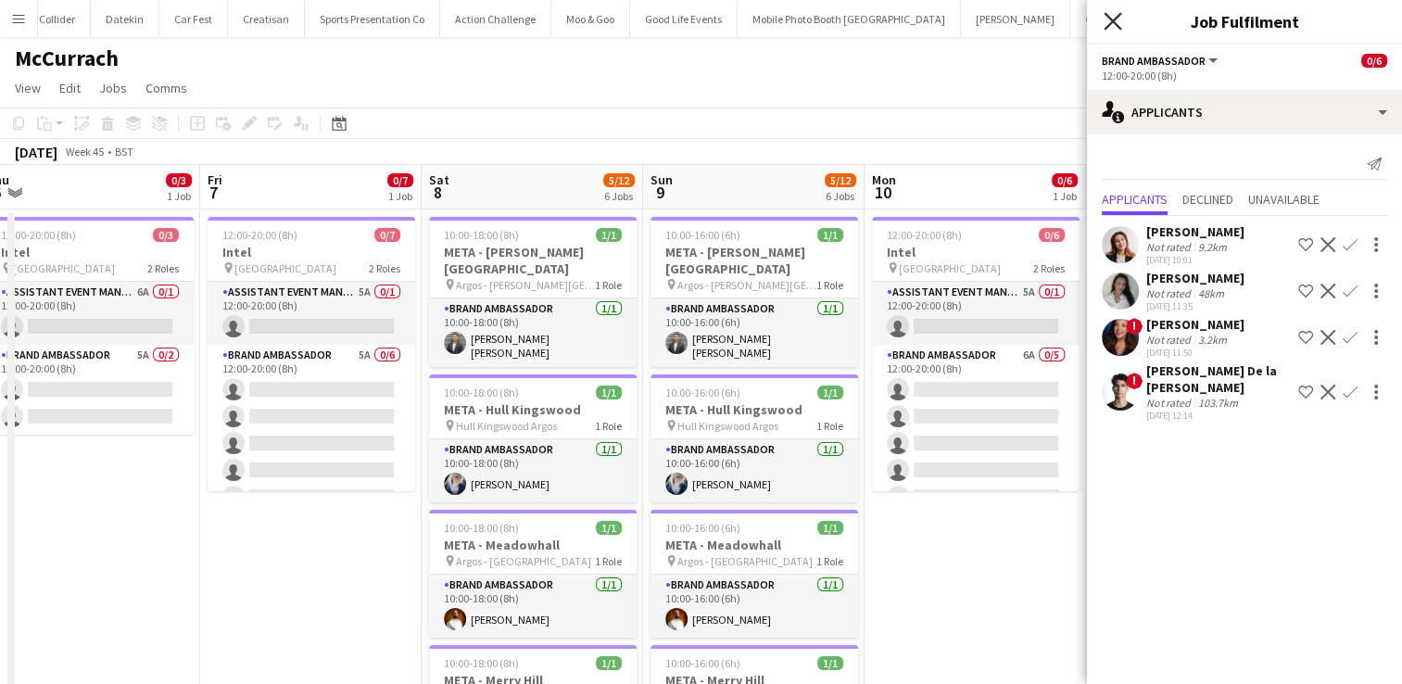
click at [1114, 30] on icon "Close pop-in" at bounding box center [1113, 21] width 18 height 18
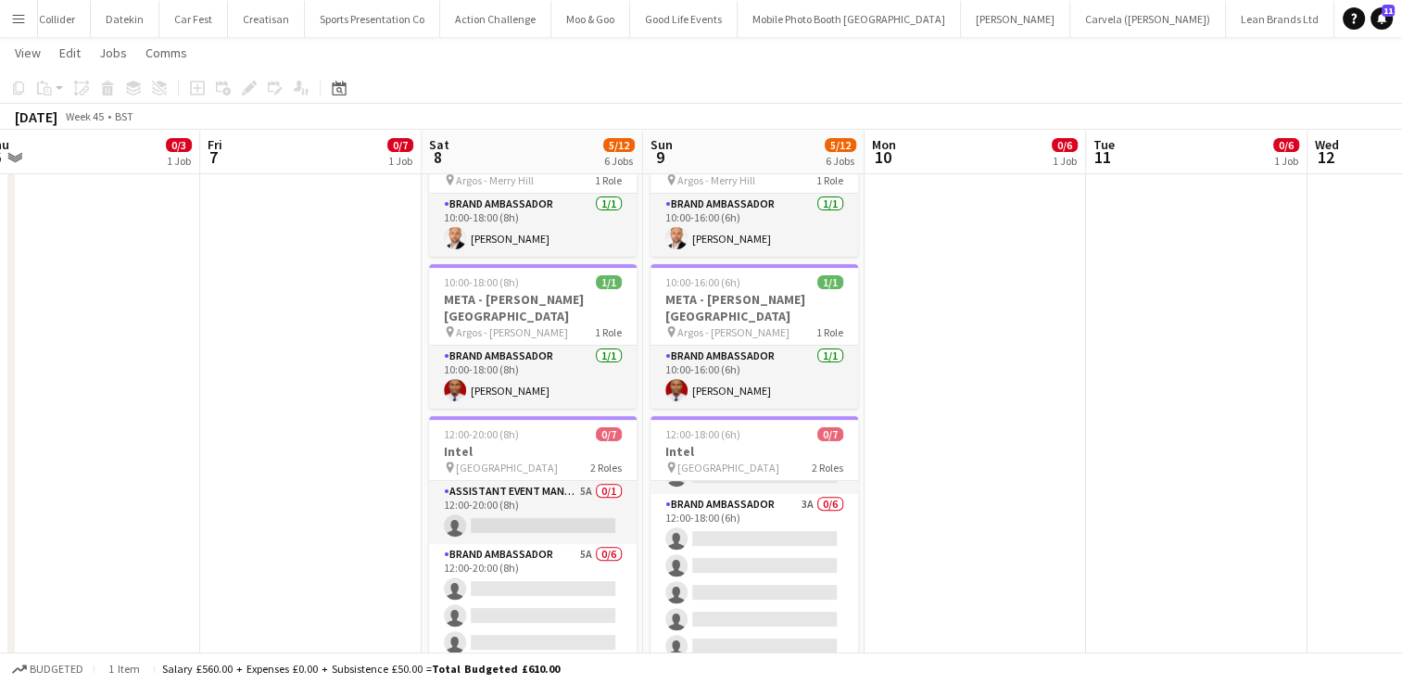
scroll to position [47, 0]
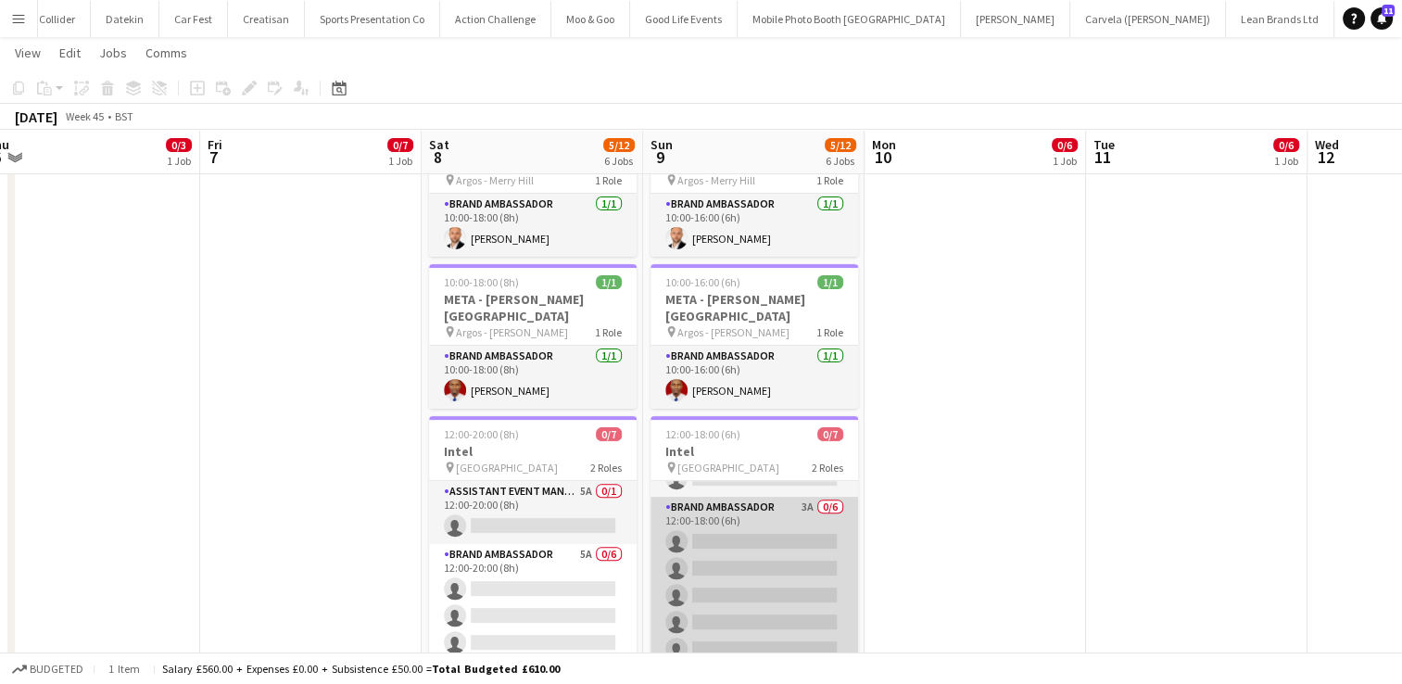
click at [741, 582] on app-card-role "Brand Ambassador 3A 0/6 12:00-18:00 (6h) single-neutral-actions single-neutral-…" at bounding box center [755, 595] width 208 height 197
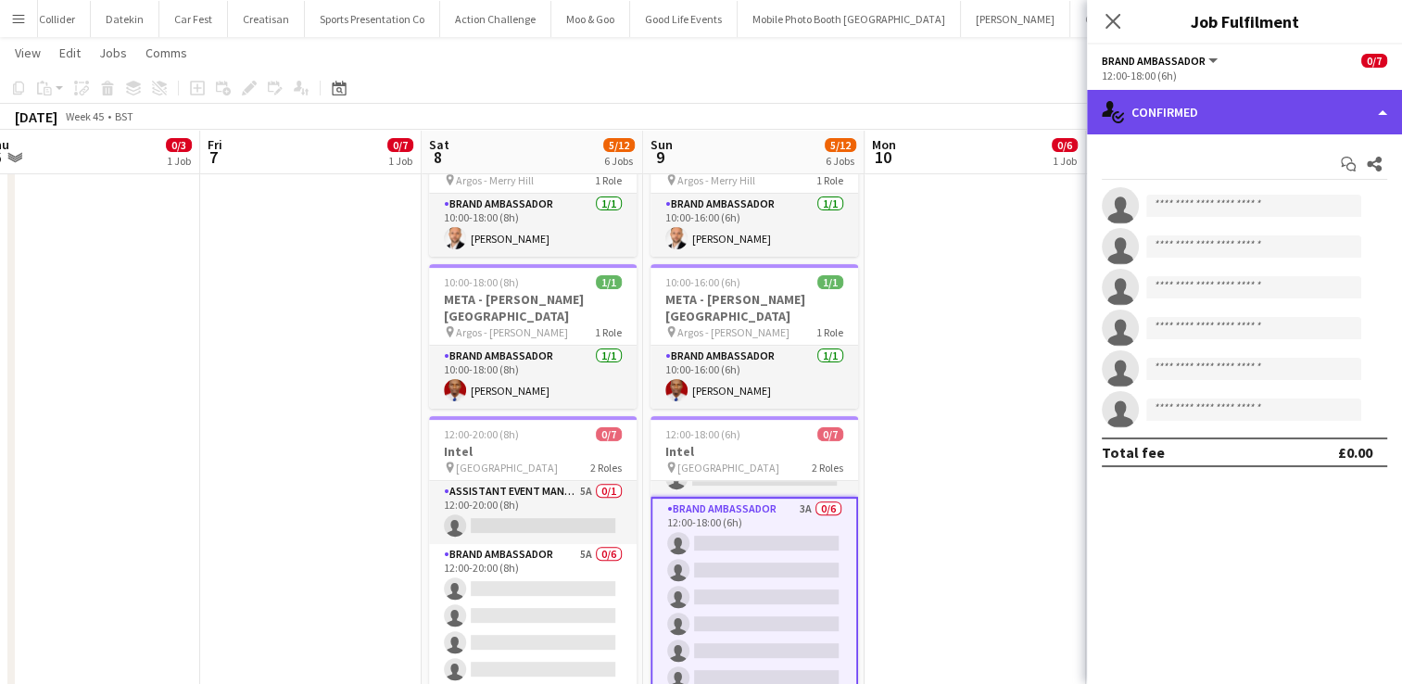
click at [1334, 102] on div "single-neutral-actions-check-2 Confirmed" at bounding box center [1244, 112] width 315 height 44
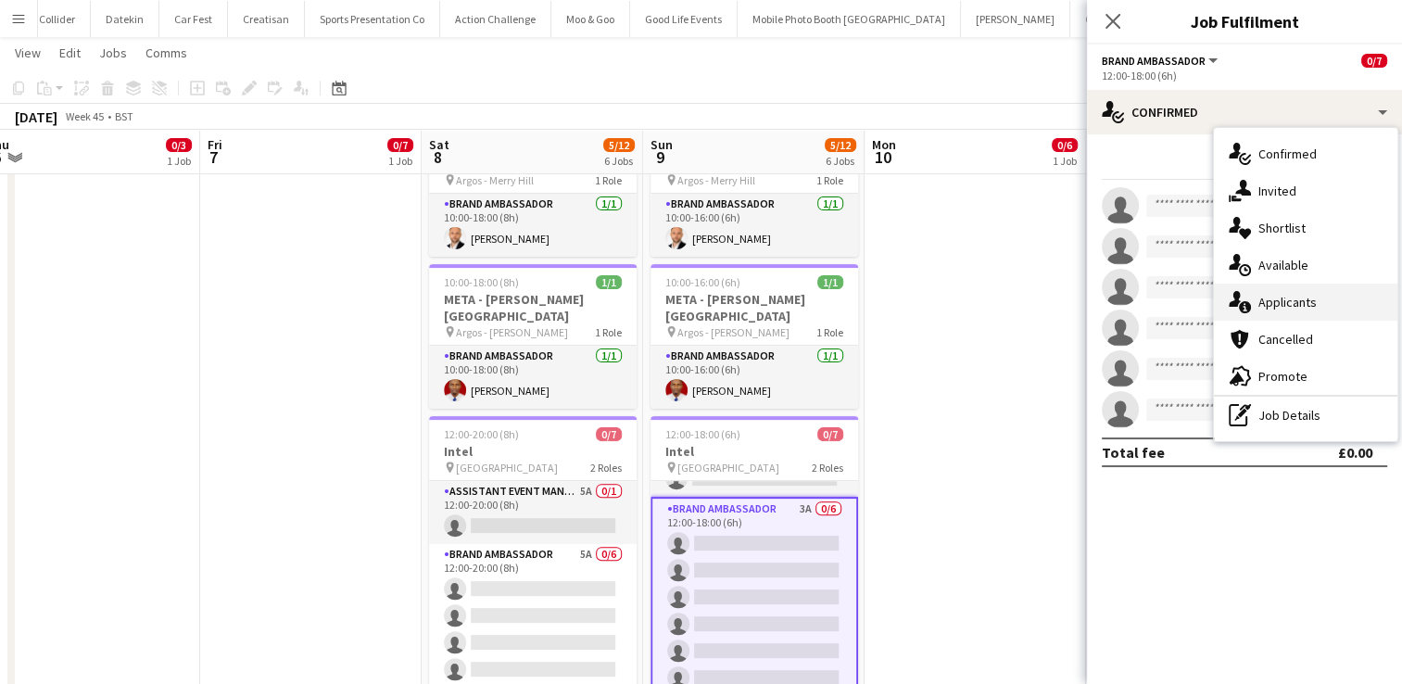
click at [1278, 310] on div "single-neutral-actions-information Applicants" at bounding box center [1305, 302] width 183 height 37
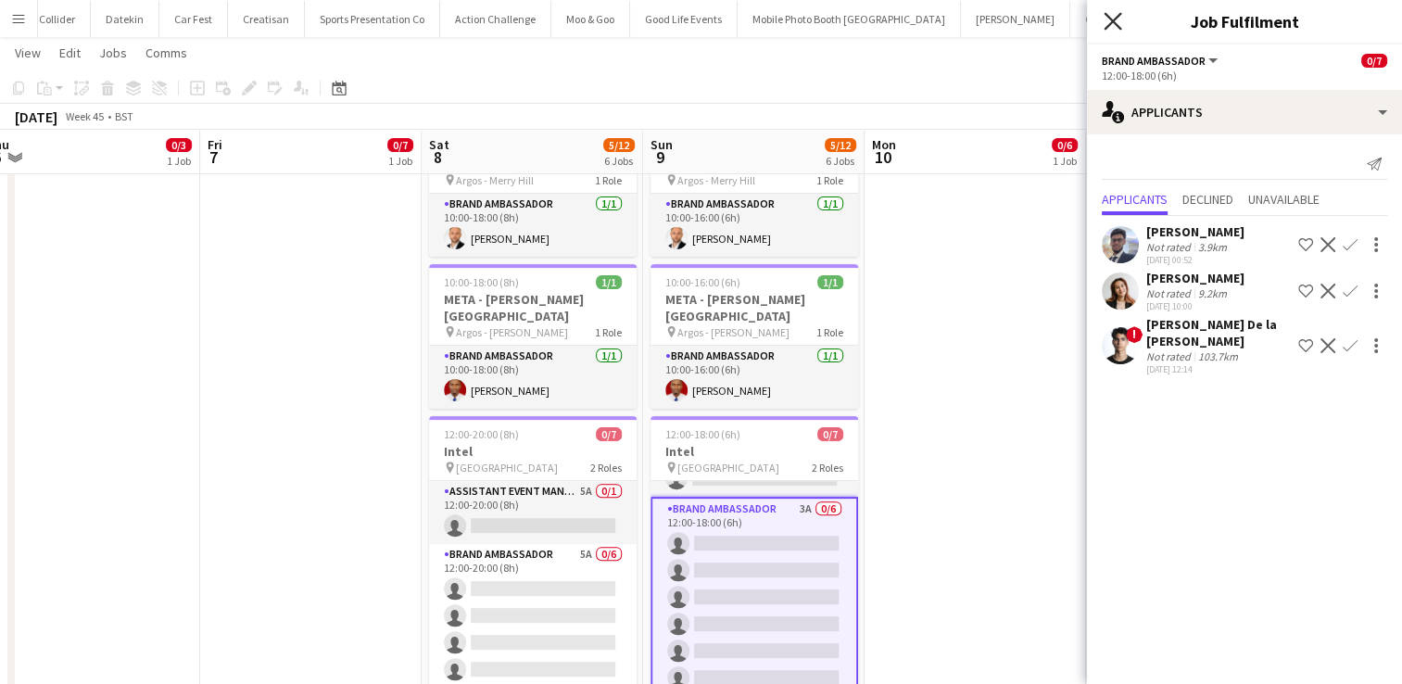
click at [1119, 23] on icon "Close pop-in" at bounding box center [1113, 21] width 18 height 18
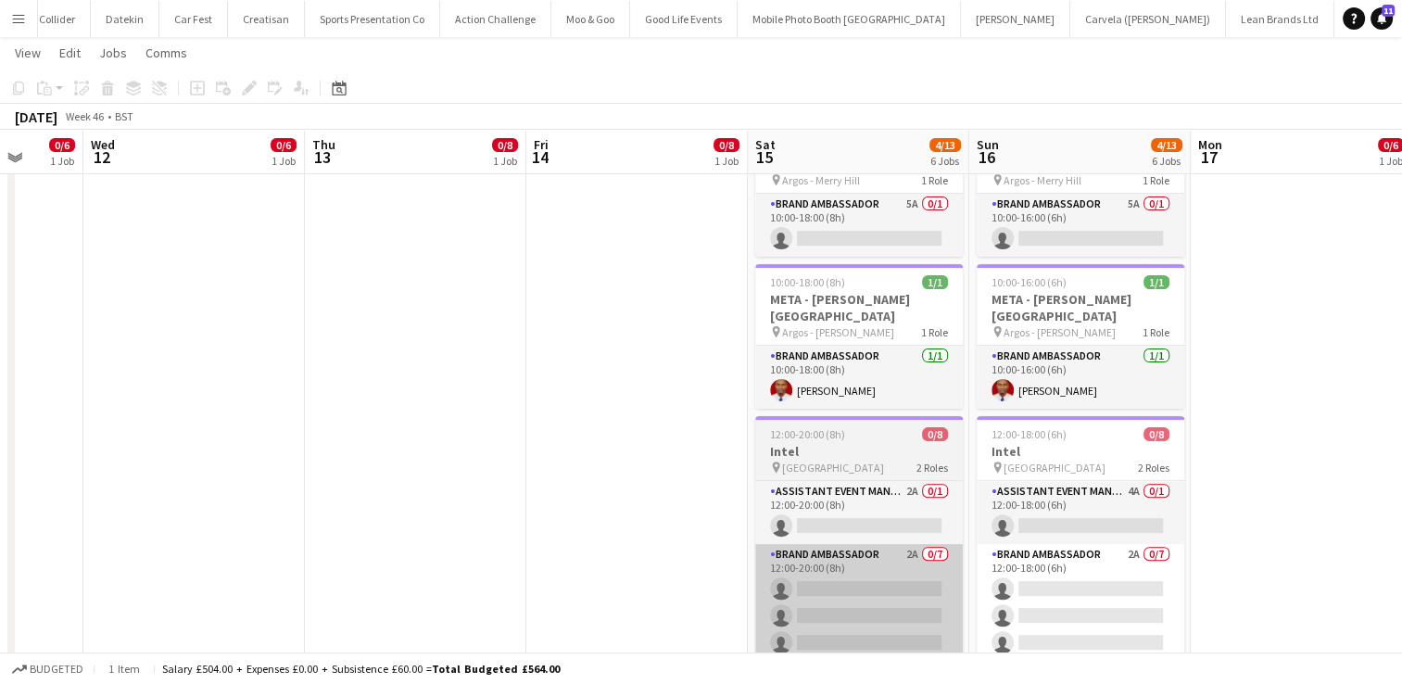
scroll to position [0, 582]
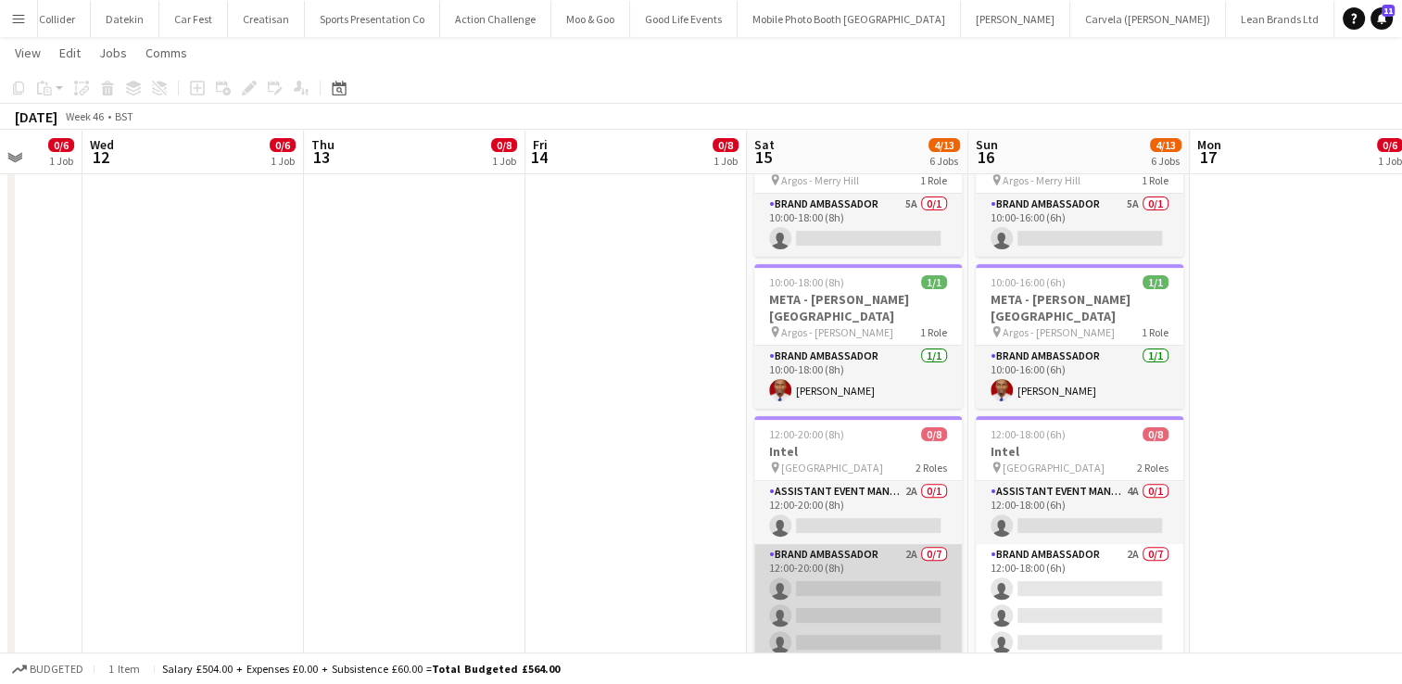
click at [883, 575] on app-card-role "Brand Ambassador 2A 0/7 12:00-20:00 (8h) single-neutral-actions single-neutral-…" at bounding box center [858, 656] width 208 height 224
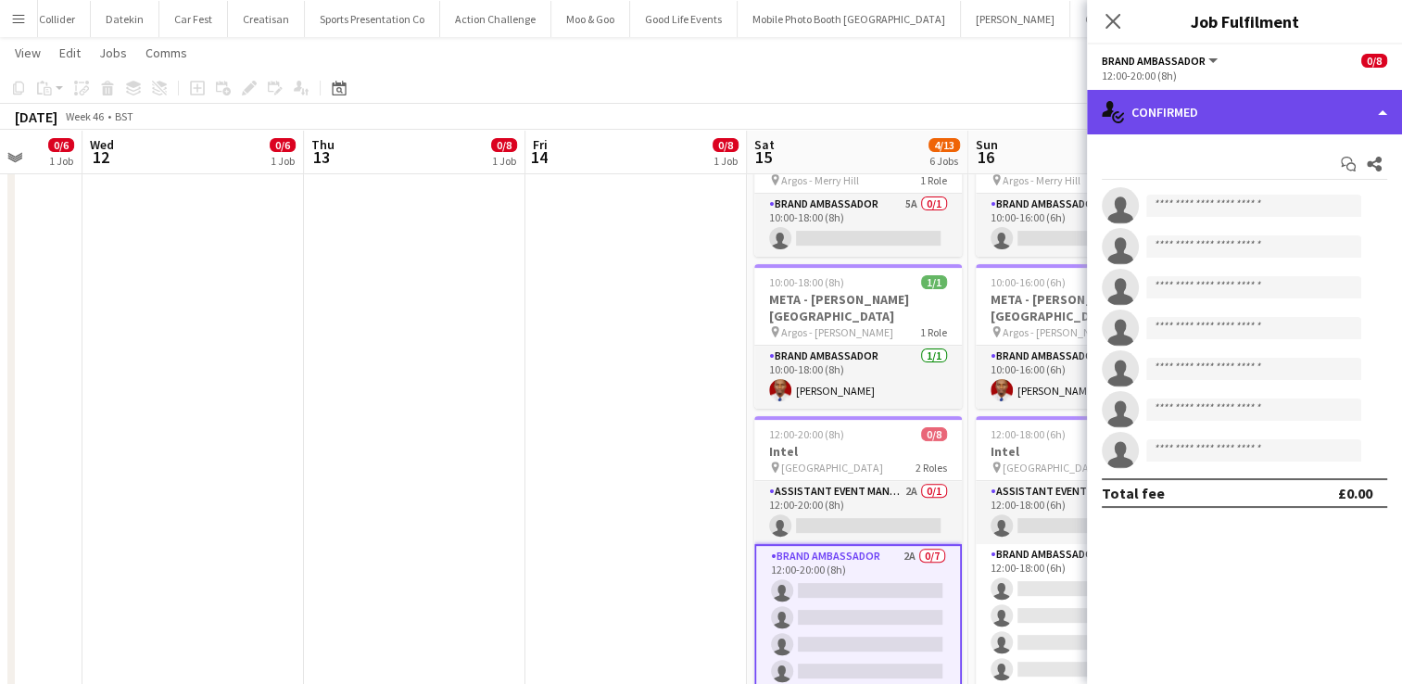
click at [1290, 103] on div "single-neutral-actions-check-2 Confirmed" at bounding box center [1244, 112] width 315 height 44
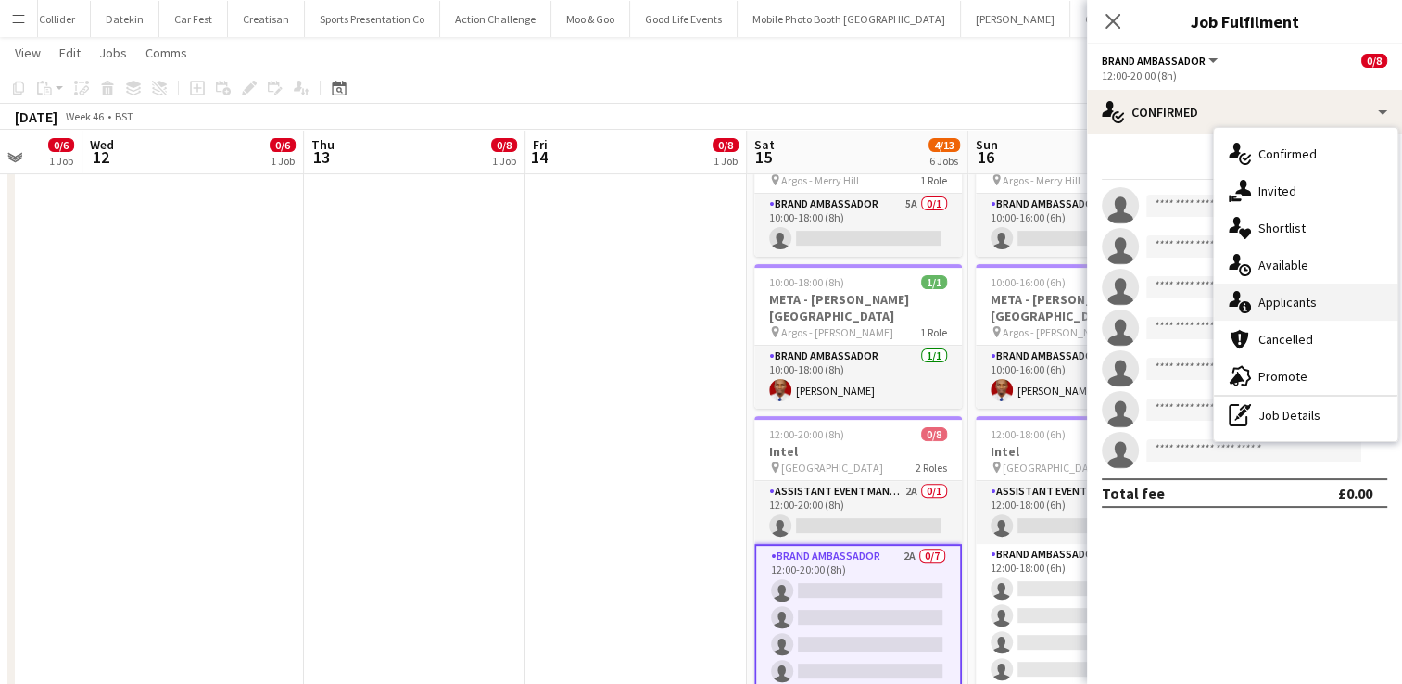
click at [1312, 313] on div "single-neutral-actions-information Applicants" at bounding box center [1305, 302] width 183 height 37
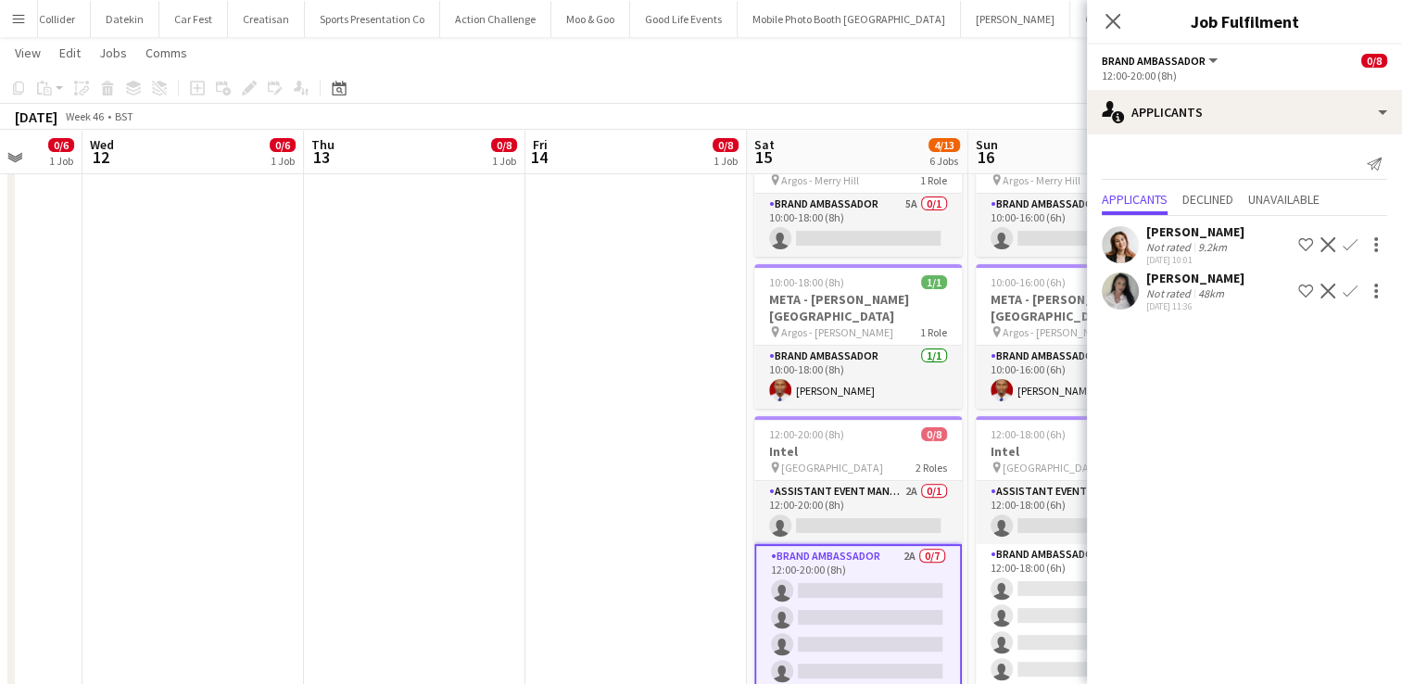
click at [1212, 252] on div "9.2km" at bounding box center [1212, 247] width 36 height 14
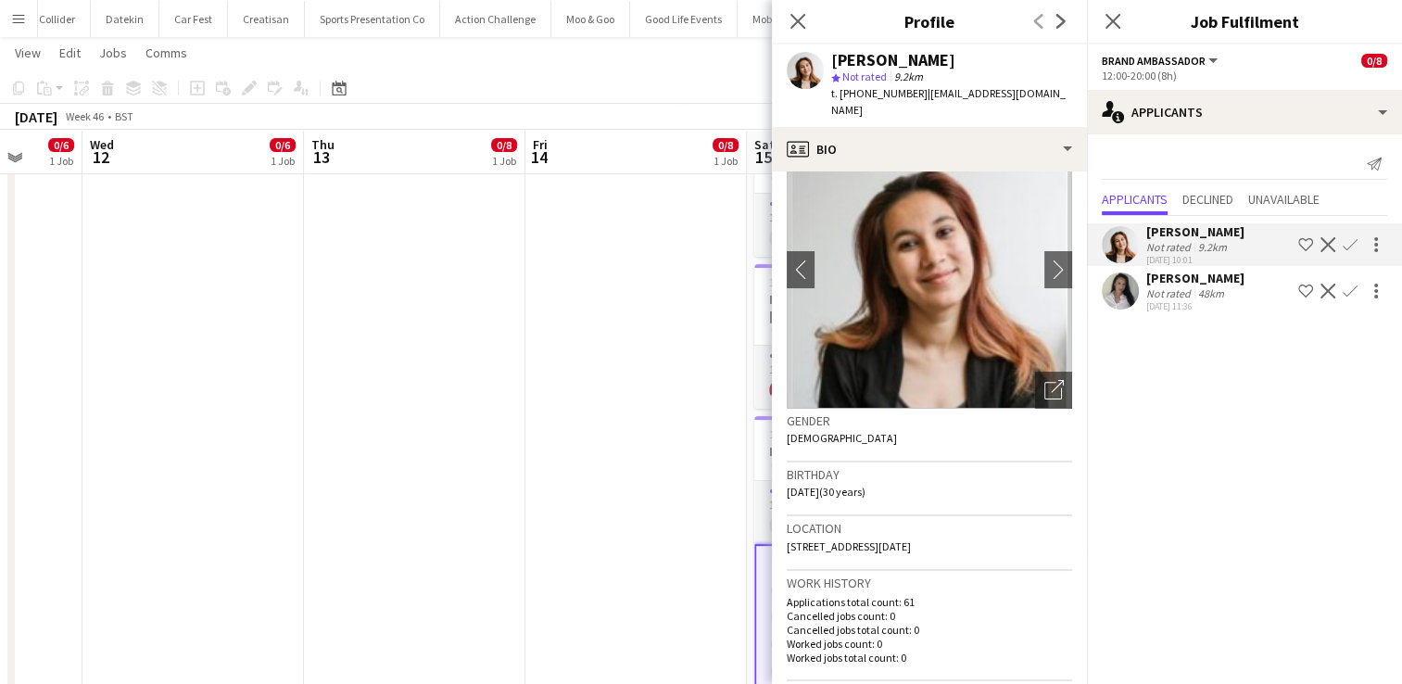
scroll to position [0, 0]
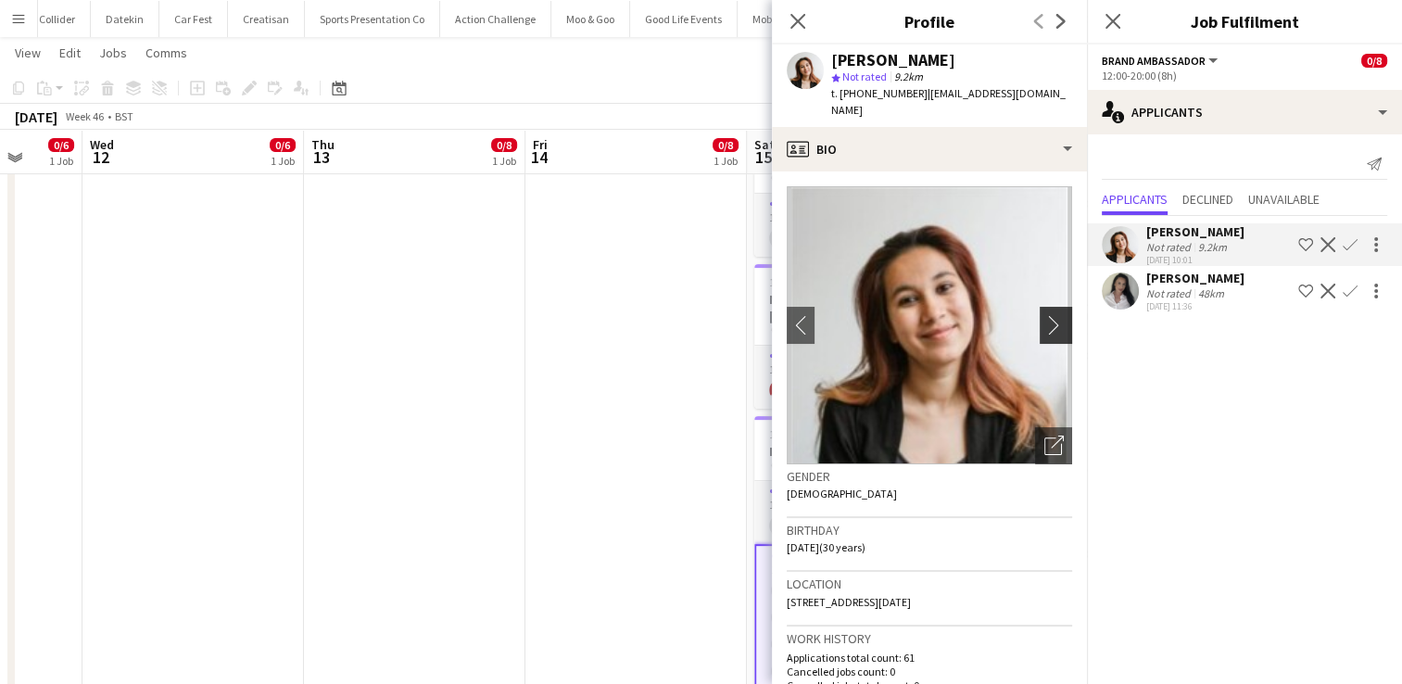
click at [1044, 317] on app-icon "chevron-right" at bounding box center [1058, 324] width 29 height 19
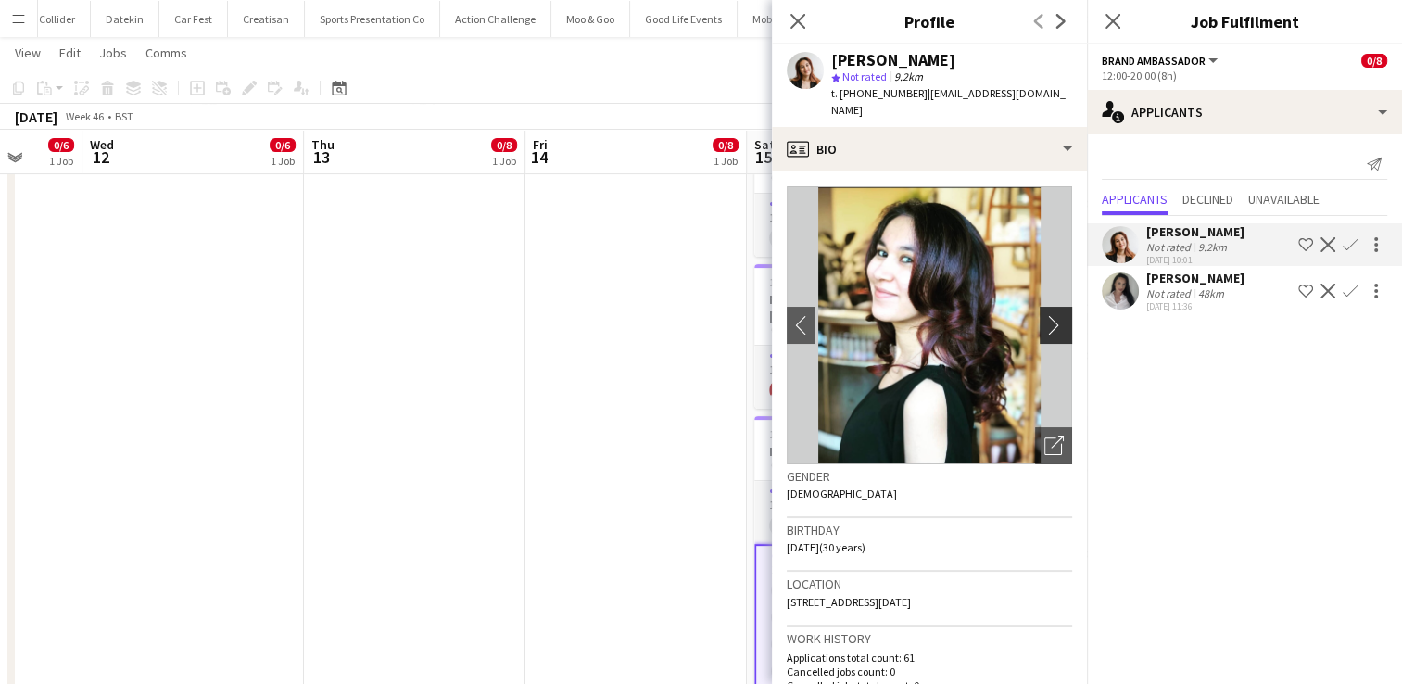
click at [1044, 317] on app-icon "chevron-right" at bounding box center [1058, 324] width 29 height 19
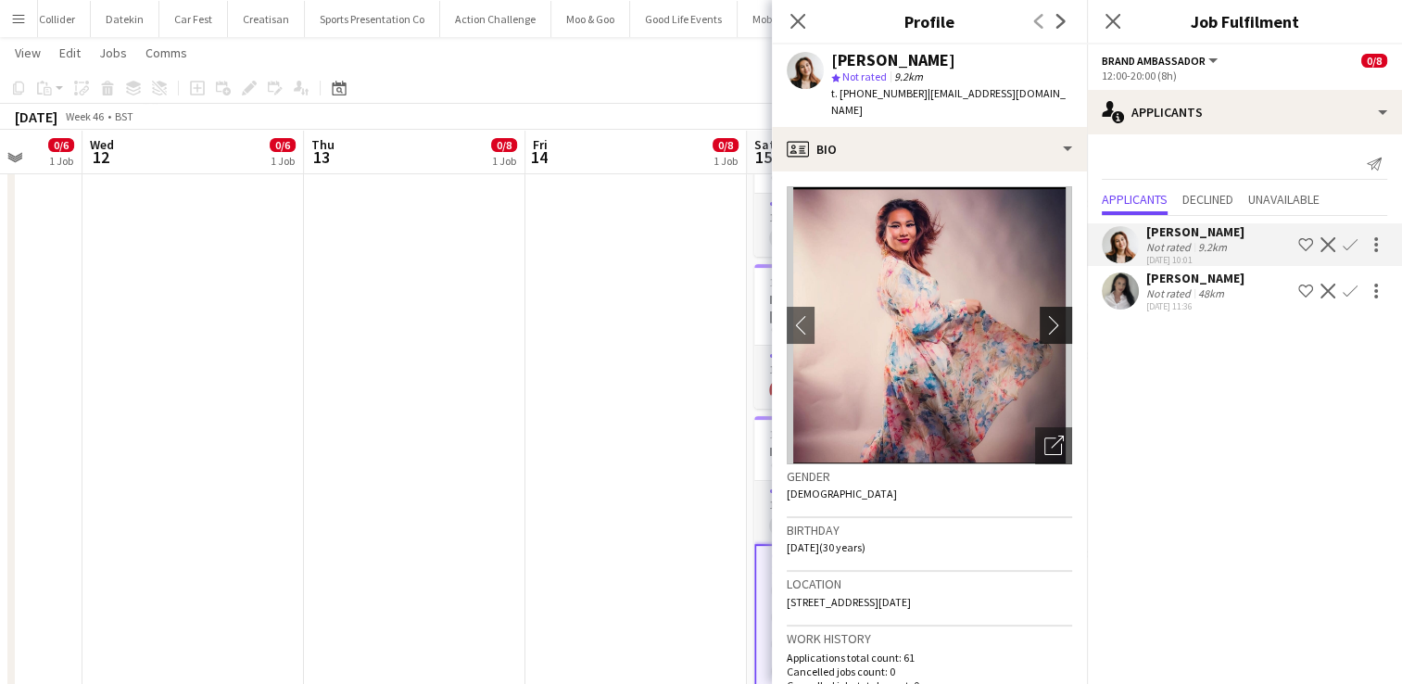
click at [1044, 317] on app-icon "chevron-right" at bounding box center [1058, 324] width 29 height 19
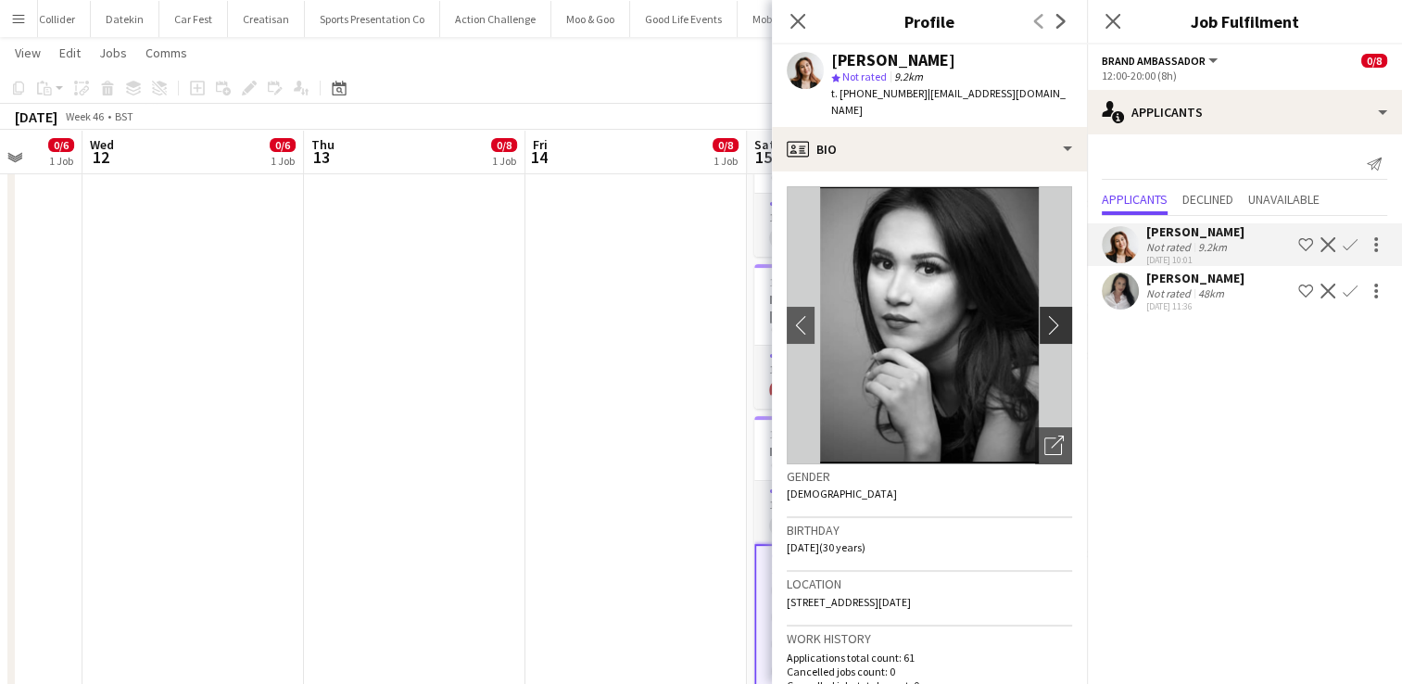
click at [1044, 317] on app-icon "chevron-right" at bounding box center [1058, 324] width 29 height 19
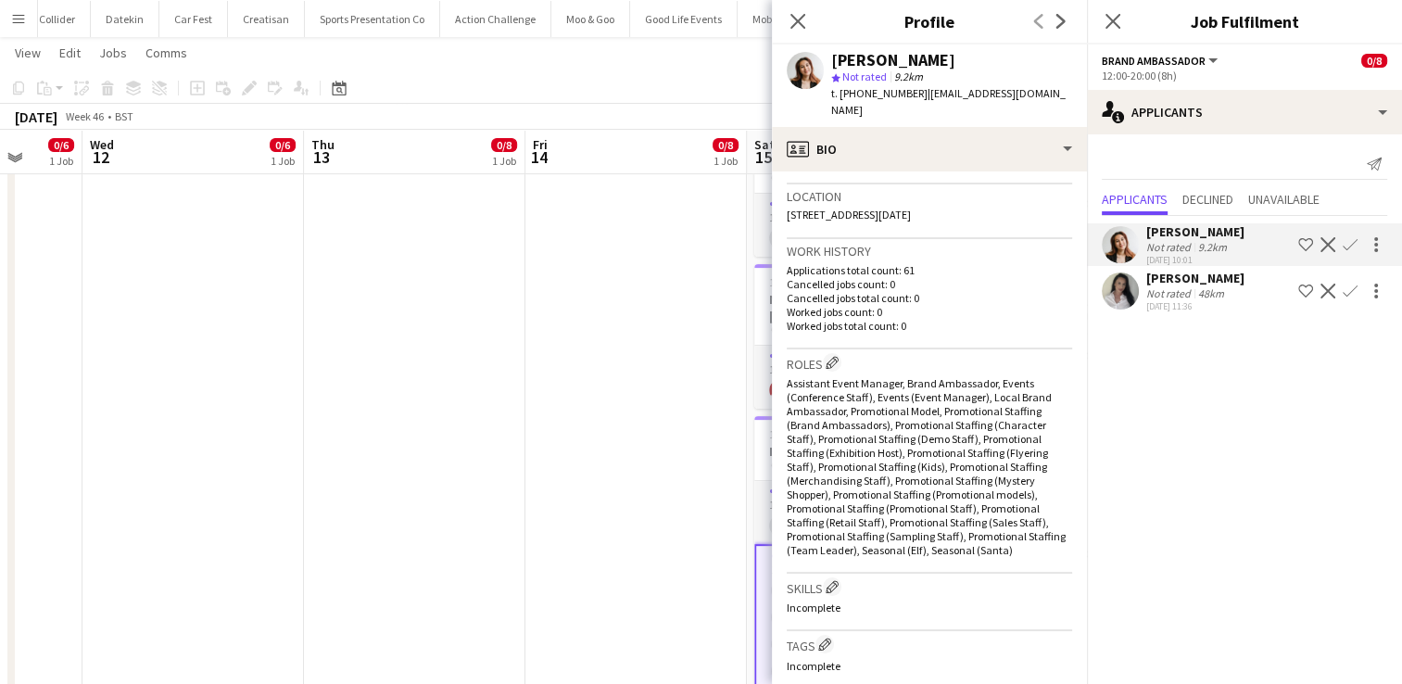
scroll to position [385, 0]
click at [800, 24] on icon at bounding box center [798, 21] width 18 height 18
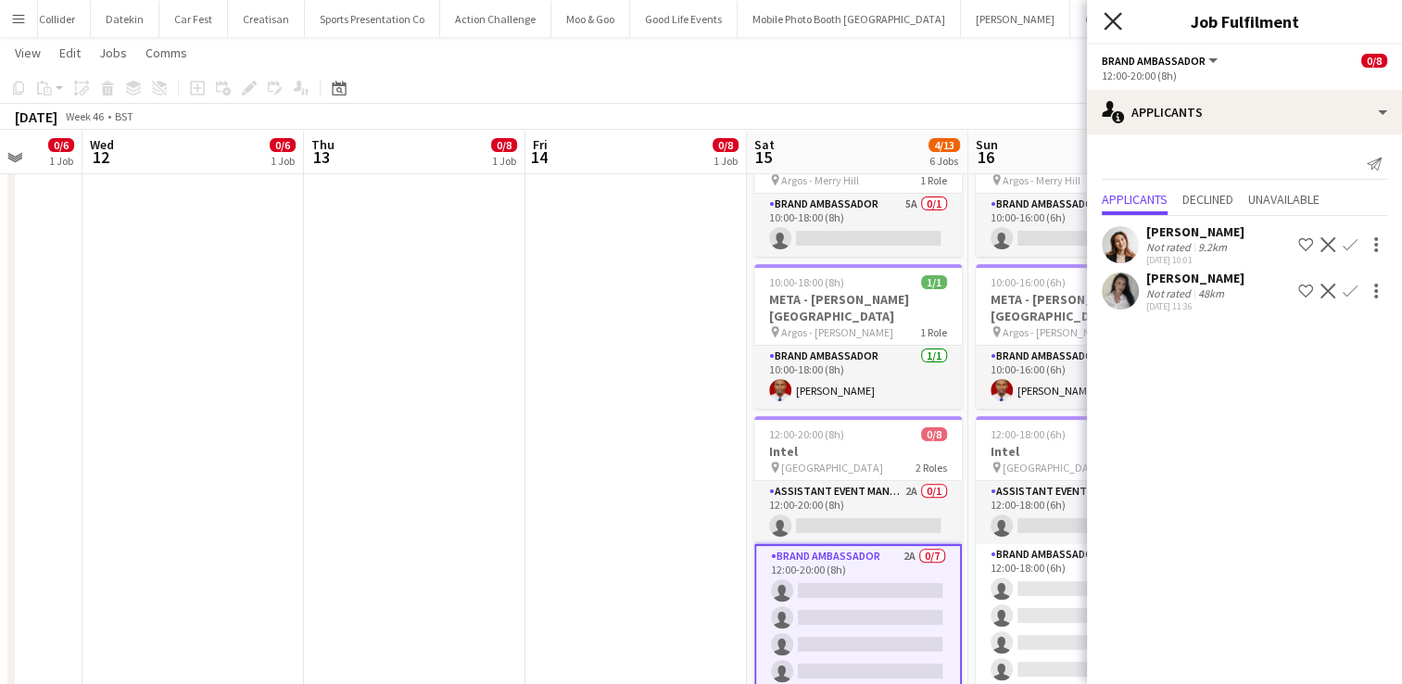
click at [1108, 28] on icon "Close pop-in" at bounding box center [1113, 21] width 18 height 18
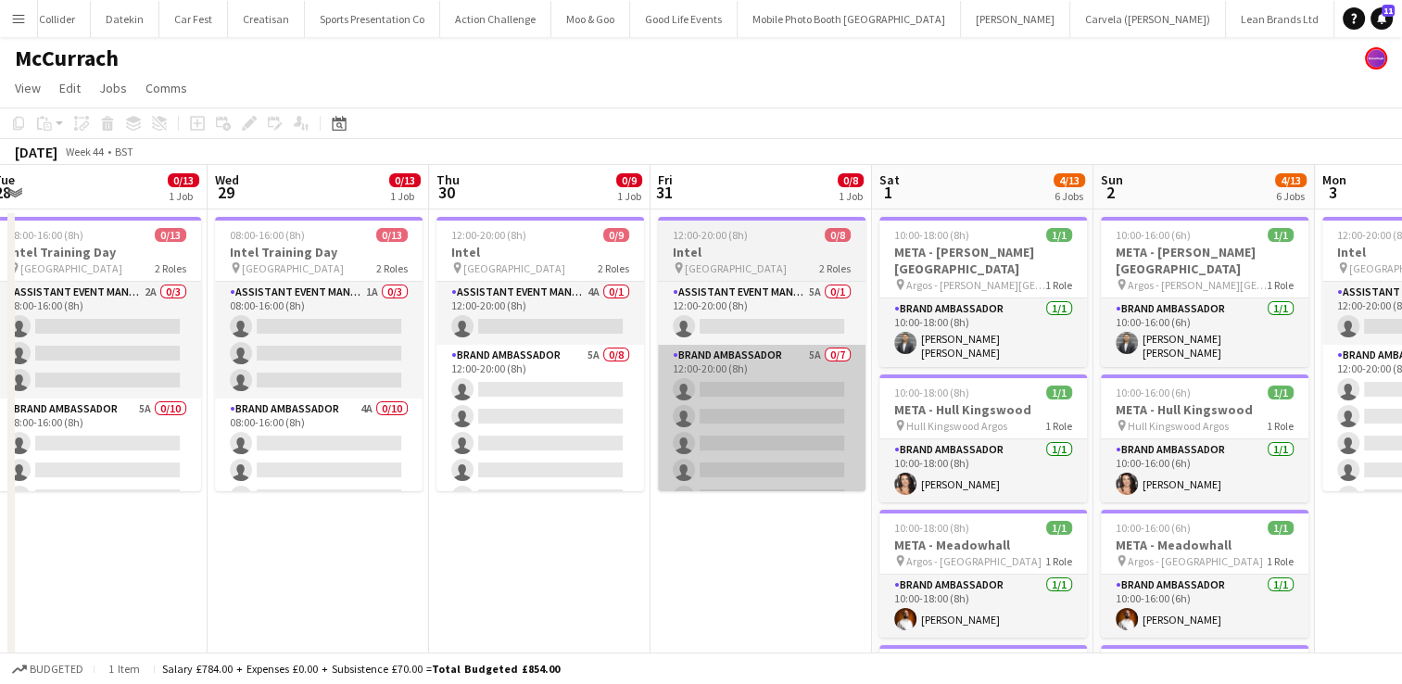
scroll to position [0, 405]
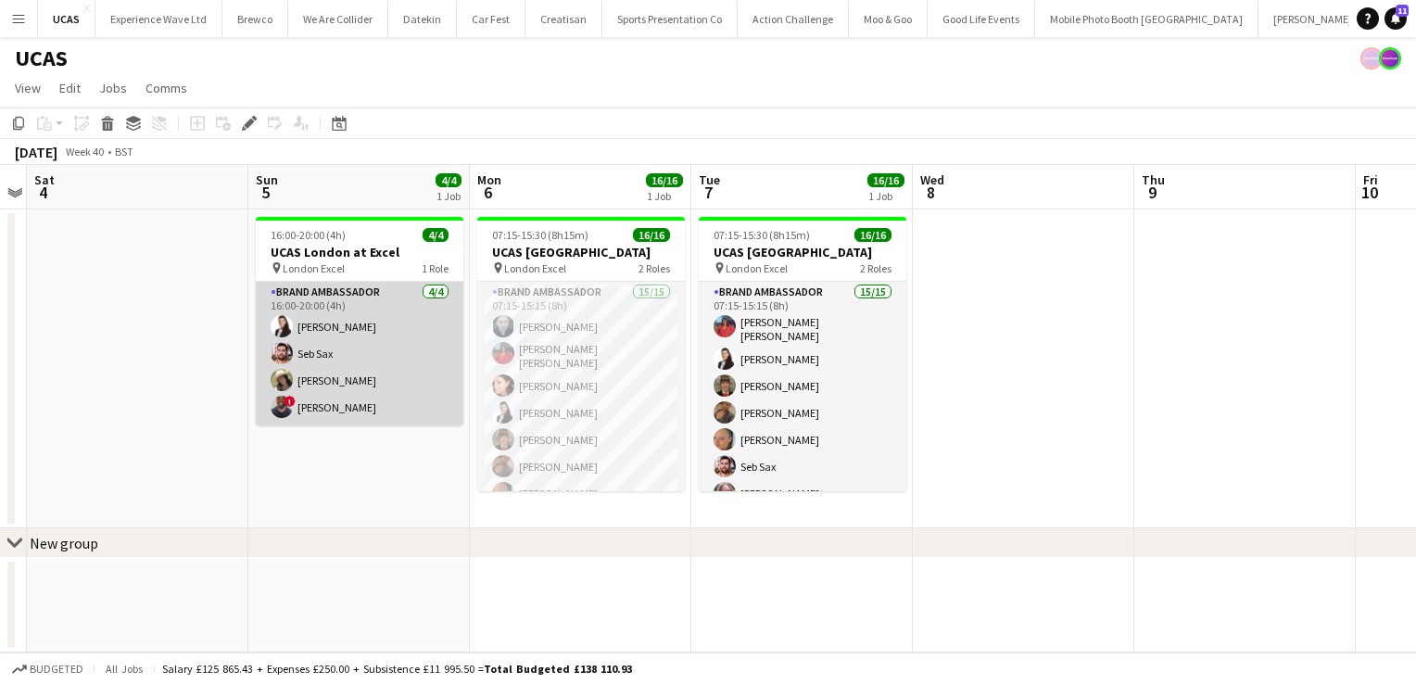
click at [344, 415] on app-card-role "Brand Ambassador [DATE] 16:00-20:00 (4h) [PERSON_NAME] Seb Sax [PERSON_NAME] ! …" at bounding box center [360, 354] width 208 height 144
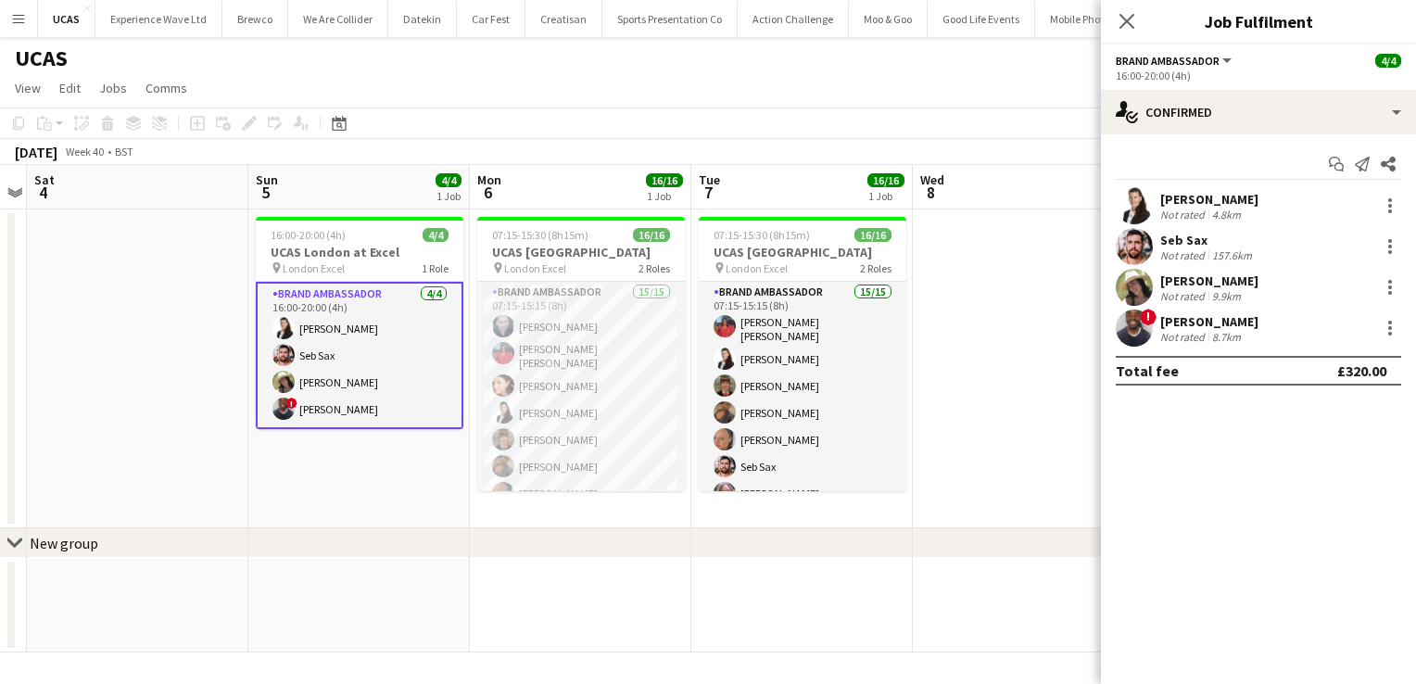
click at [1186, 324] on div "[PERSON_NAME]" at bounding box center [1209, 321] width 98 height 17
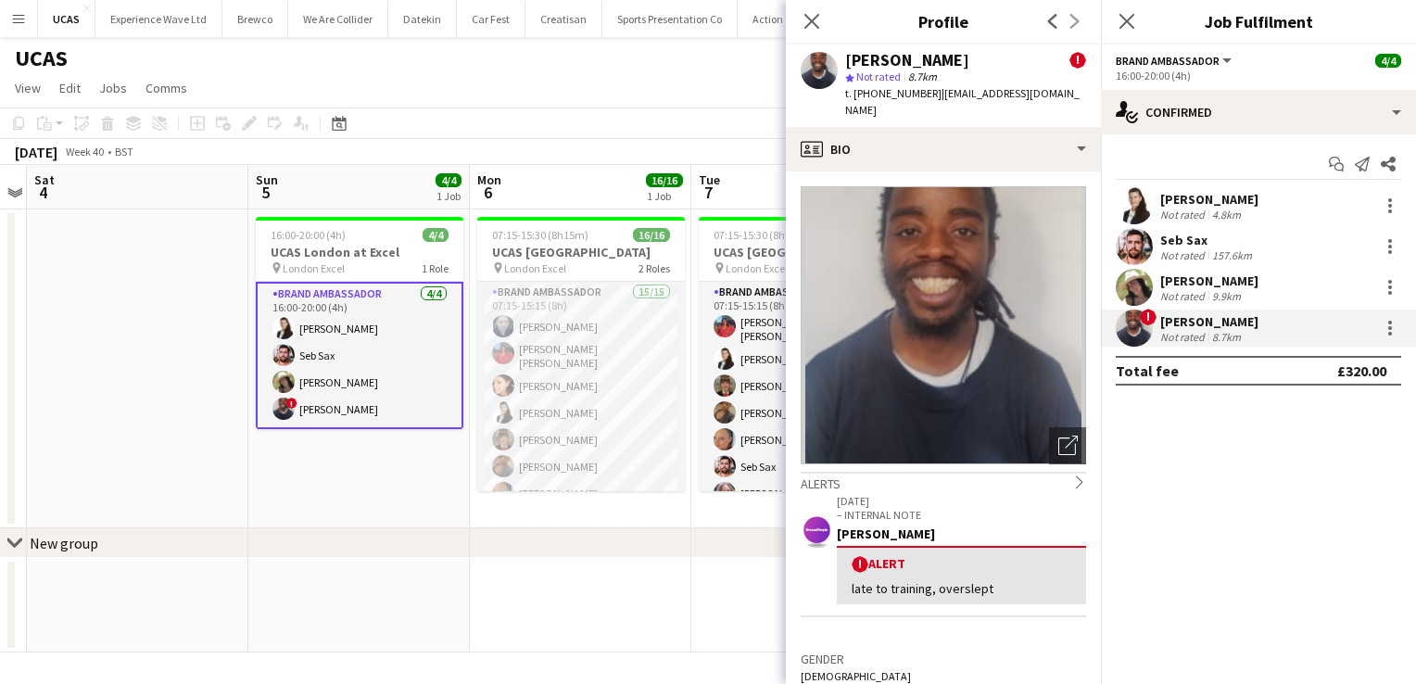
click at [1224, 215] on div "4.8km" at bounding box center [1226, 215] width 36 height 14
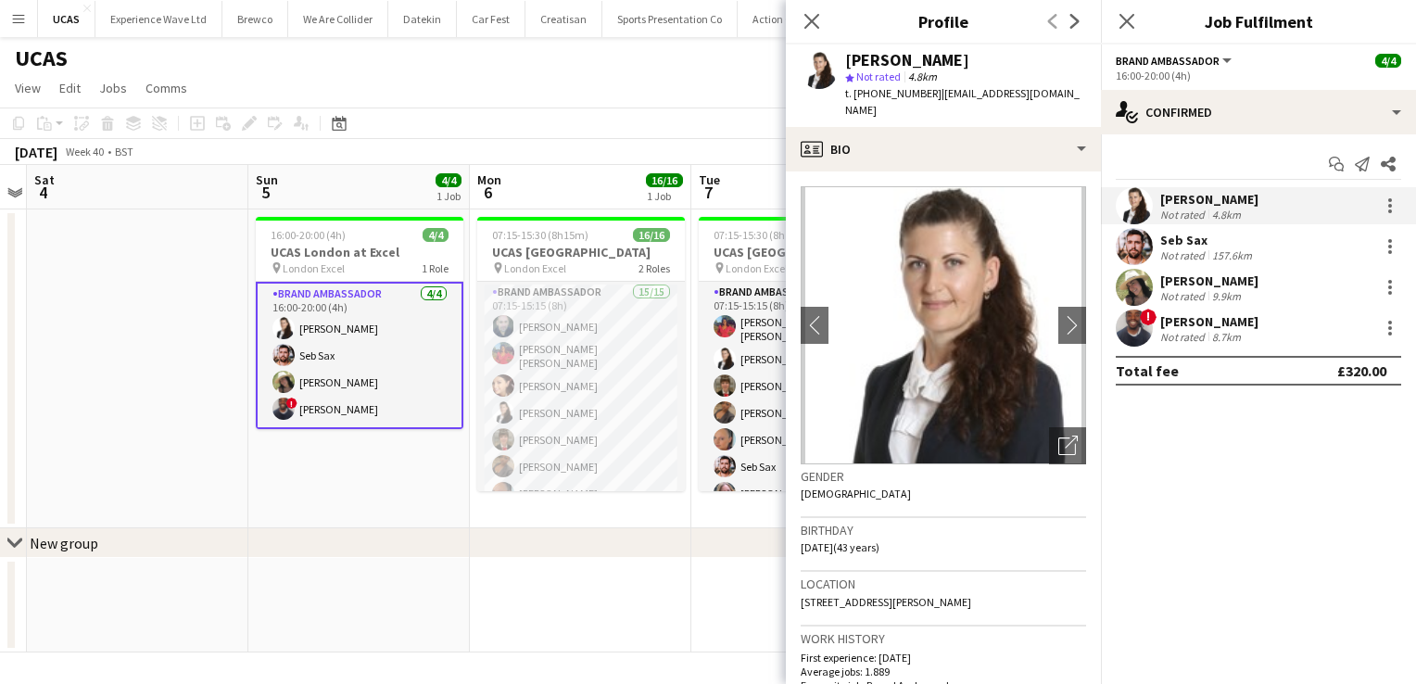
click at [1233, 243] on div "Seb Sax" at bounding box center [1207, 240] width 95 height 17
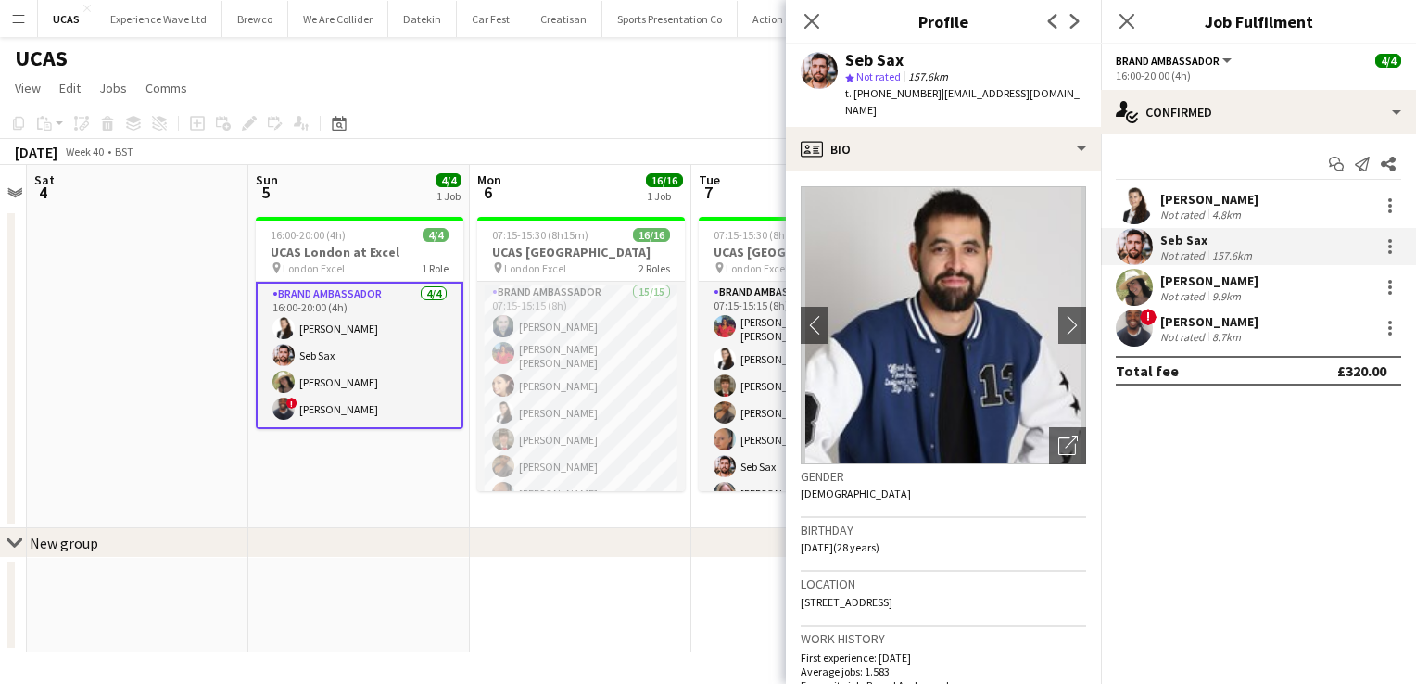
click at [1220, 295] on div "9.9km" at bounding box center [1226, 296] width 36 height 14
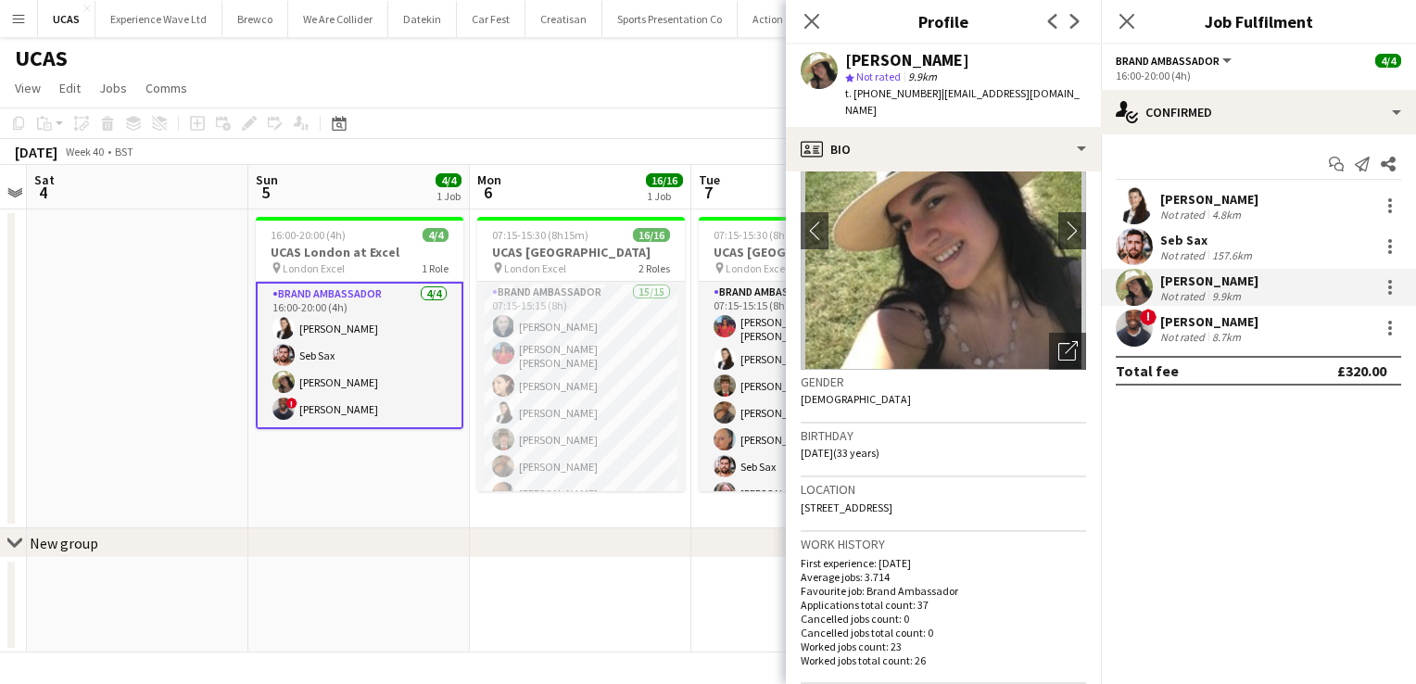
scroll to position [93, 0]
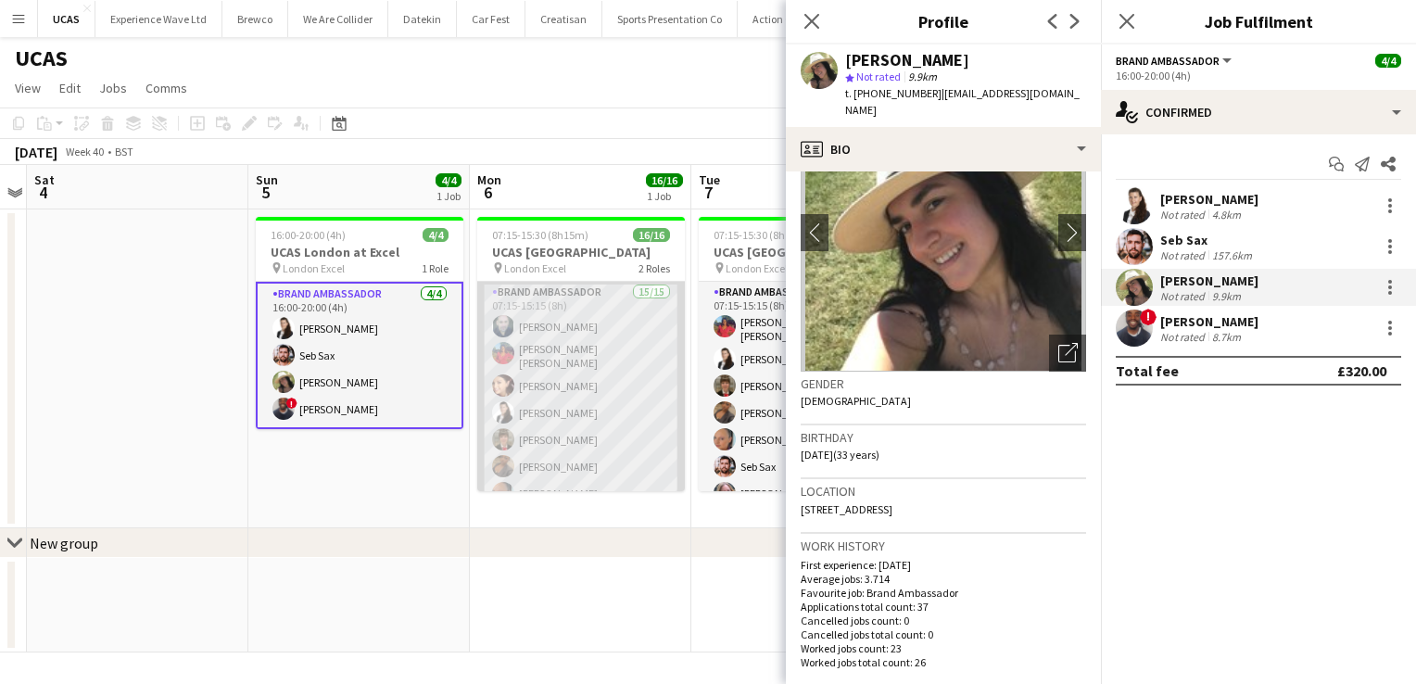
click at [578, 406] on app-card-role "Brand Ambassador 15/15 07:15-15:15 (8h) [PERSON_NAME] [PERSON_NAME] [PERSON_NAM…" at bounding box center [581, 504] width 208 height 445
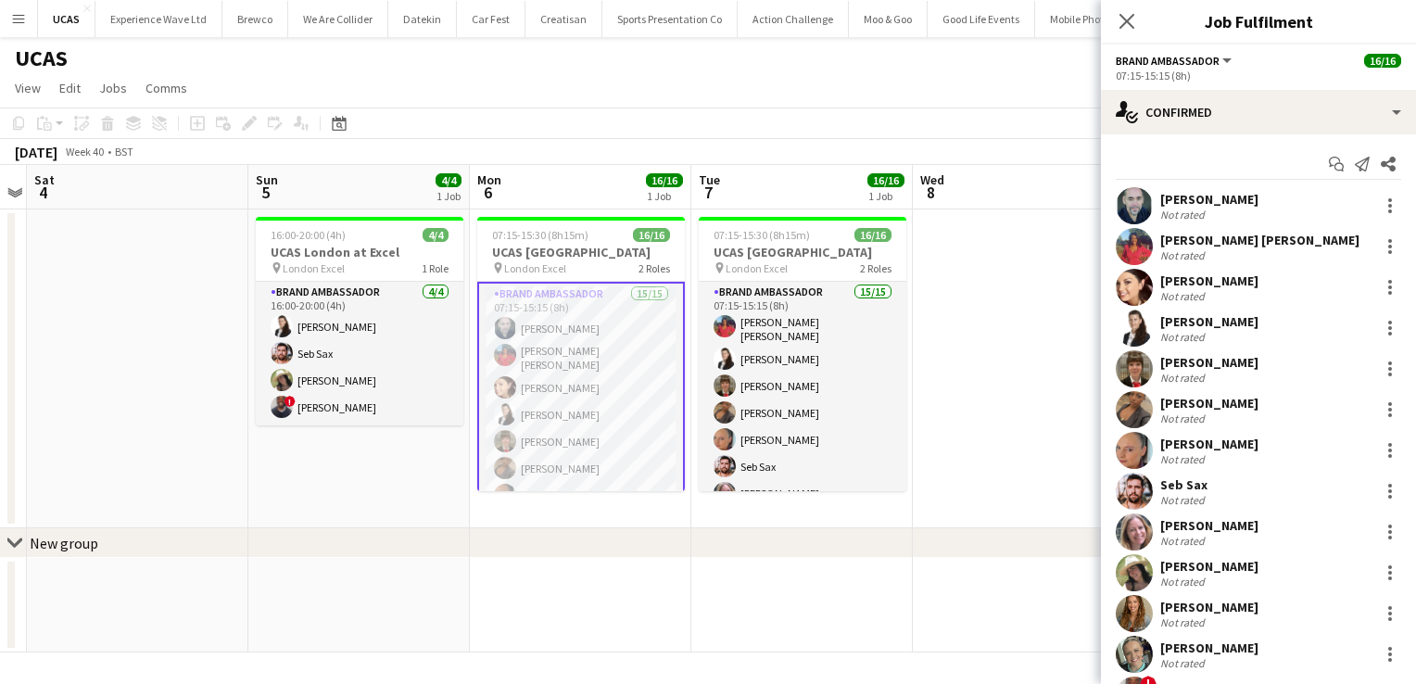
click at [584, 402] on app-card-role "Brand Ambassador 15/15 07:15-15:15 (8h) [PERSON_NAME] [PERSON_NAME] [PERSON_NAM…" at bounding box center [581, 506] width 208 height 449
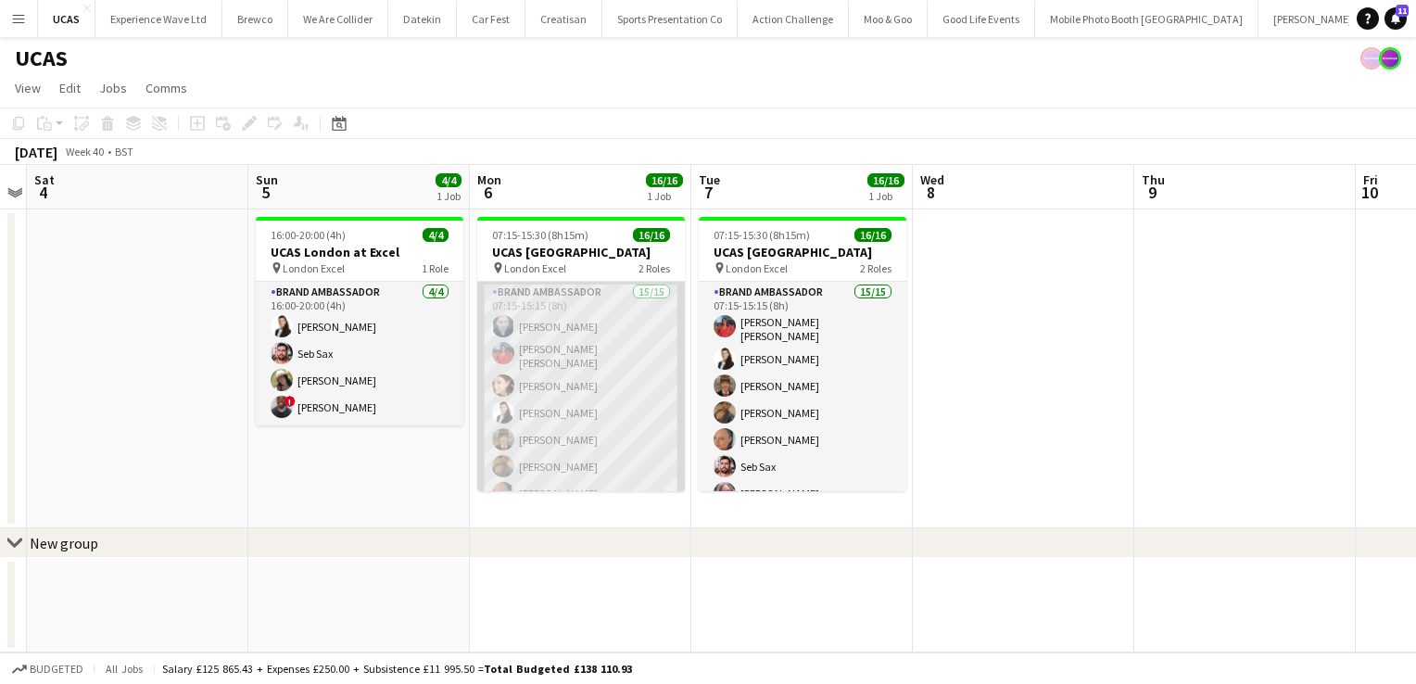
click at [578, 322] on app-card-role "Brand Ambassador 15/15 07:15-15:15 (8h) [PERSON_NAME] [PERSON_NAME] [PERSON_NAM…" at bounding box center [581, 504] width 208 height 445
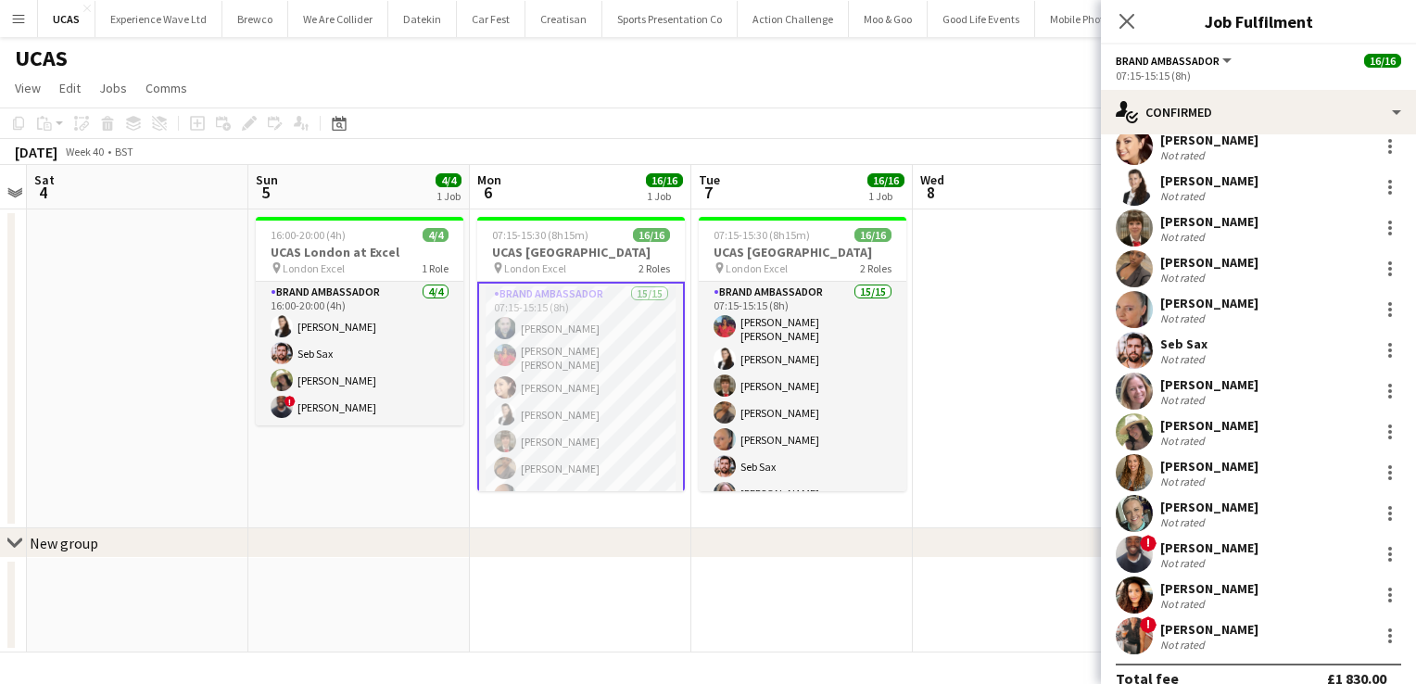
scroll to position [164, 0]
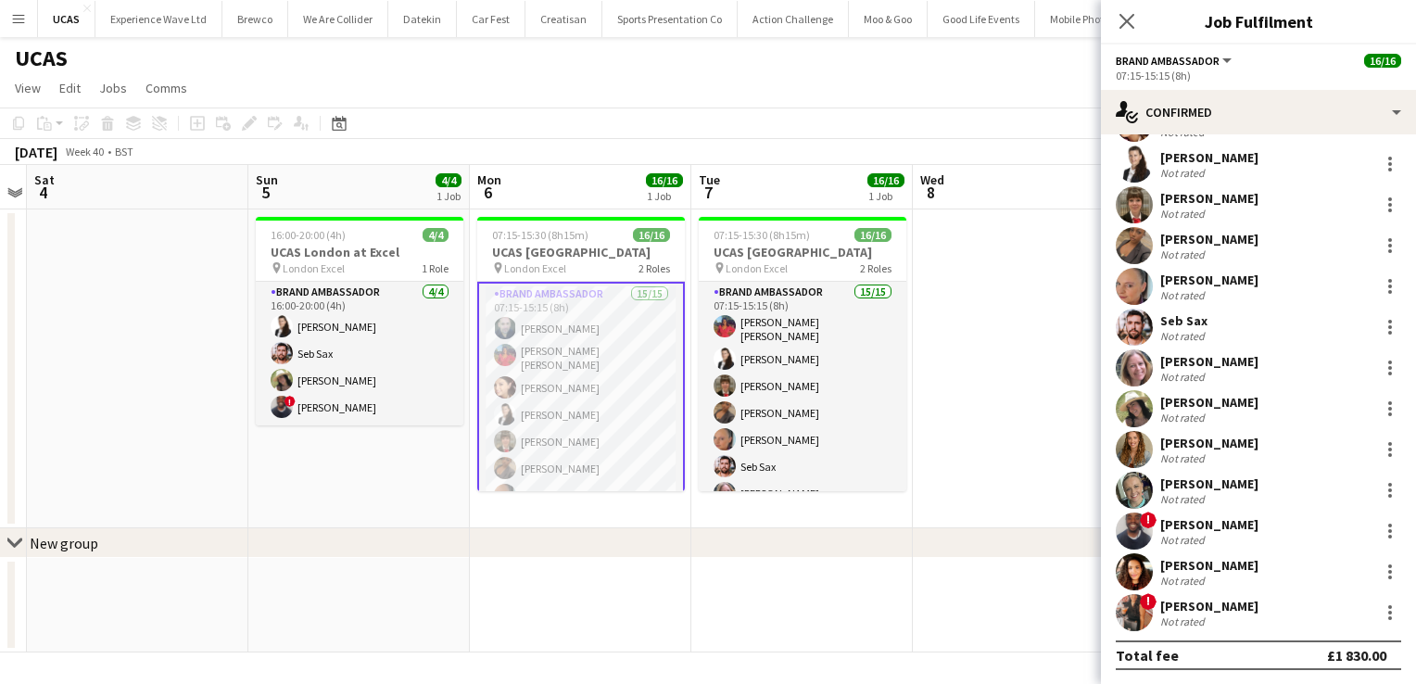
click at [1186, 562] on div "[PERSON_NAME]" at bounding box center [1209, 565] width 98 height 17
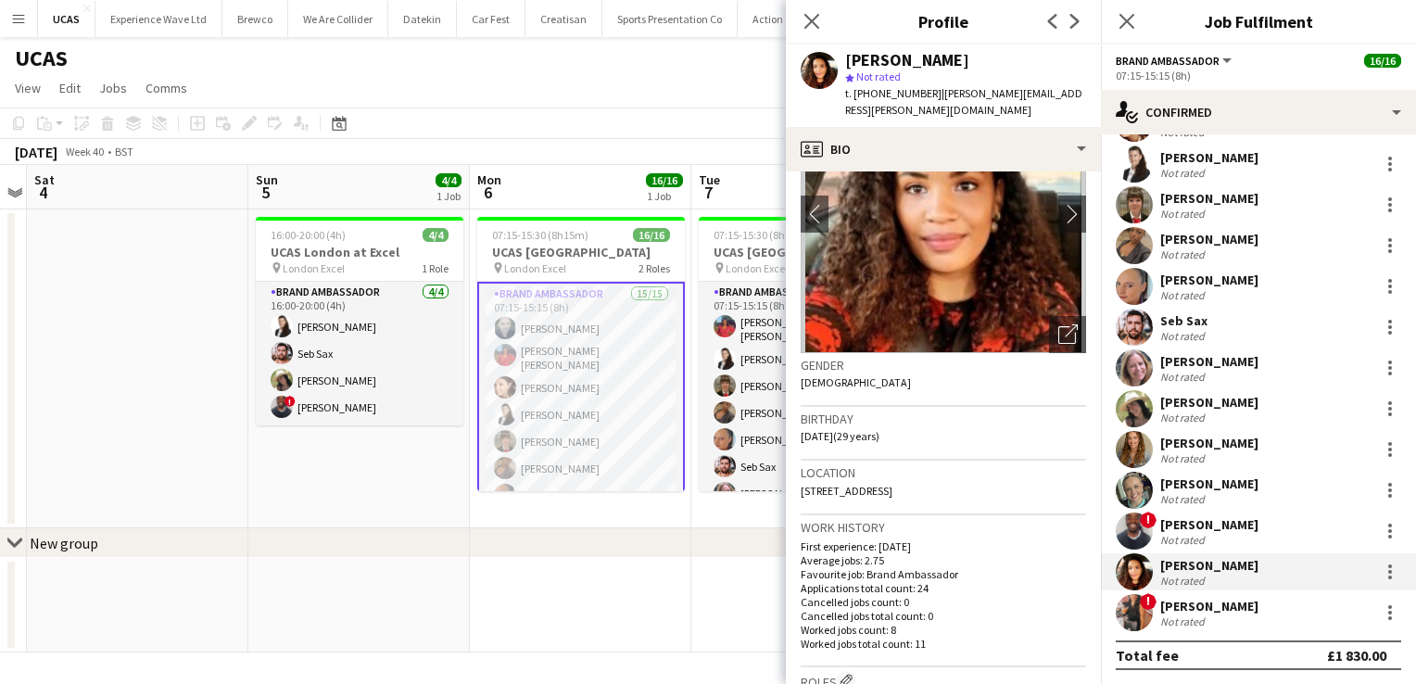
scroll to position [0, 0]
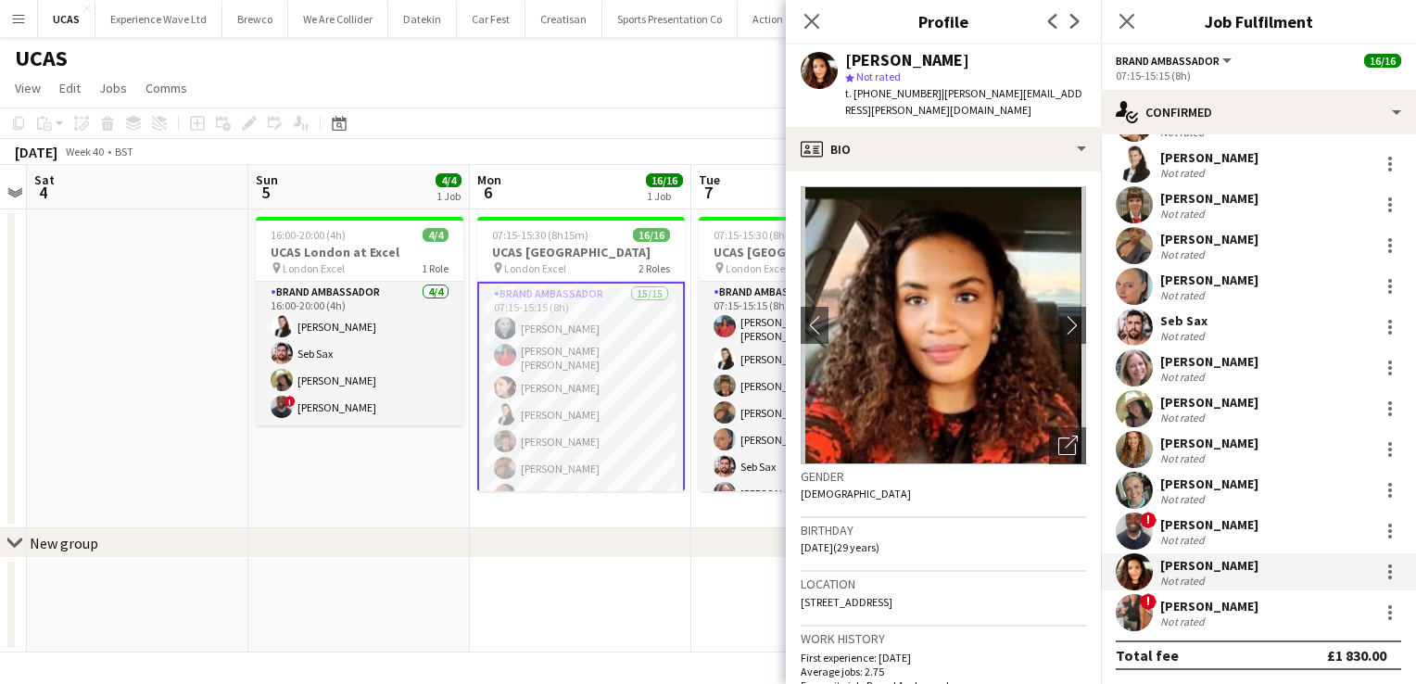
click at [1195, 435] on div "[PERSON_NAME]" at bounding box center [1209, 443] width 98 height 17
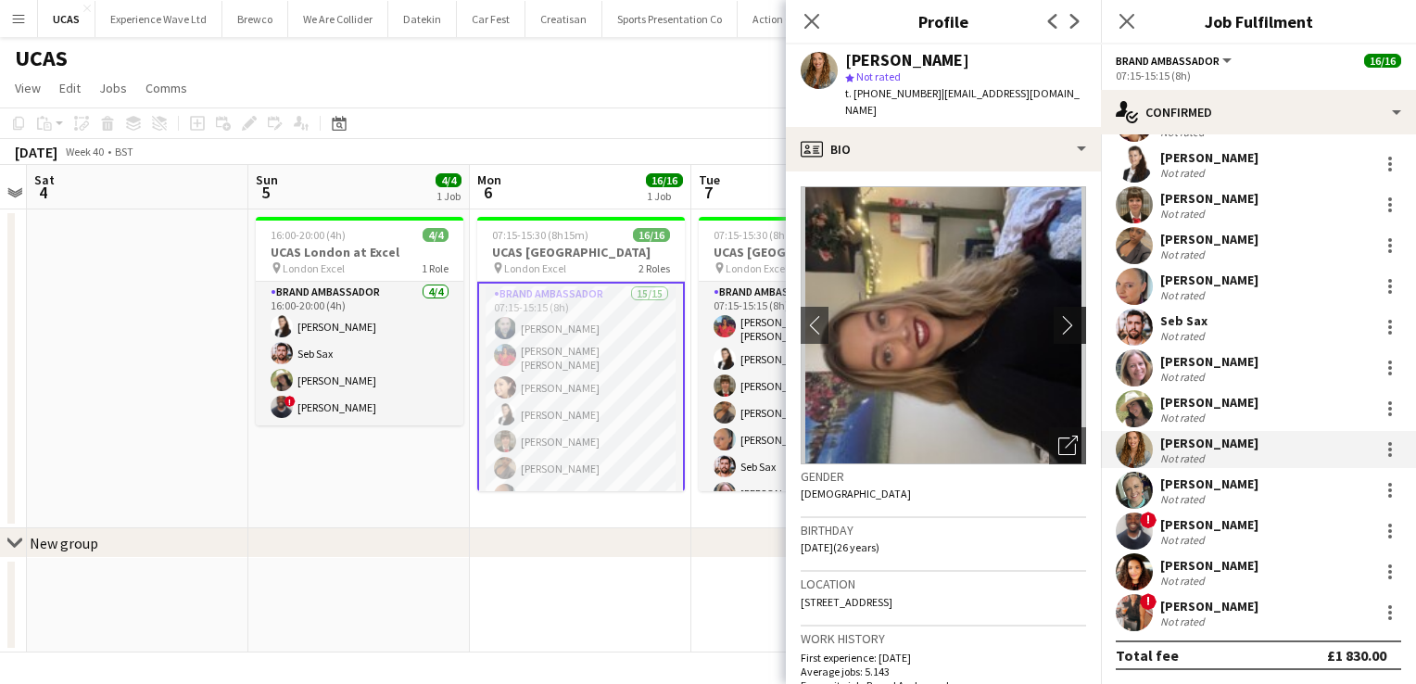
click at [1058, 315] on app-icon "chevron-right" at bounding box center [1072, 324] width 29 height 19
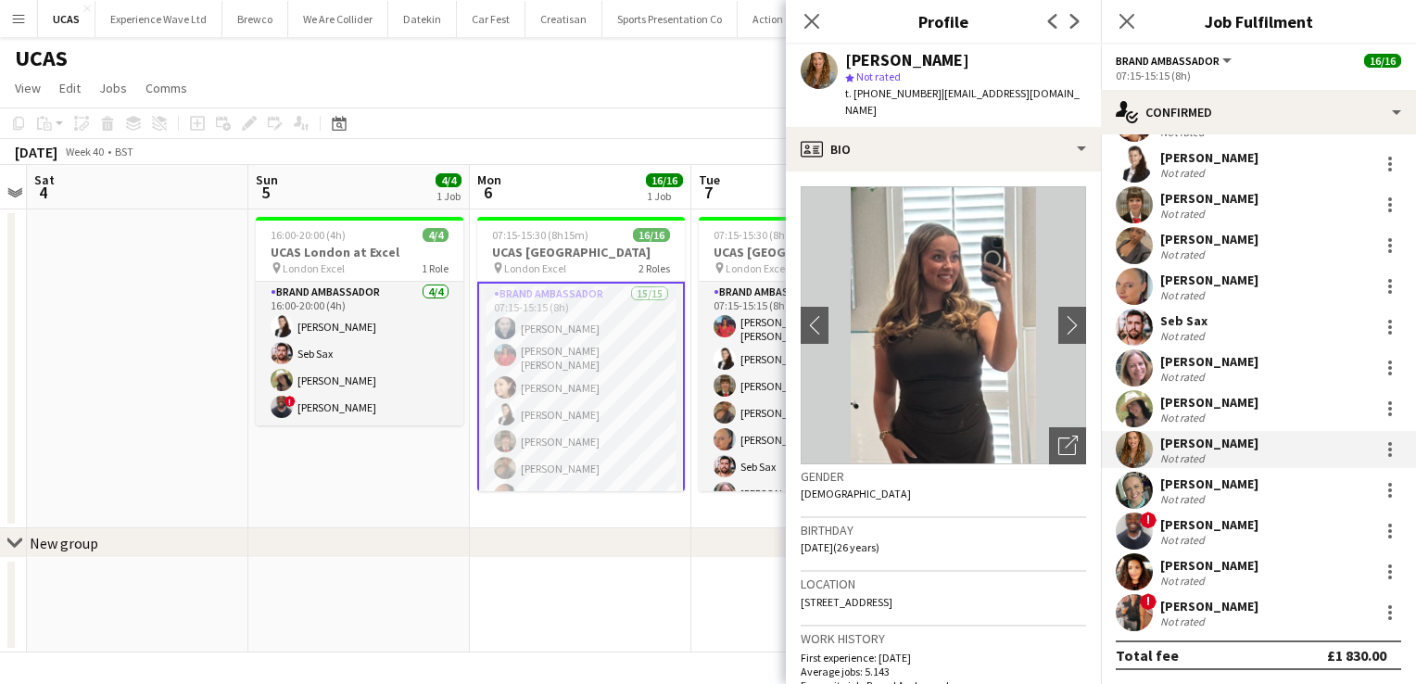
click at [1224, 495] on div "Not rated" at bounding box center [1209, 499] width 98 height 14
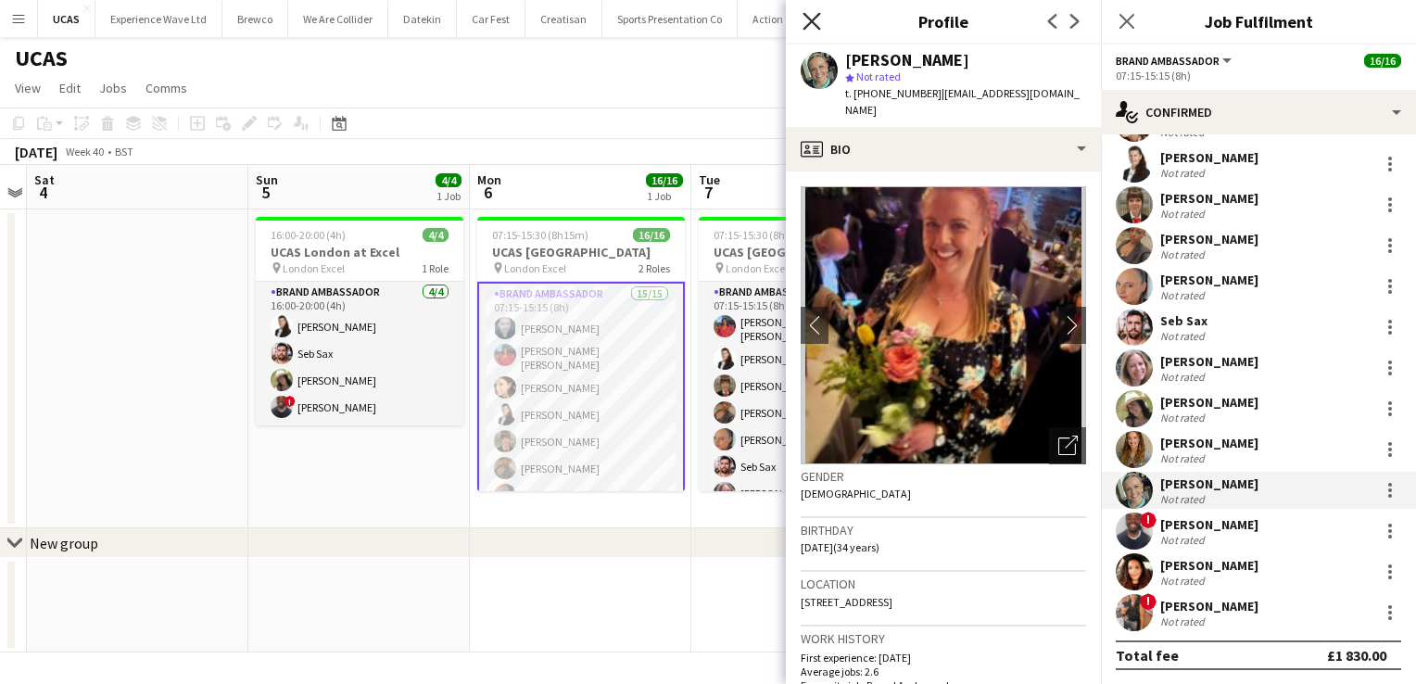
click at [803, 28] on icon "Close pop-in" at bounding box center [812, 21] width 18 height 18
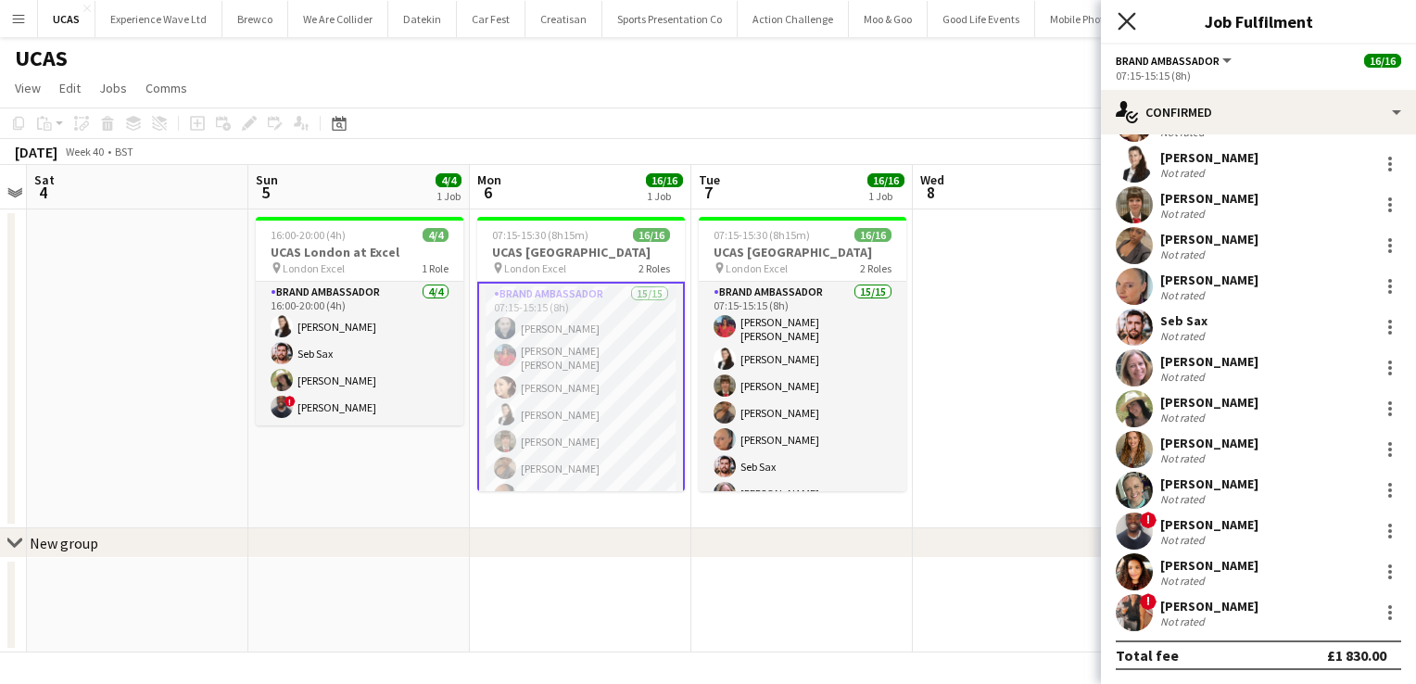
click at [1126, 22] on icon at bounding box center [1127, 21] width 18 height 18
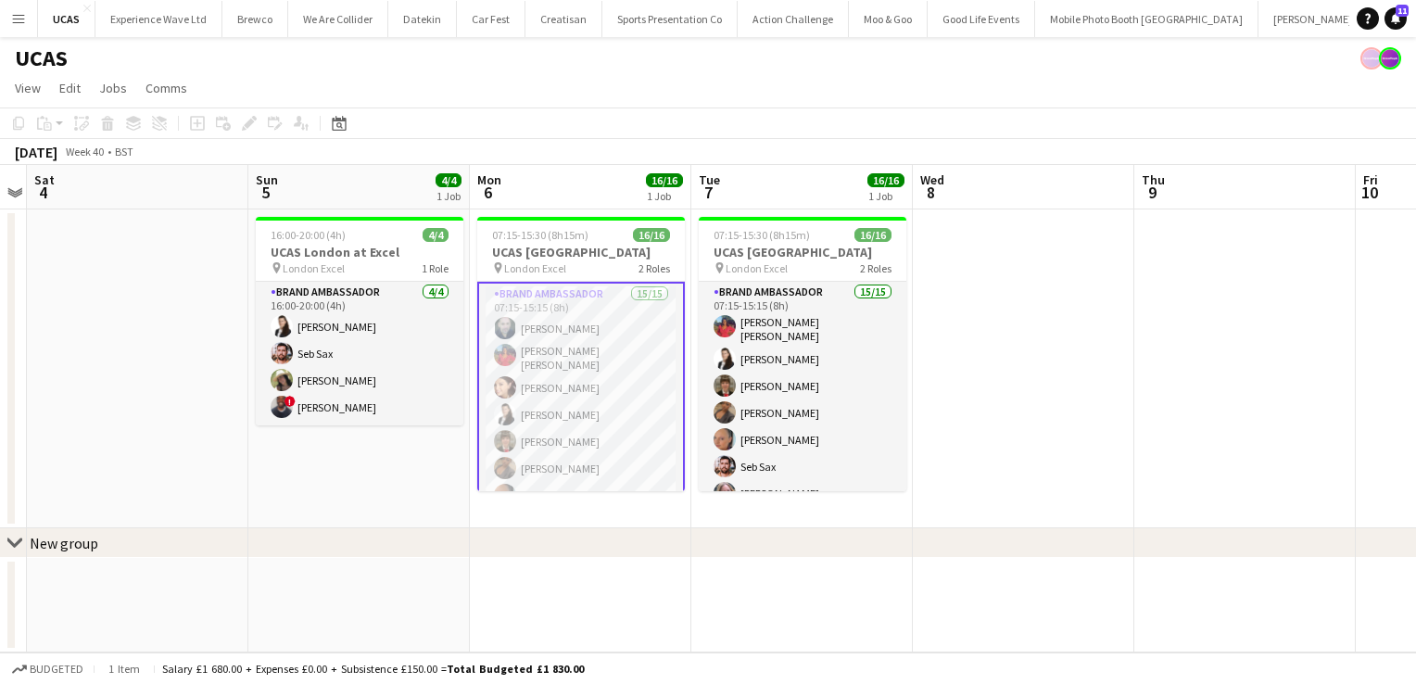
click at [1019, 342] on app-date-cell at bounding box center [1023, 368] width 221 height 319
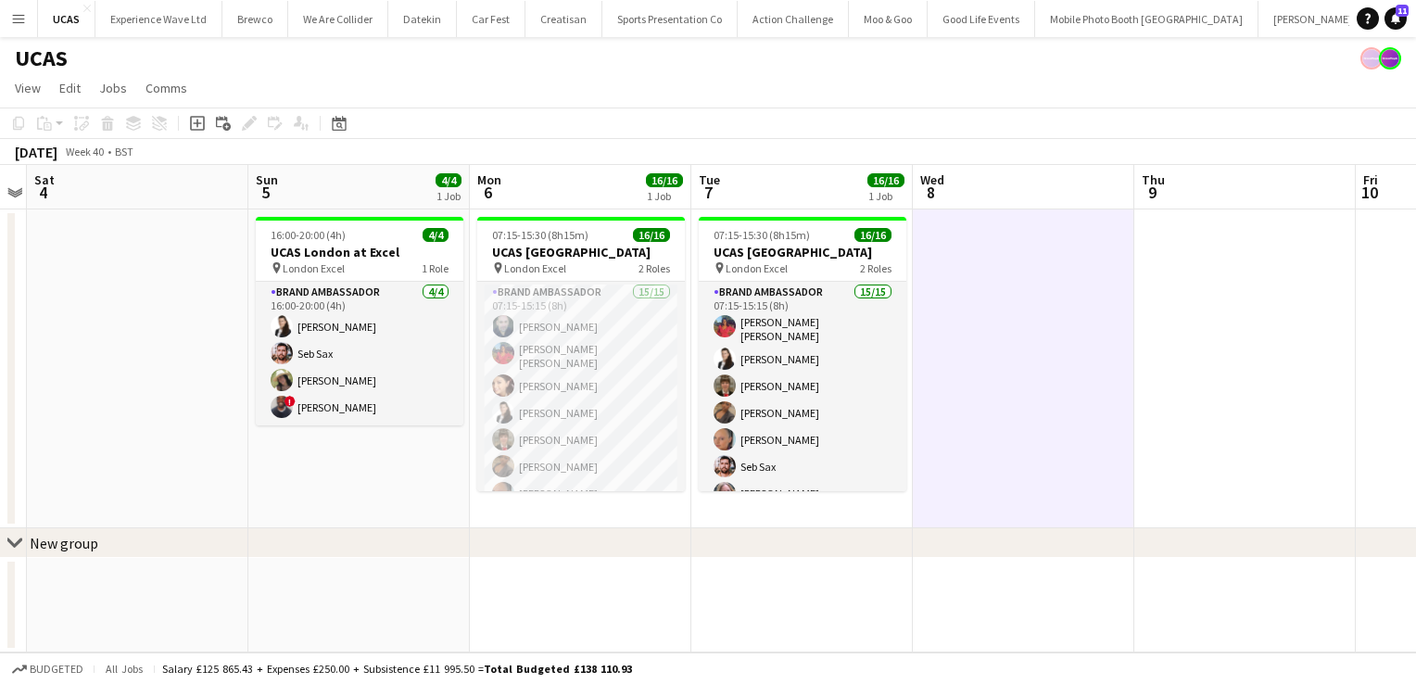
click at [211, 393] on app-date-cell at bounding box center [137, 368] width 221 height 319
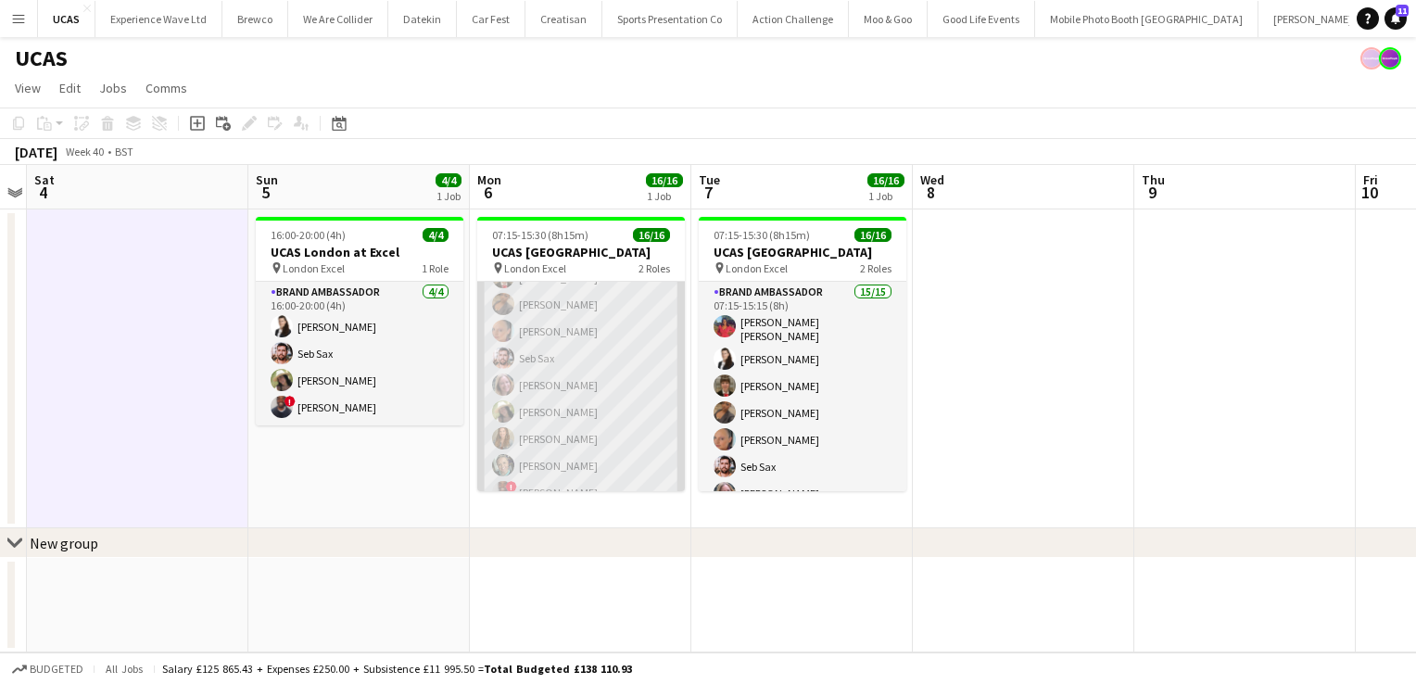
scroll to position [230, 0]
click at [575, 410] on app-card-role "Brand Ambassador 15/15 07:15-15:15 (8h) [PERSON_NAME] [PERSON_NAME] [PERSON_NAM…" at bounding box center [581, 274] width 208 height 445
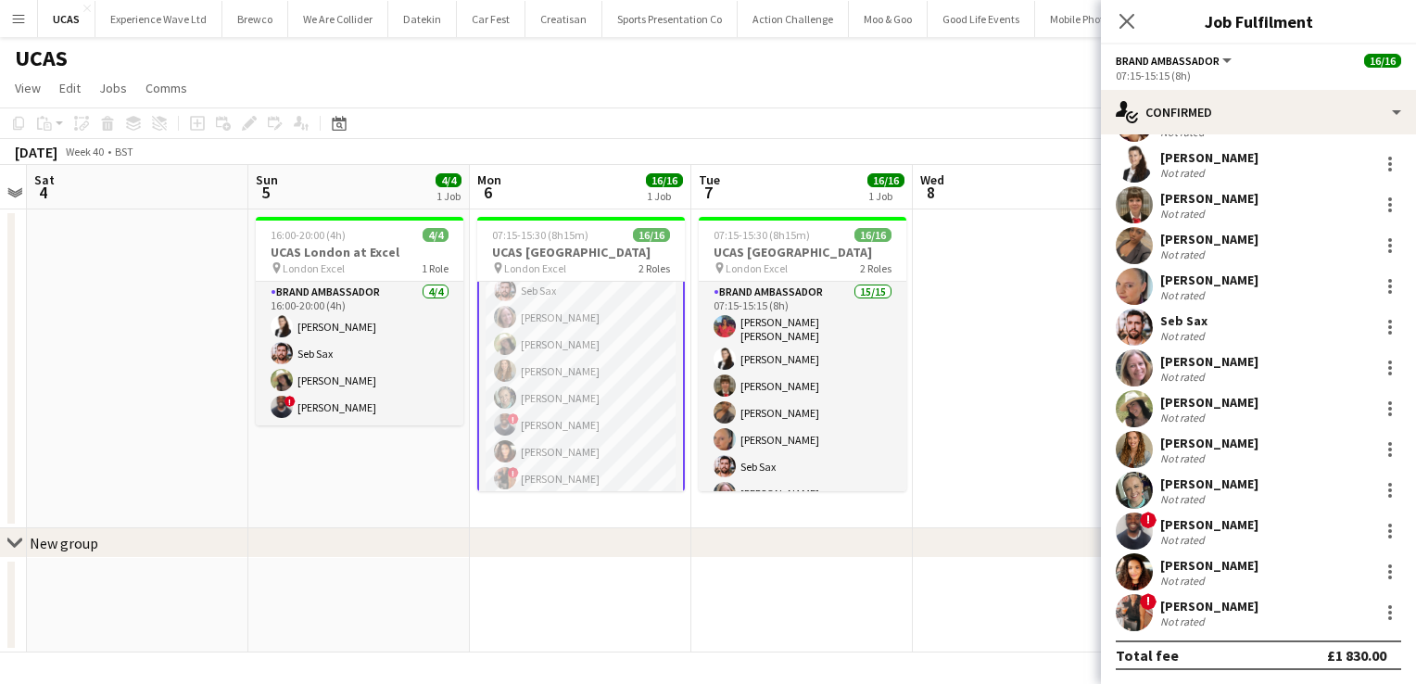
scroll to position [0, 0]
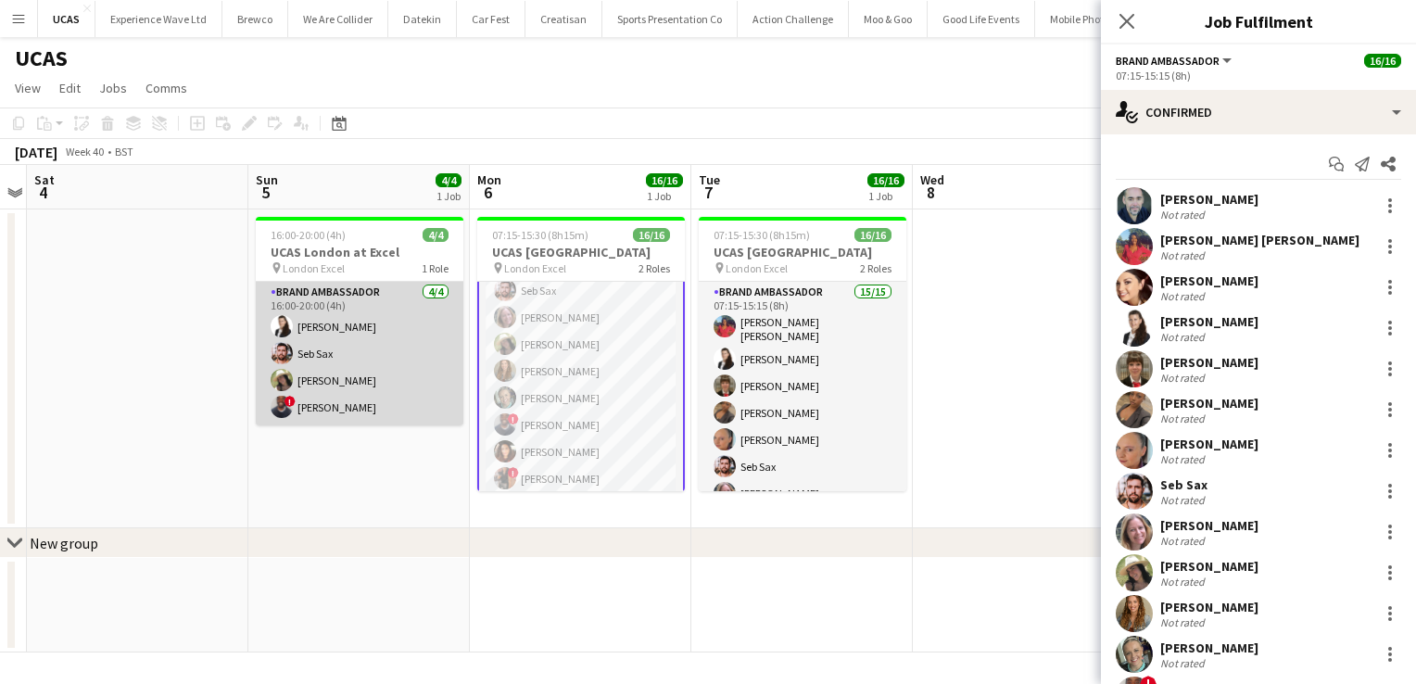
click at [377, 389] on app-card-role "Brand Ambassador [DATE] 16:00-20:00 (4h) [PERSON_NAME] Seb Sax [PERSON_NAME] ! …" at bounding box center [360, 354] width 208 height 144
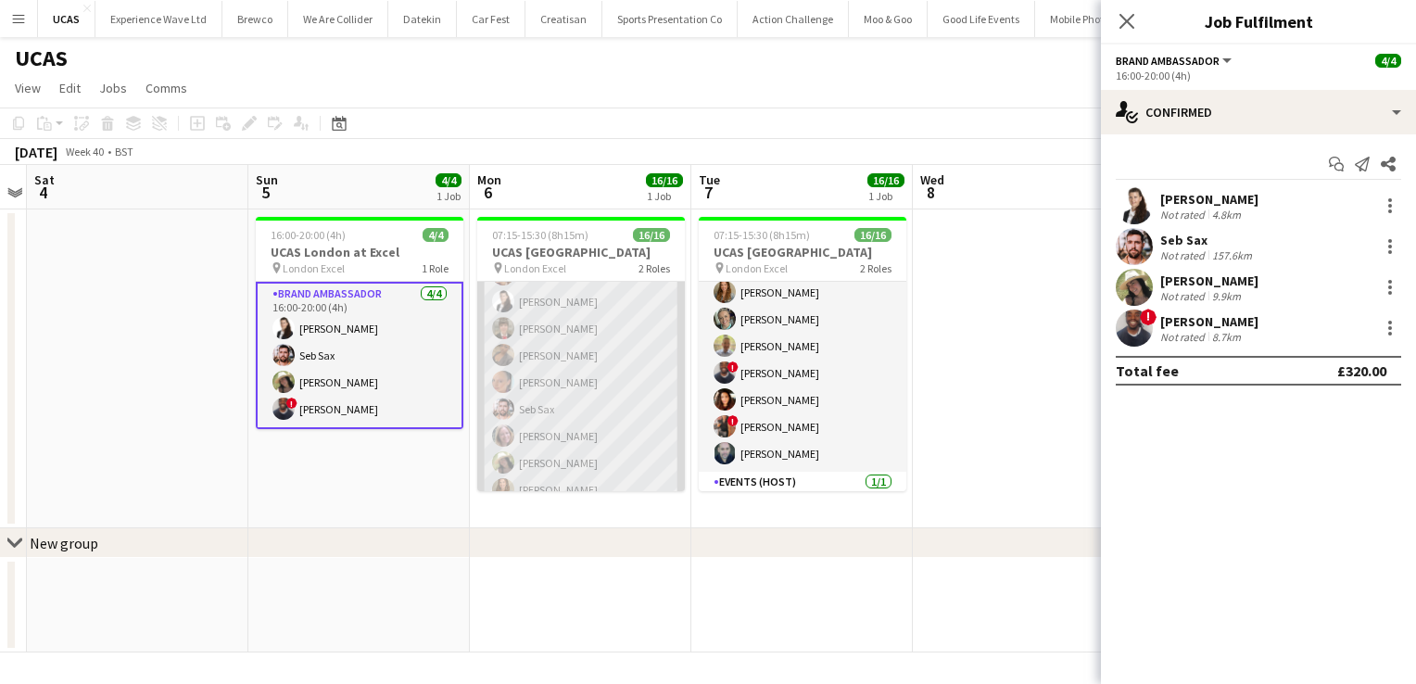
scroll to position [293, 0]
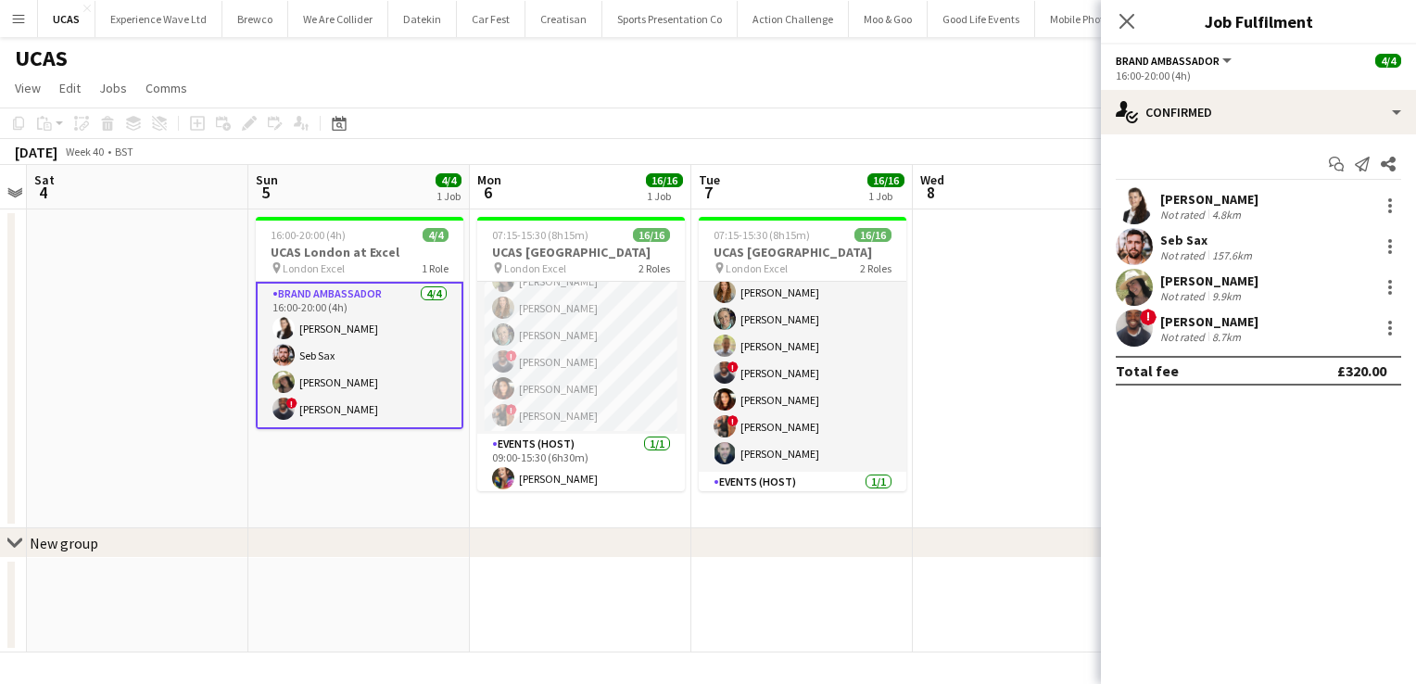
click at [1002, 395] on app-date-cell at bounding box center [1023, 368] width 221 height 319
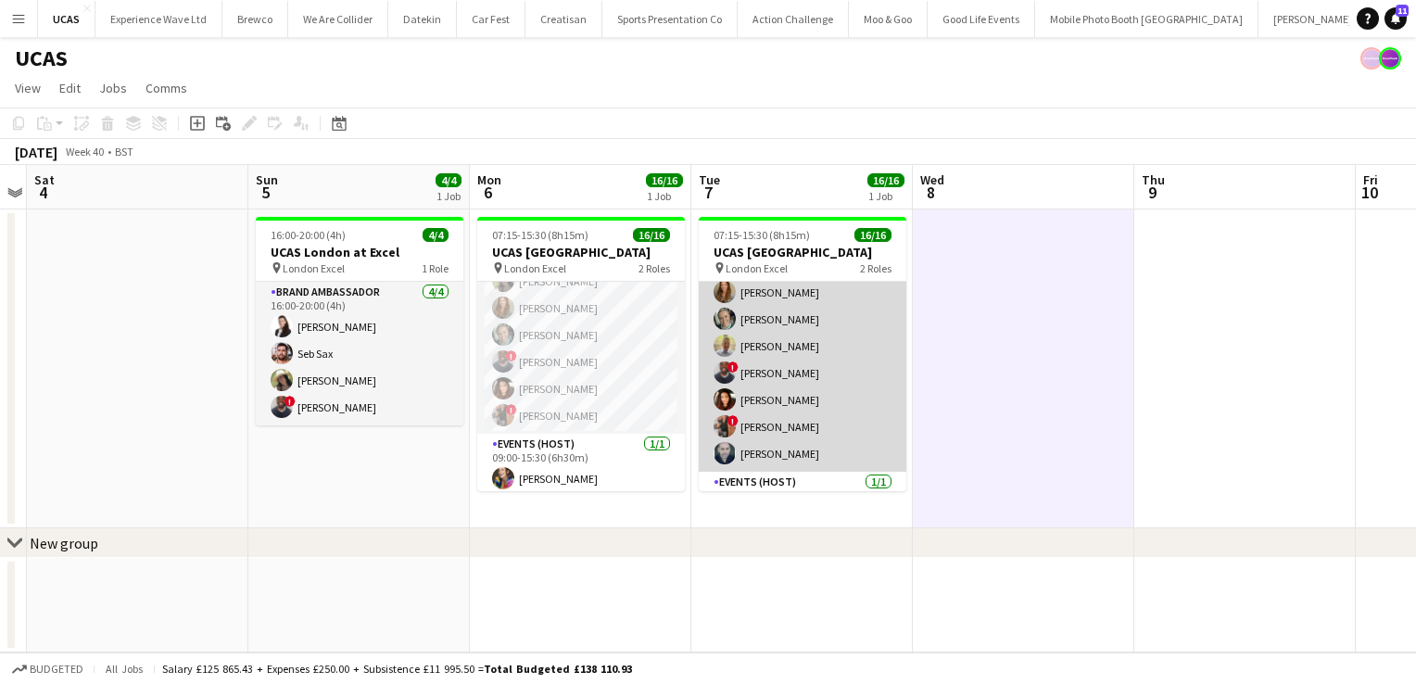
click at [802, 422] on app-card-role "Brand Ambassador 15/15 07:15-15:15 (8h) [PERSON_NAME] [PERSON_NAME] [PERSON_NAM…" at bounding box center [803, 249] width 208 height 445
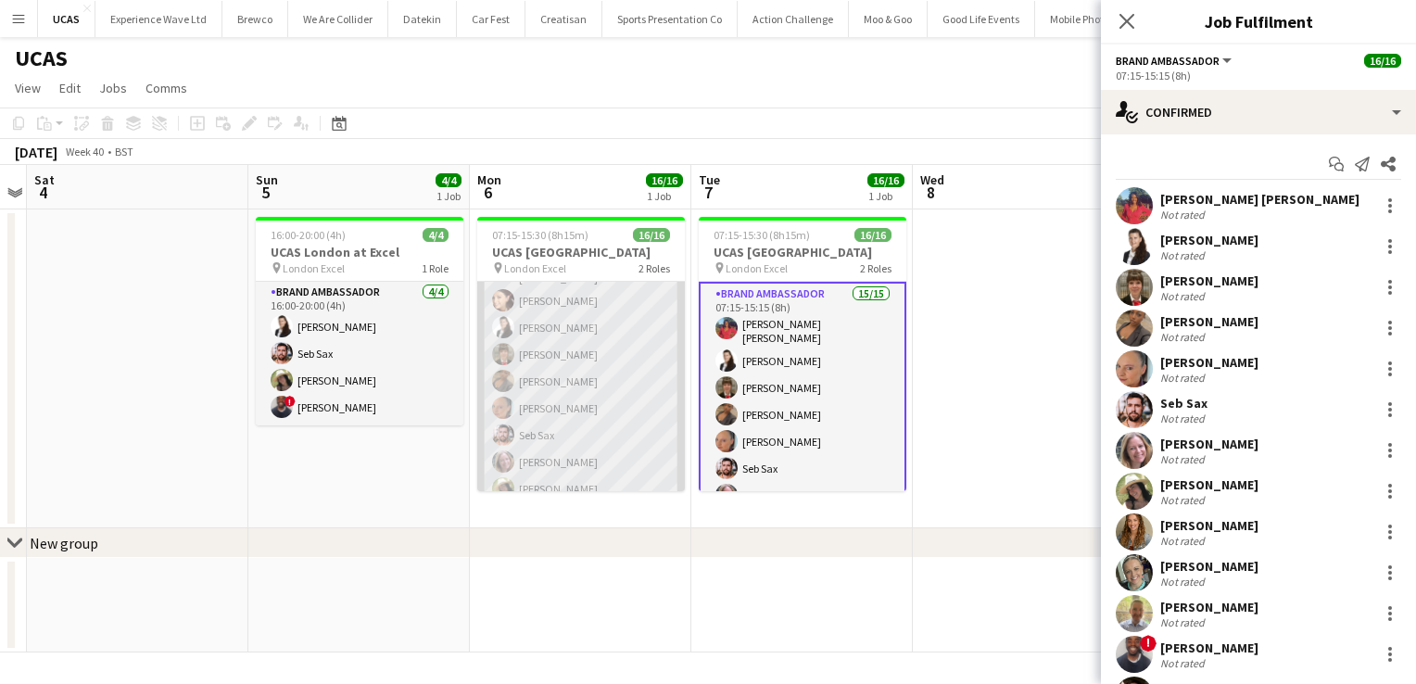
scroll to position [0, 0]
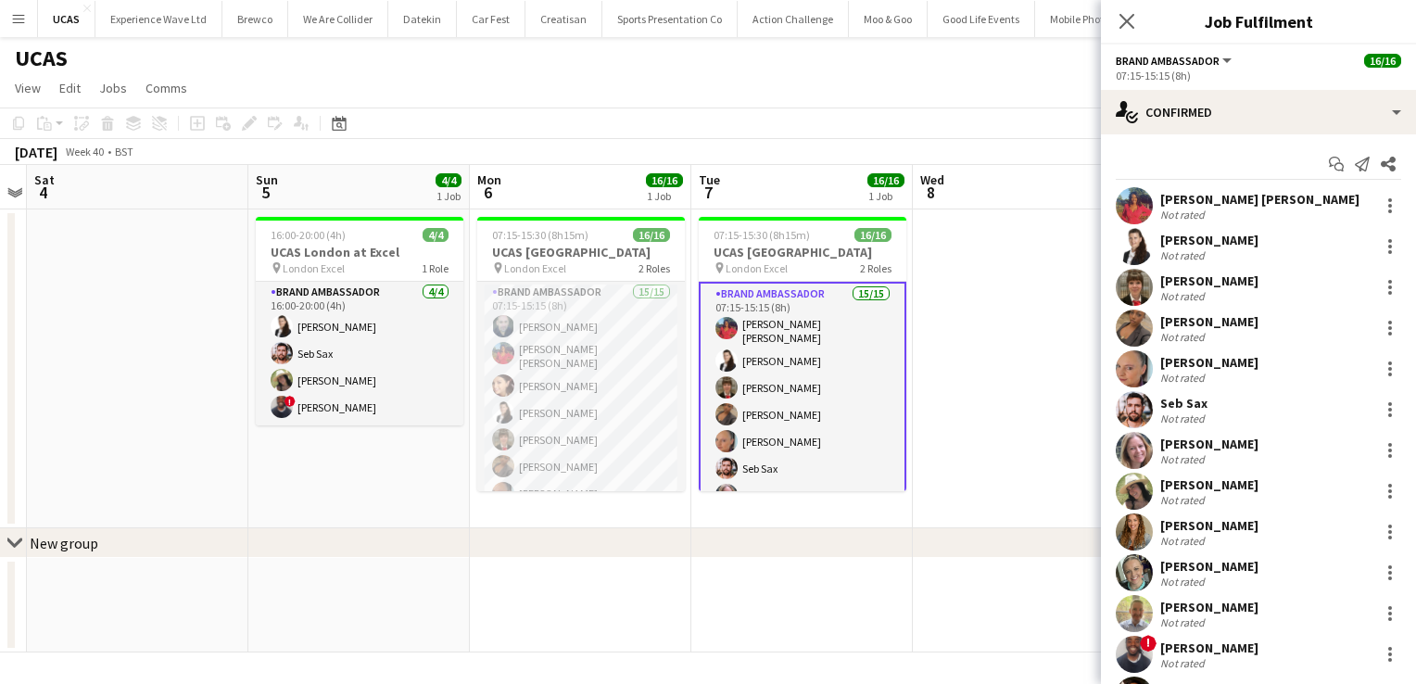
click at [963, 379] on app-date-cell at bounding box center [1023, 368] width 221 height 319
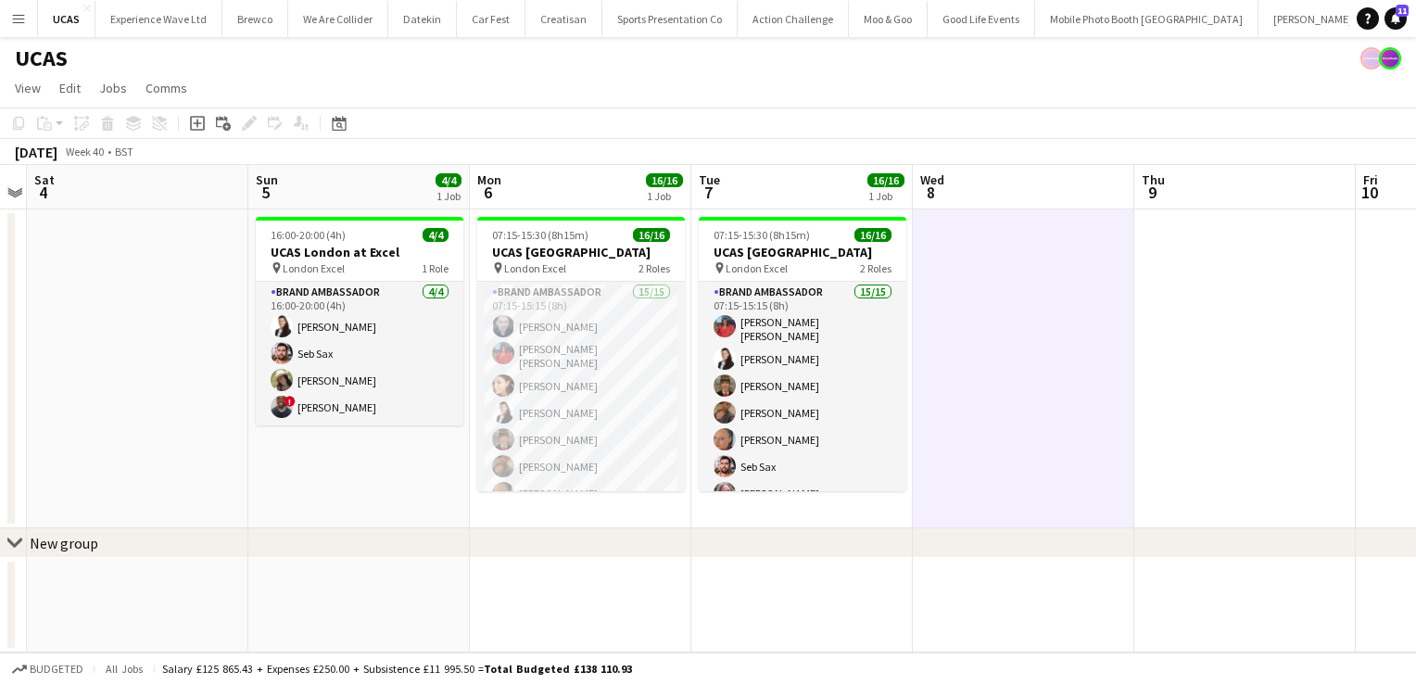
click at [472, 372] on app-date-cell "07:15-15:30 (8h15m) 16/16 UCAS London pin London Excel 2 Roles Brand Ambassador…" at bounding box center [580, 368] width 221 height 319
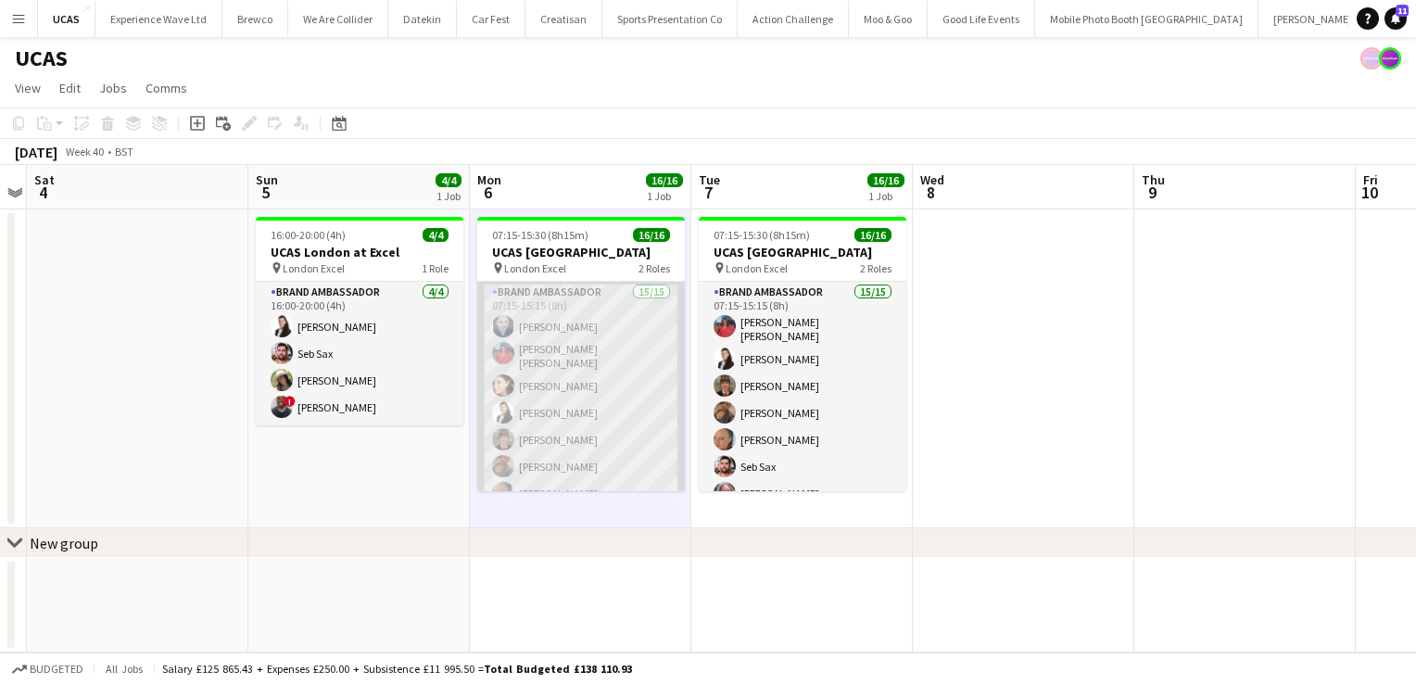
click at [583, 395] on app-card-role "Brand Ambassador 15/15 07:15-15:15 (8h) [PERSON_NAME] [PERSON_NAME] [PERSON_NAM…" at bounding box center [581, 504] width 208 height 445
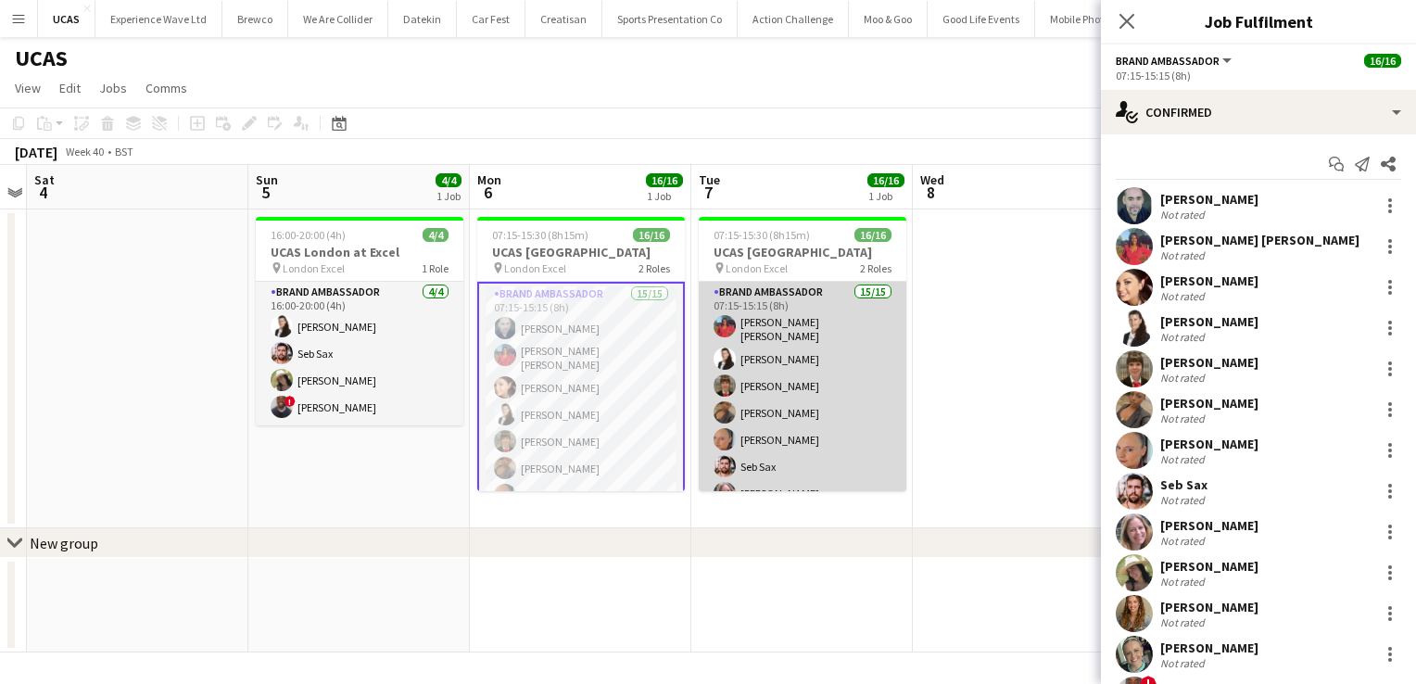
click at [819, 402] on app-card-role "Brand Ambassador 15/15 07:15-15:15 (8h) [PERSON_NAME] [PERSON_NAME] [PERSON_NAM…" at bounding box center [803, 504] width 208 height 445
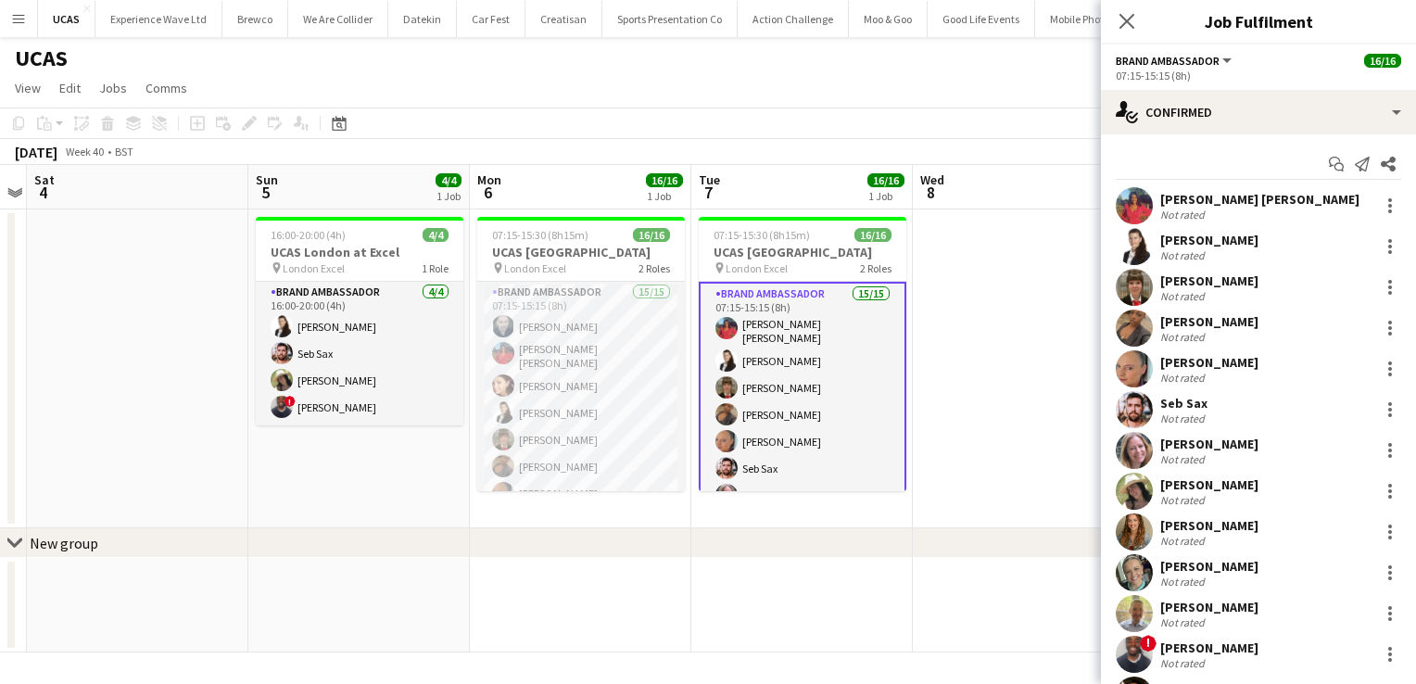
click at [843, 424] on app-card-role "Brand Ambassador 15/15 07:15-15:15 (8h) [PERSON_NAME] [PERSON_NAME] [PERSON_NAM…" at bounding box center [803, 506] width 208 height 449
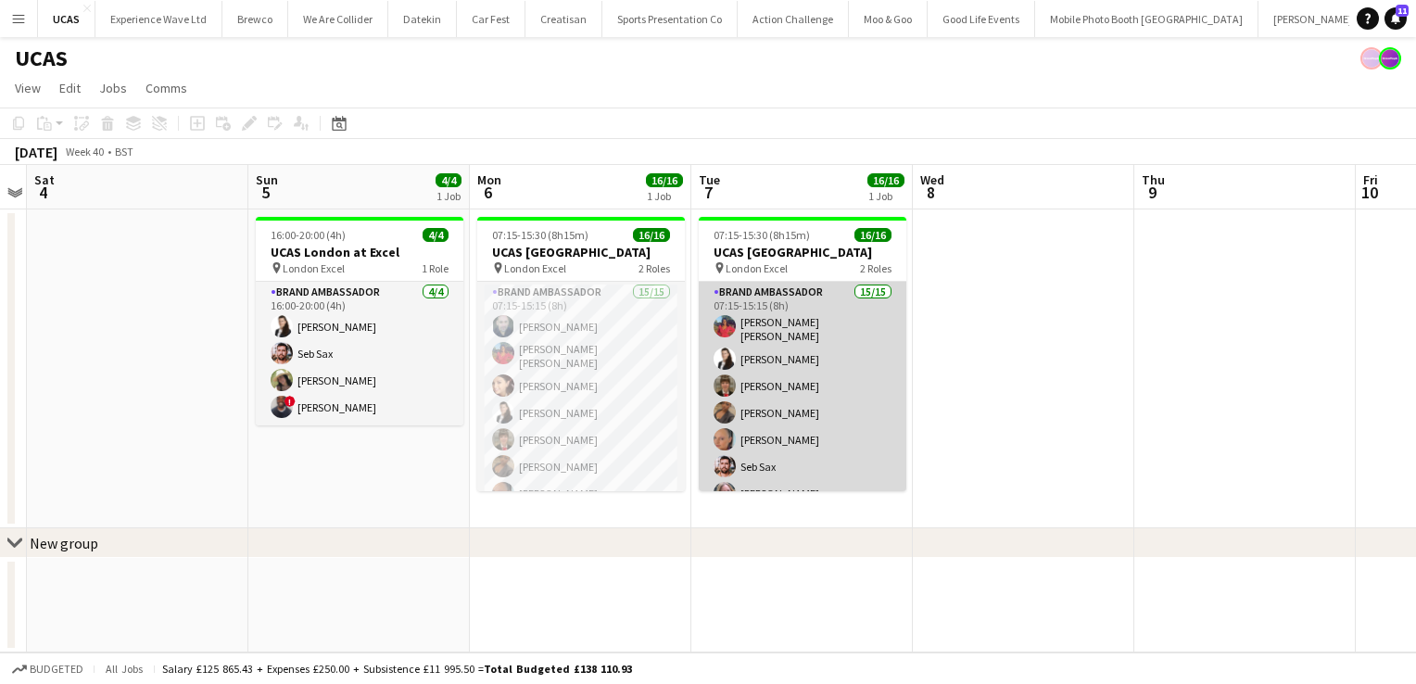
click at [843, 424] on app-card-role "Brand Ambassador 15/15 07:15-15:15 (8h) [PERSON_NAME] [PERSON_NAME] [PERSON_NAM…" at bounding box center [803, 504] width 208 height 445
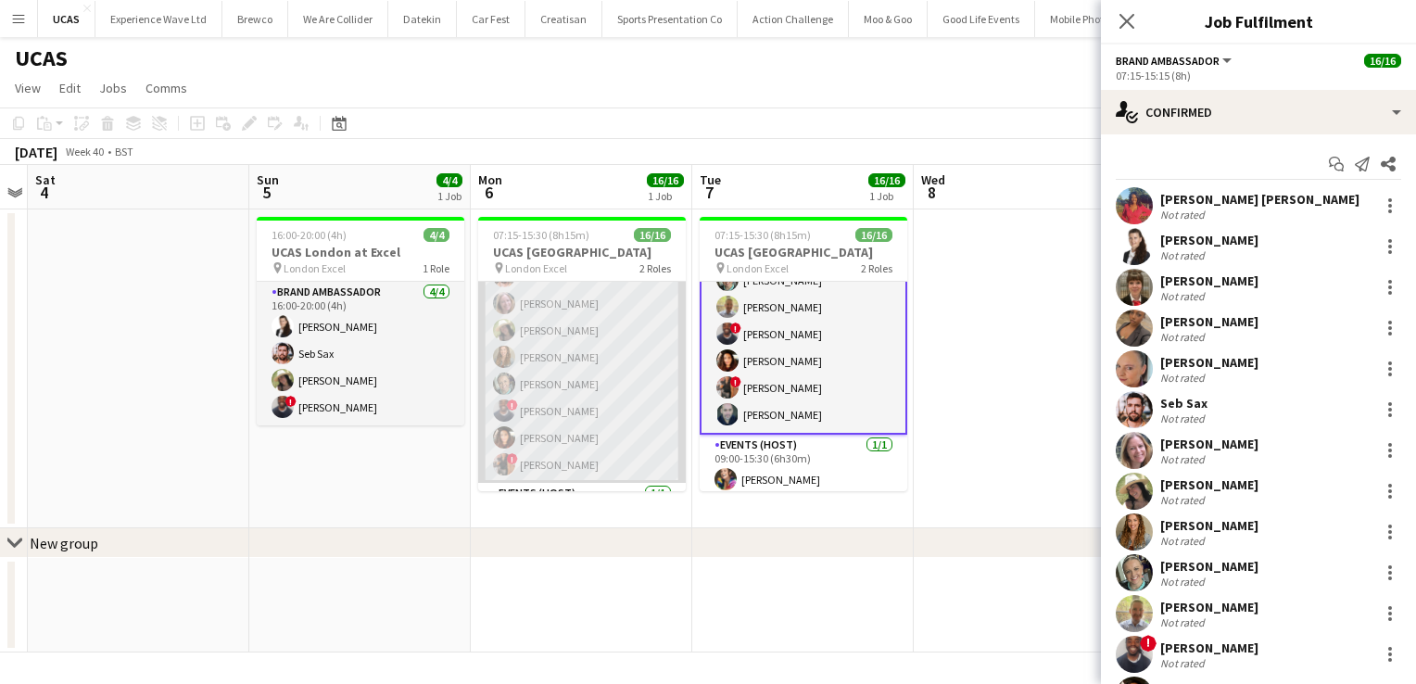
scroll to position [293, 0]
click at [600, 421] on app-card-role "Brand Ambassador 15/15 07:15-15:15 (8h) [PERSON_NAME] [PERSON_NAME] [PERSON_NAM…" at bounding box center [582, 211] width 208 height 445
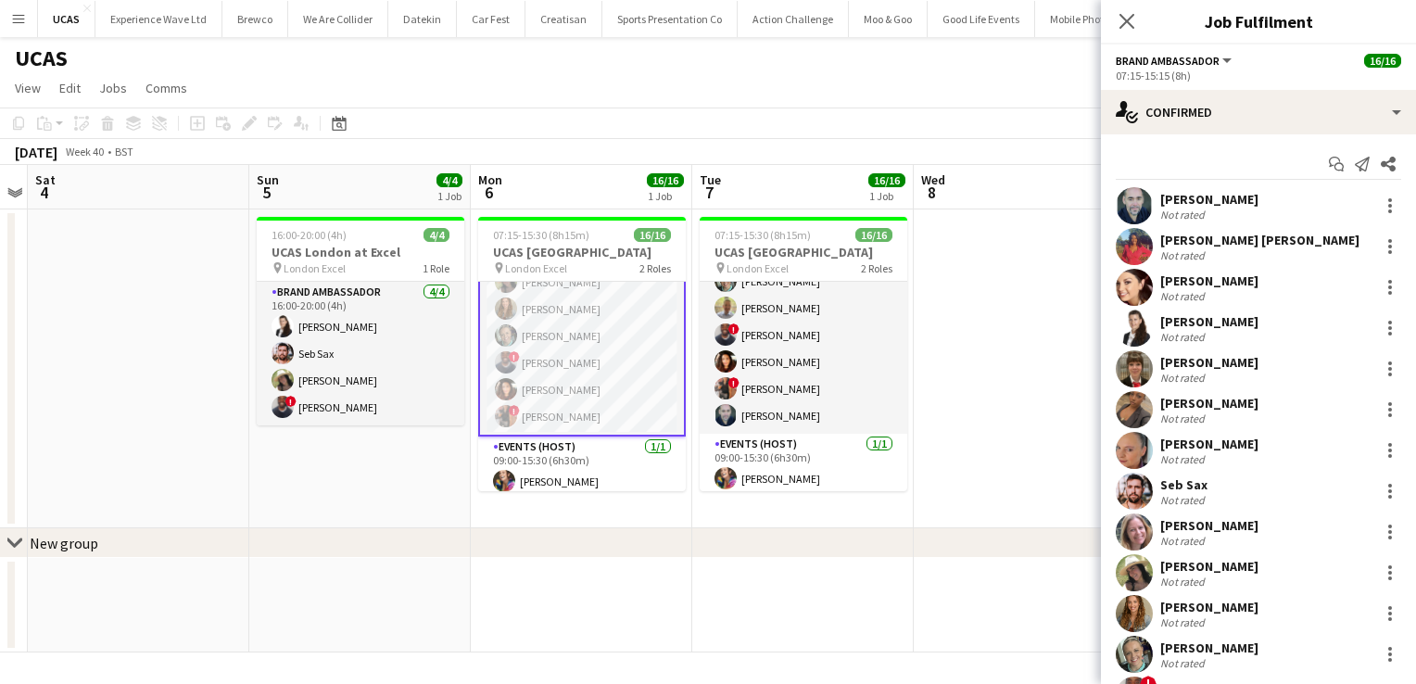
scroll to position [164, 0]
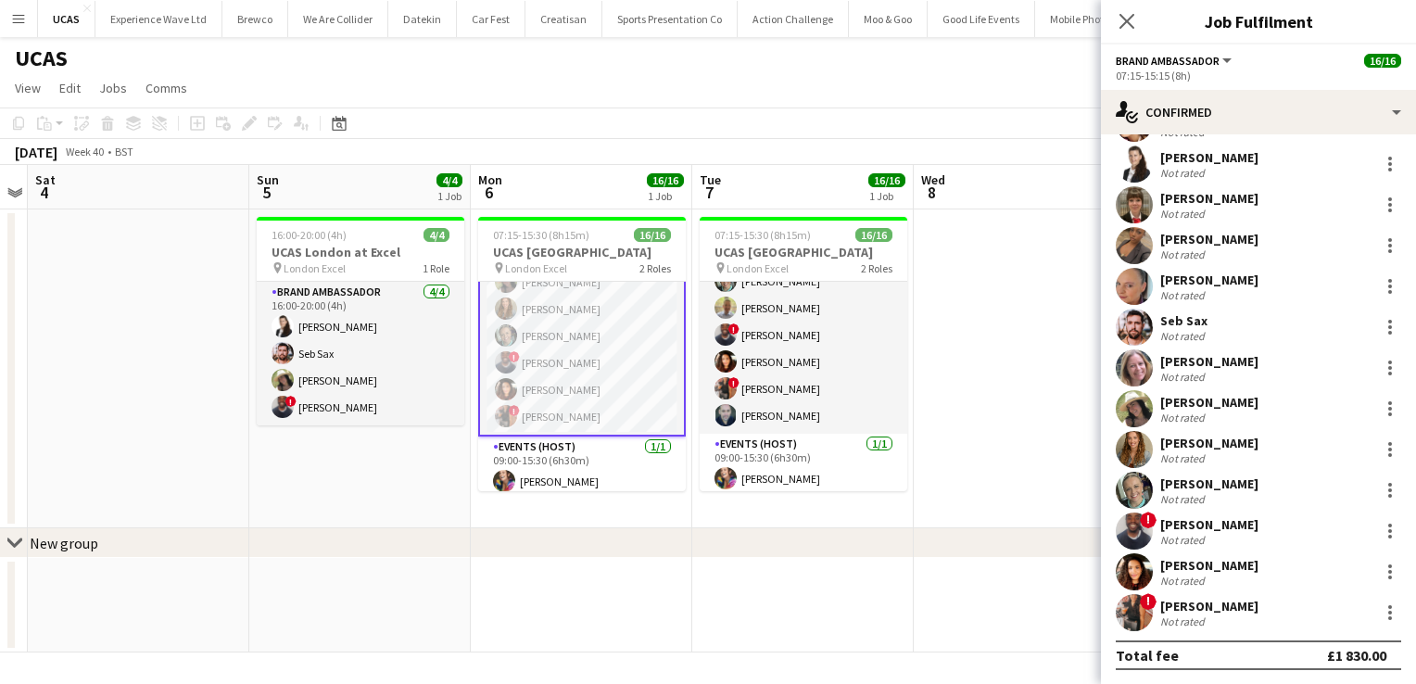
click at [1207, 625] on div "Not rated" at bounding box center [1209, 621] width 98 height 14
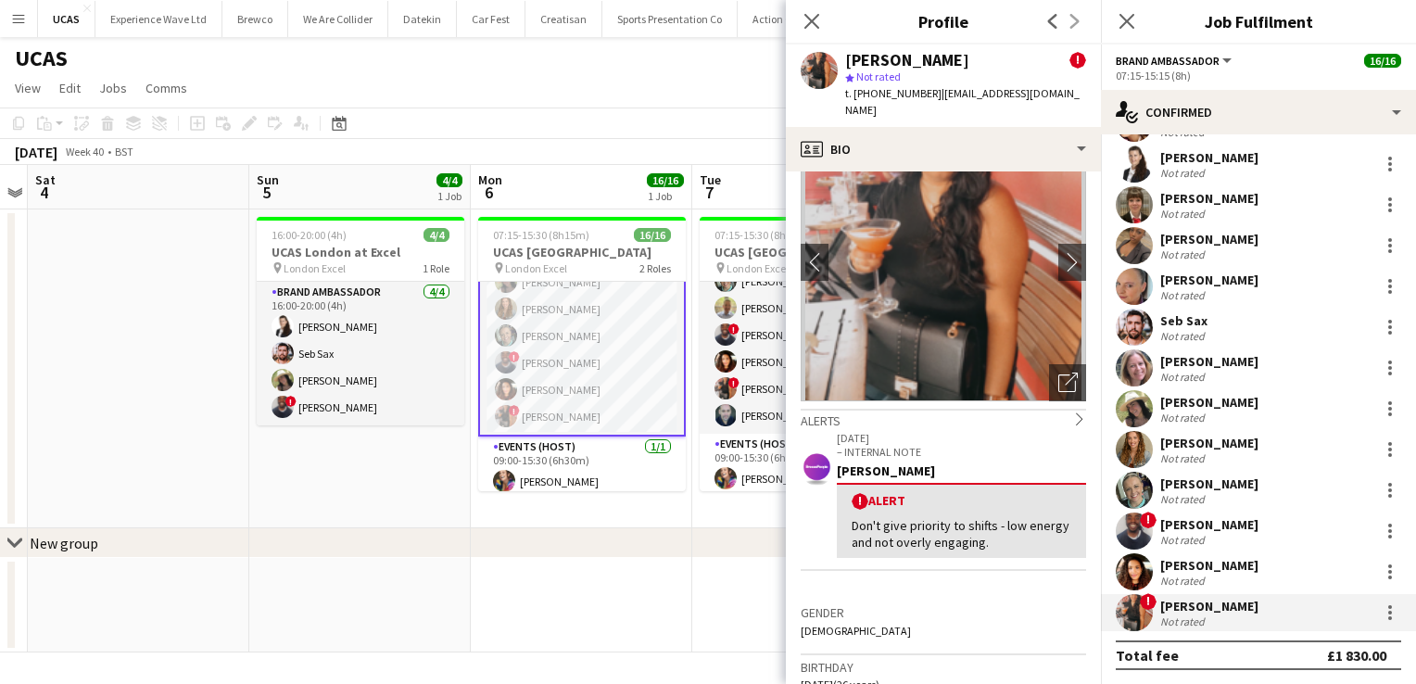
scroll to position [0, 0]
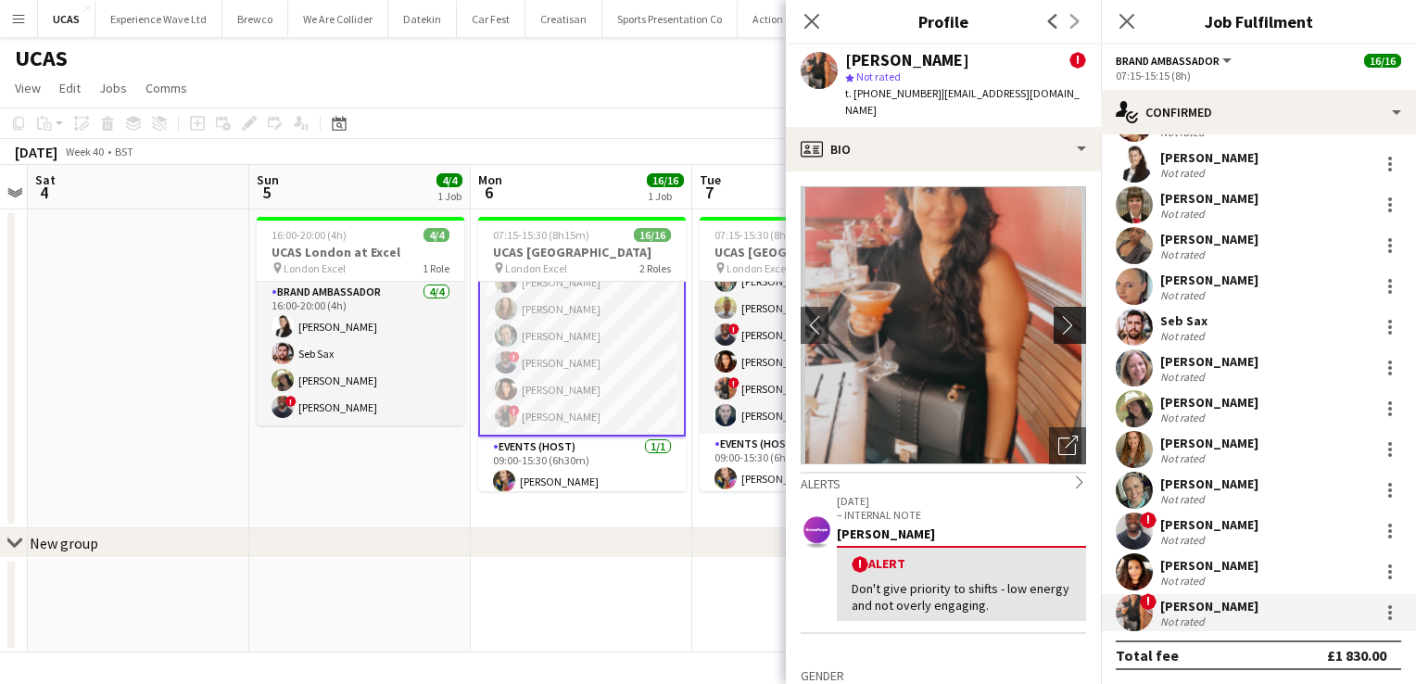
click at [1062, 316] on app-icon "chevron-right" at bounding box center [1072, 324] width 29 height 19
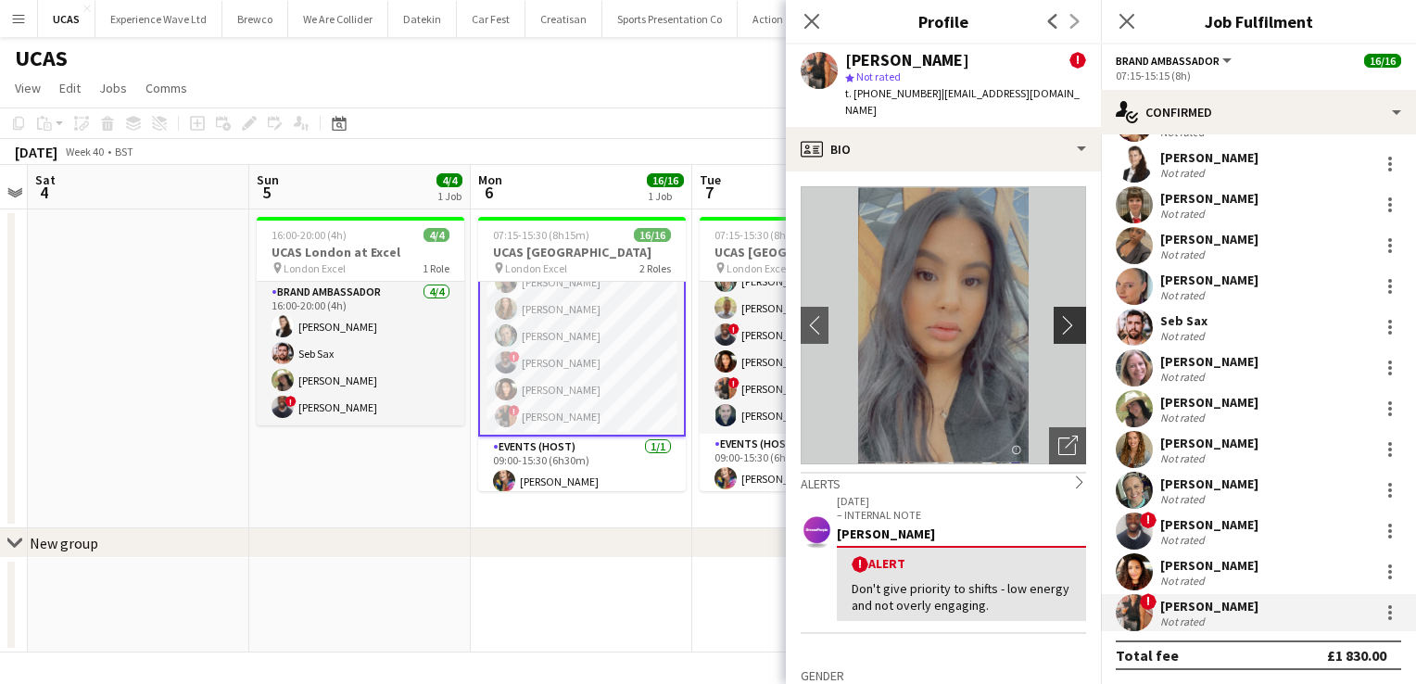
click at [1062, 316] on app-icon "chevron-right" at bounding box center [1072, 324] width 29 height 19
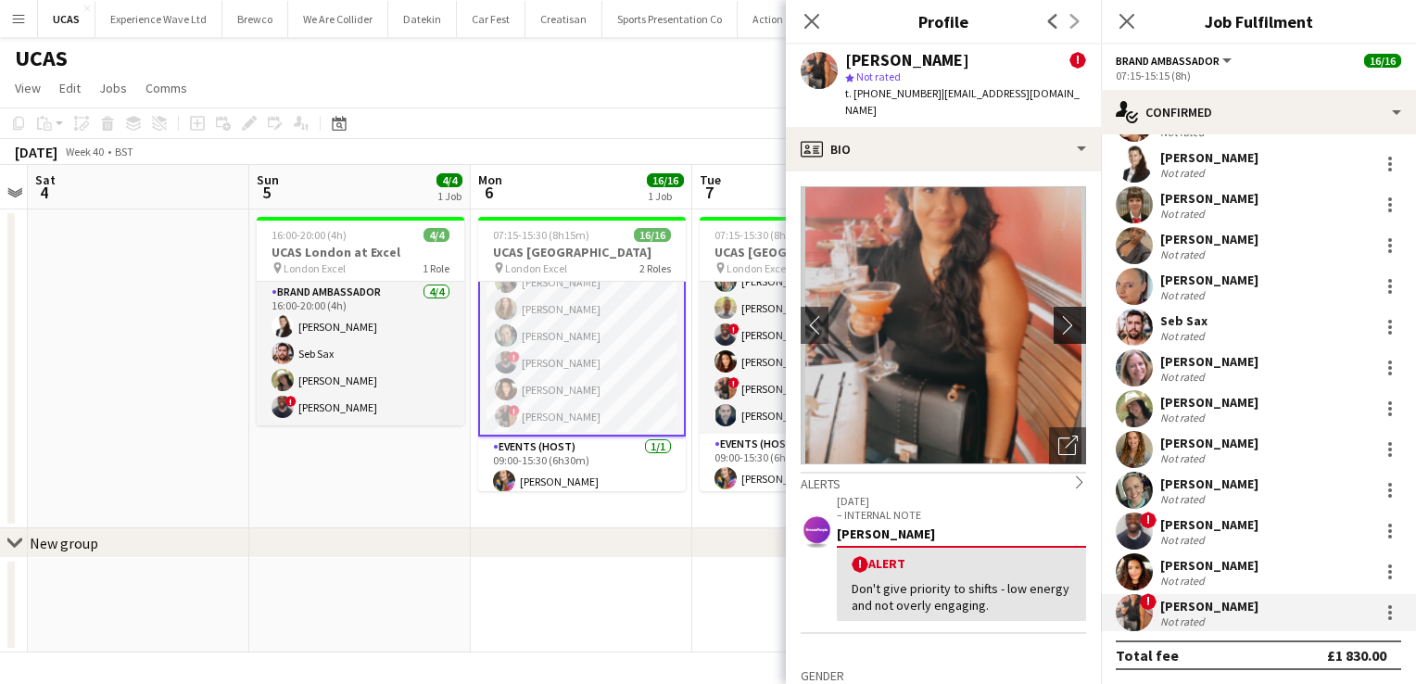
click at [1062, 316] on app-icon "chevron-right" at bounding box center [1072, 324] width 29 height 19
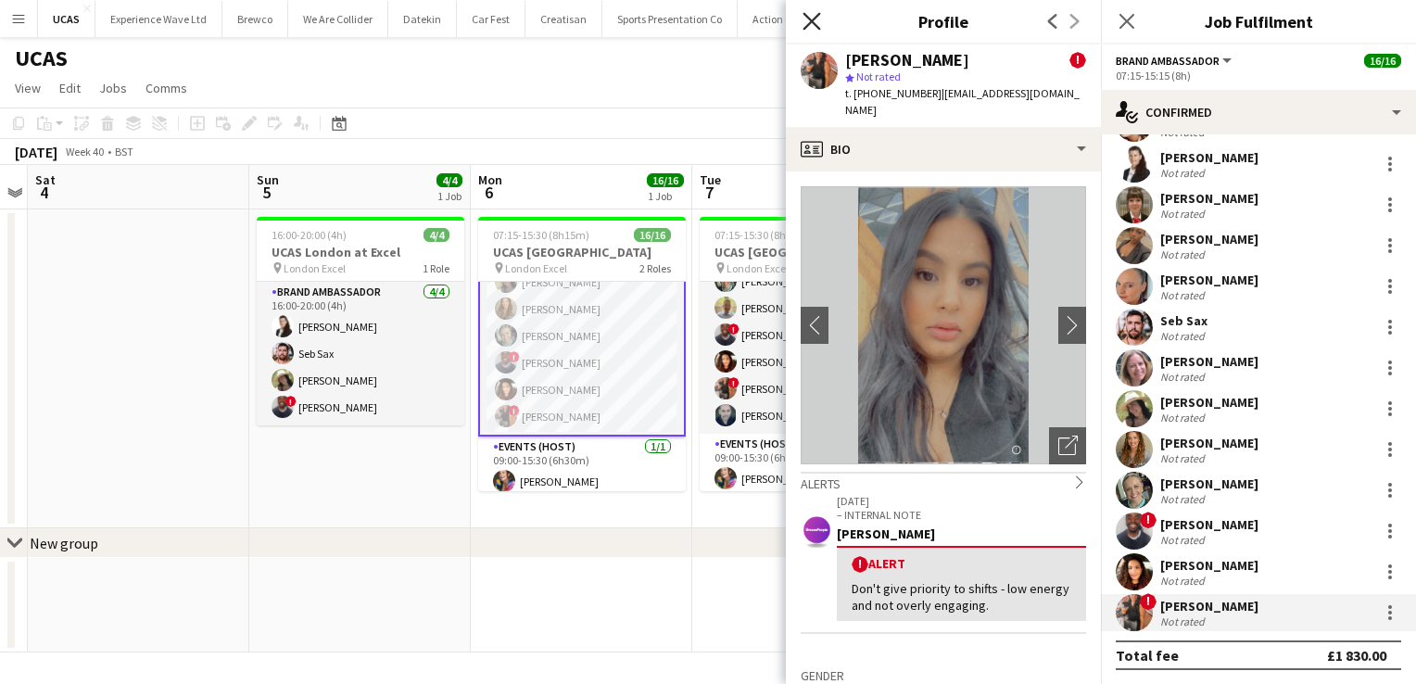
click at [815, 23] on icon "Close pop-in" at bounding box center [812, 21] width 18 height 18
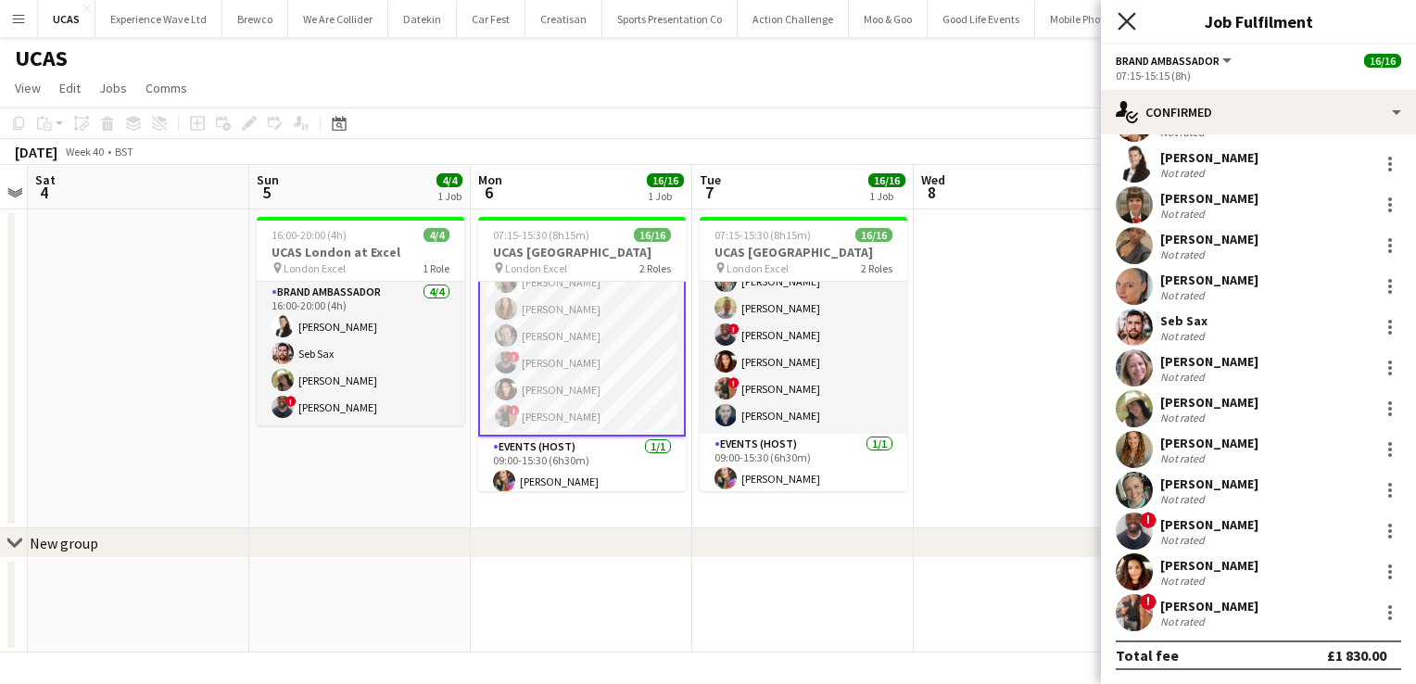
click at [1127, 20] on icon at bounding box center [1127, 21] width 18 height 18
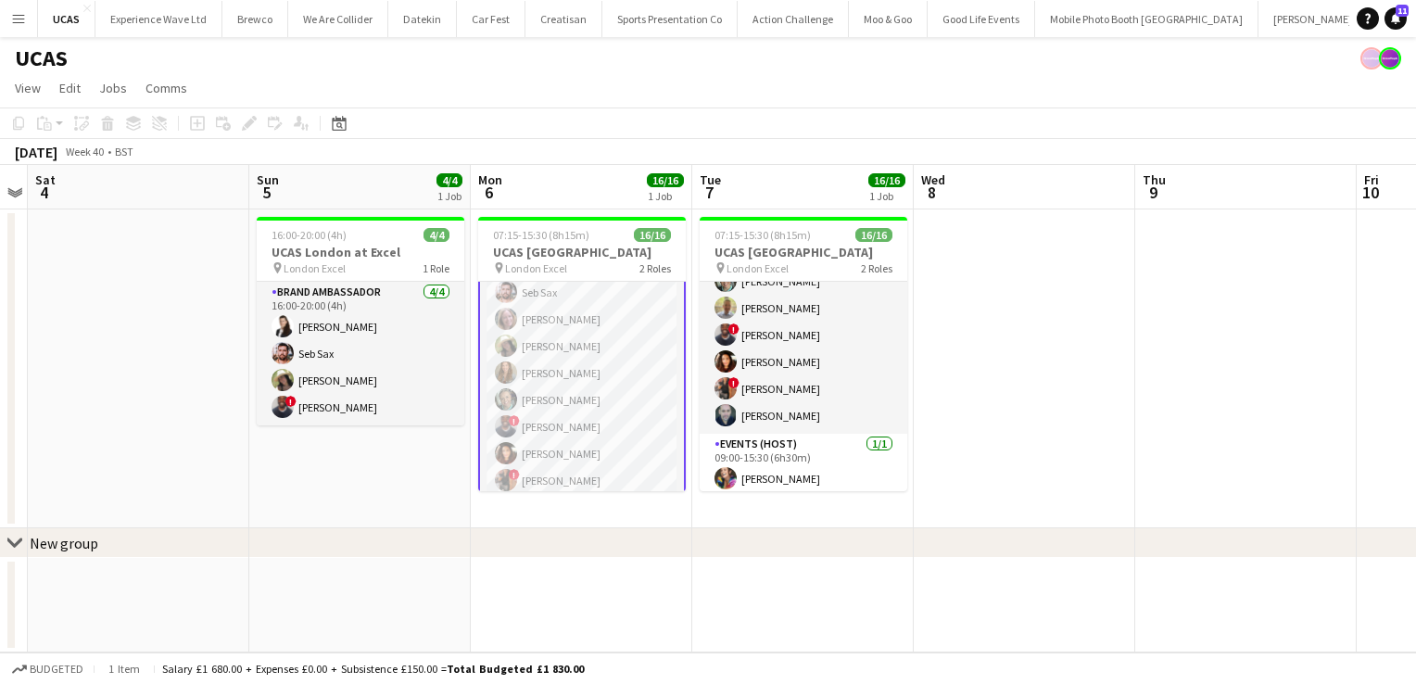
click at [593, 363] on app-card-role "Brand Ambassador 15/15 07:15-15:15 (8h) [PERSON_NAME] [PERSON_NAME] [PERSON_NAM…" at bounding box center [582, 276] width 208 height 449
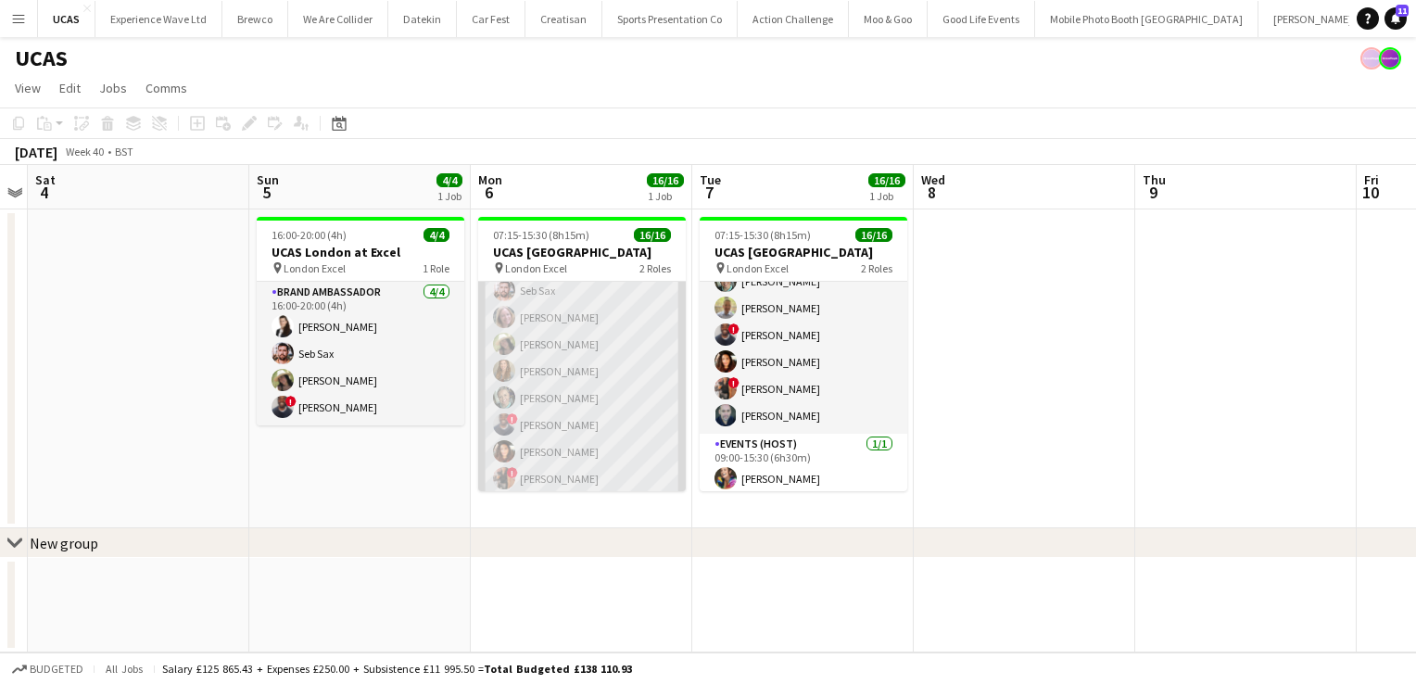
scroll to position [229, 0]
click at [593, 363] on app-card-role "Brand Ambassador 15/15 07:15-15:15 (8h) [PERSON_NAME] [PERSON_NAME] [PERSON_NAM…" at bounding box center [582, 275] width 208 height 445
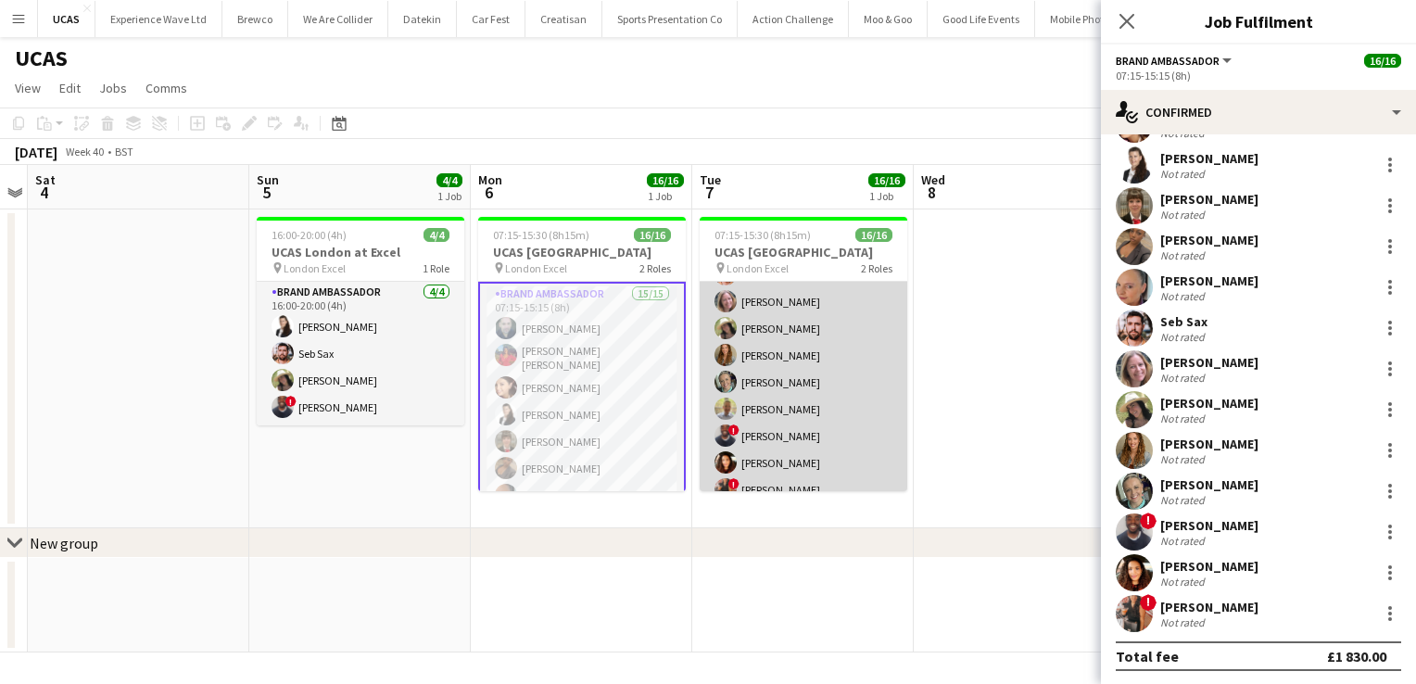
scroll to position [193, 0]
